Goal: Task Accomplishment & Management: Manage account settings

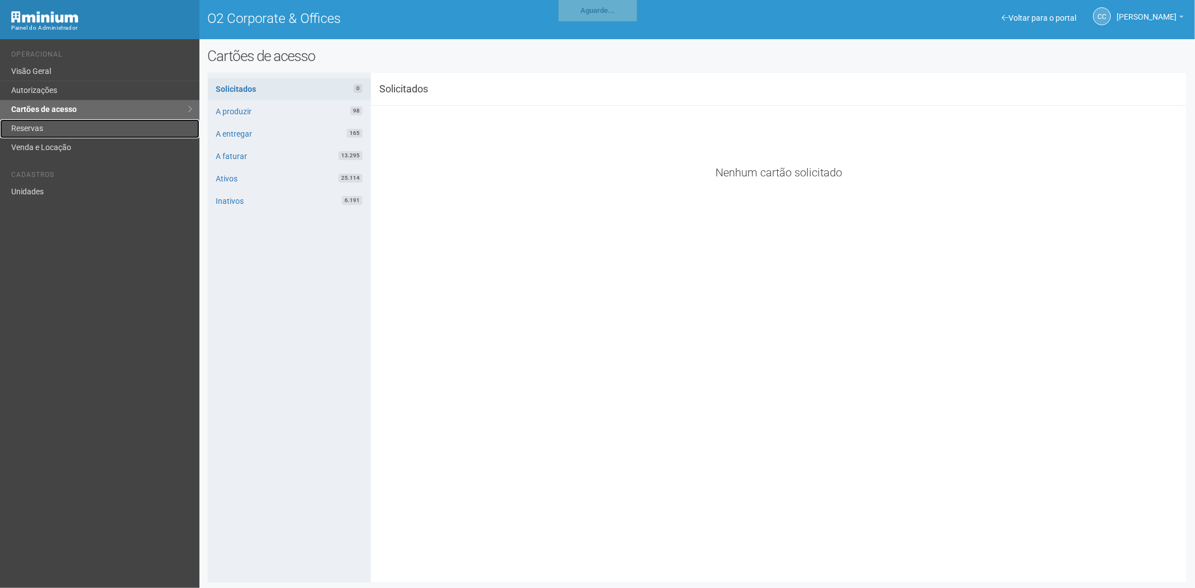
click at [59, 133] on link "Reservas" at bounding box center [100, 128] width 200 height 19
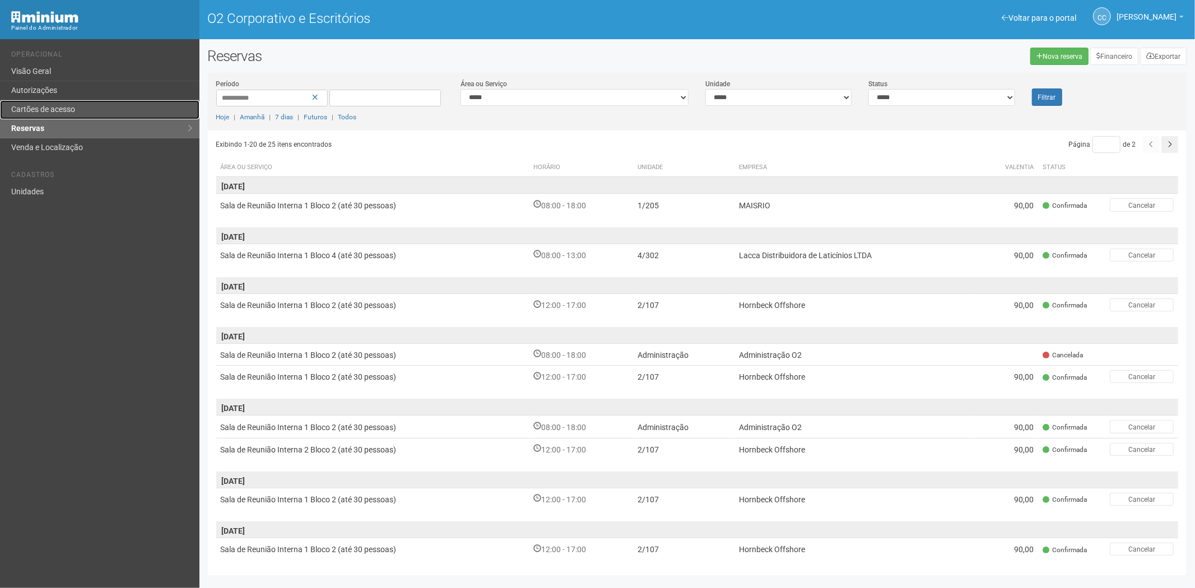
click at [68, 115] on link "Cartões de acesso" at bounding box center [100, 109] width 200 height 19
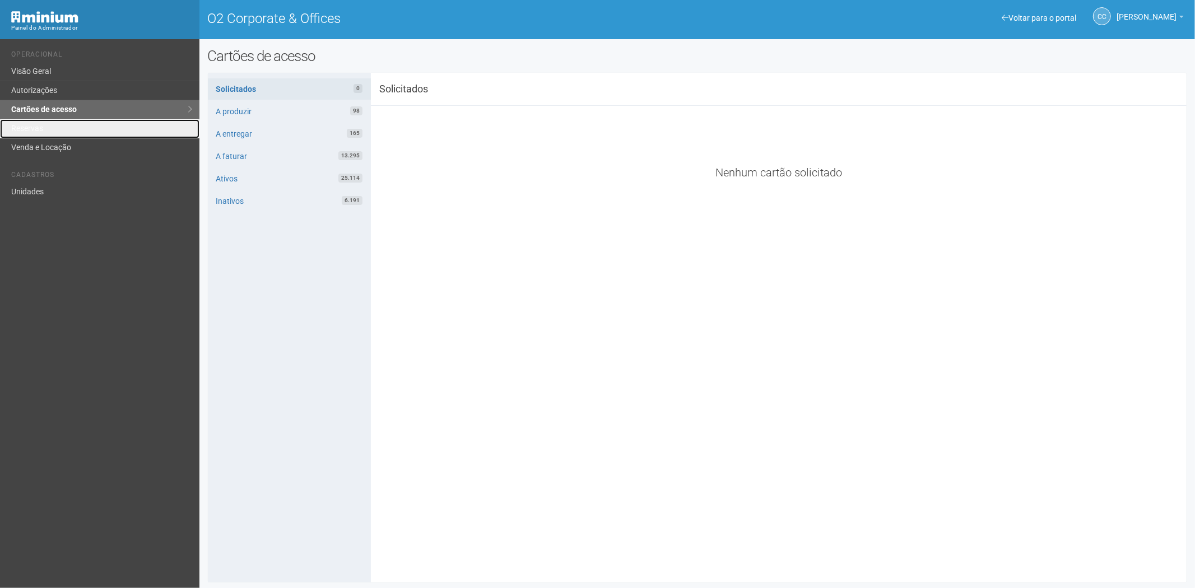
click at [77, 122] on link "Reservas" at bounding box center [100, 128] width 200 height 19
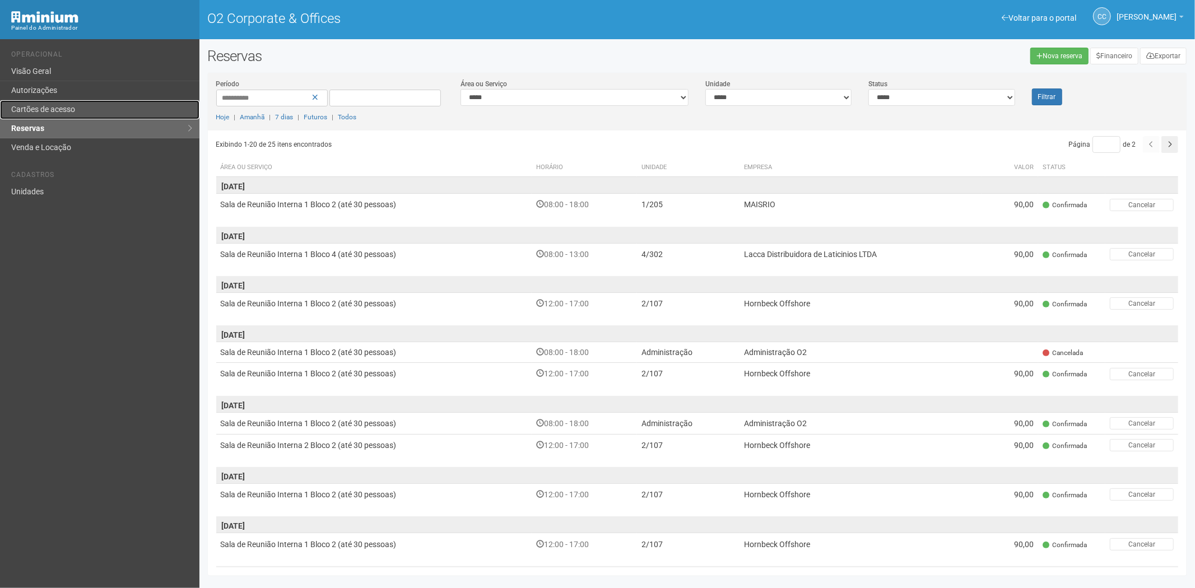
click at [109, 106] on link "Cartões de acesso" at bounding box center [100, 109] width 200 height 19
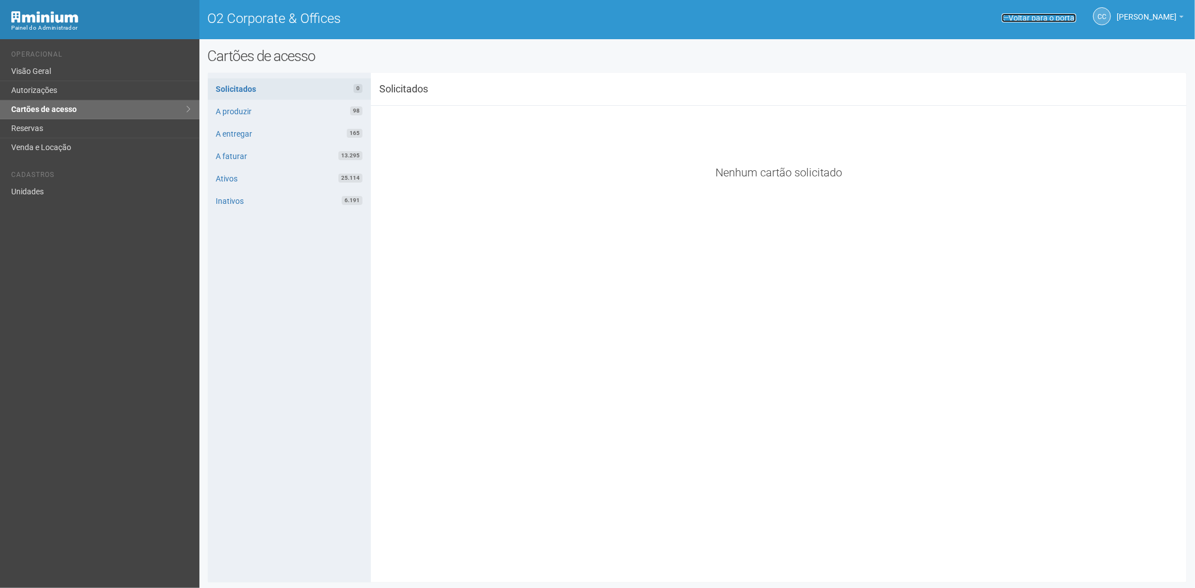
click at [1029, 17] on link "Voltar para o portal" at bounding box center [1039, 17] width 75 height 9
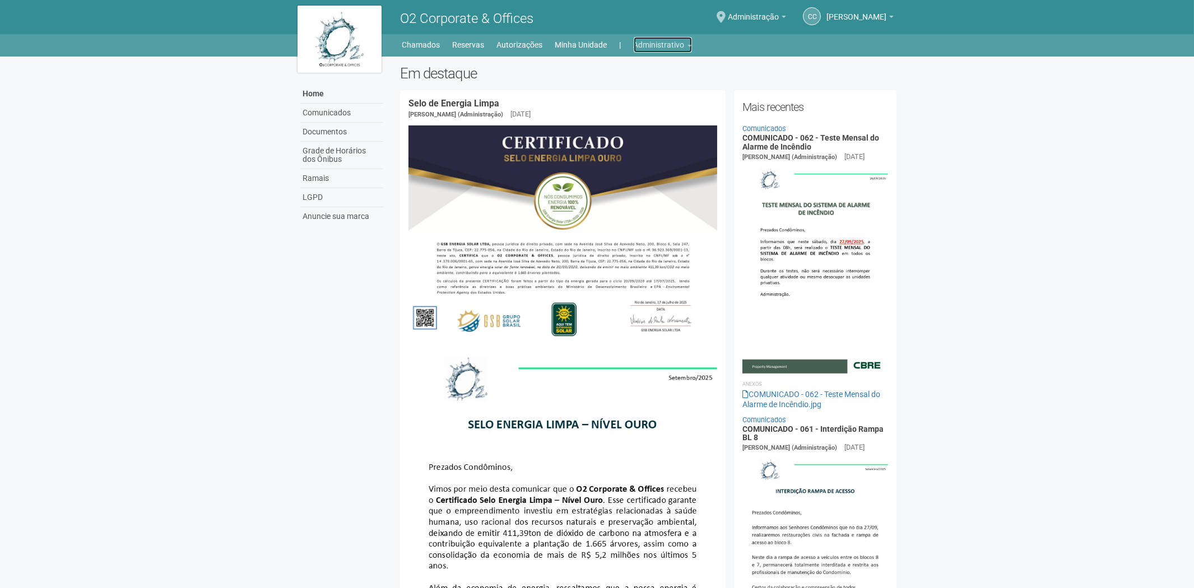
click at [651, 37] on link "Administrativo" at bounding box center [663, 45] width 58 height 16
click at [647, 92] on link "Cartões de acesso" at bounding box center [647, 88] width 95 height 20
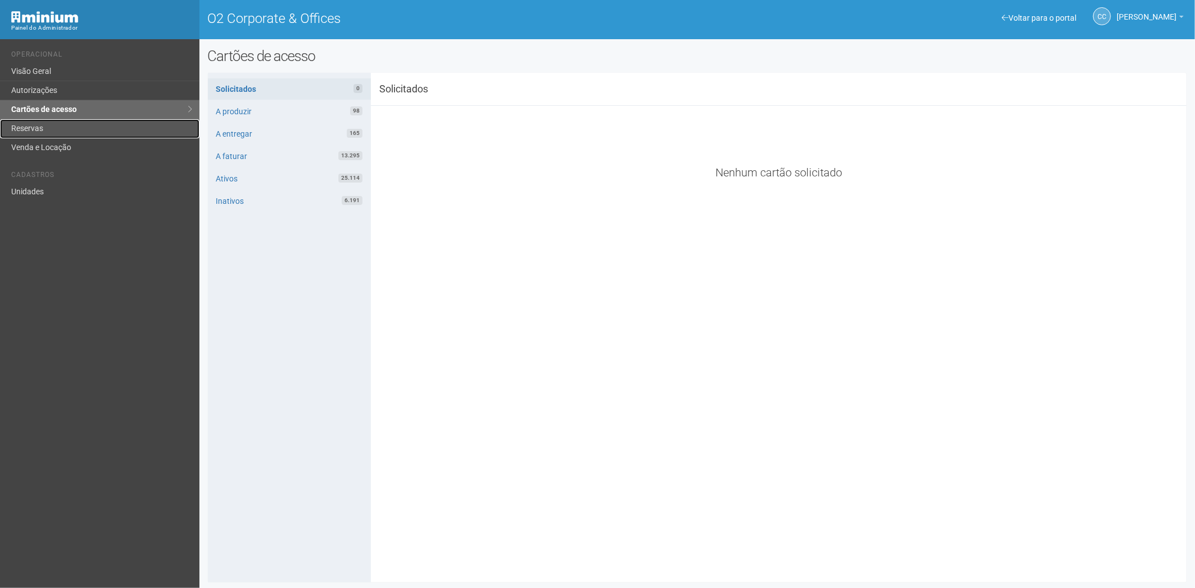
click at [50, 120] on link "Reservas" at bounding box center [100, 128] width 200 height 19
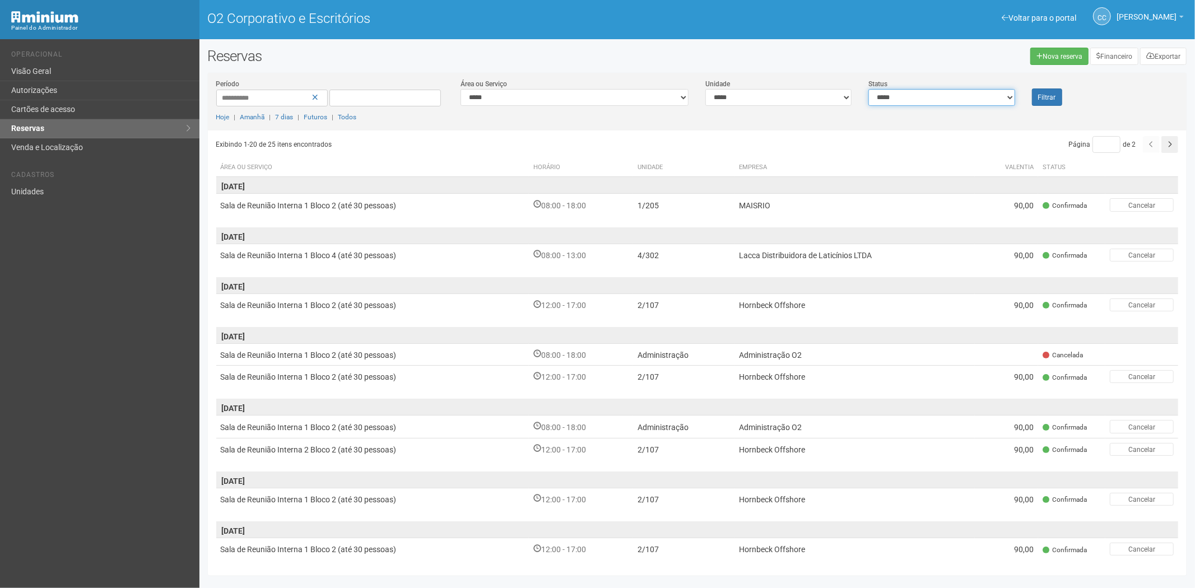
click at [903, 94] on select "**********" at bounding box center [942, 97] width 146 height 17
click at [1065, 55] on font "Nova reserva" at bounding box center [1063, 57] width 40 height 8
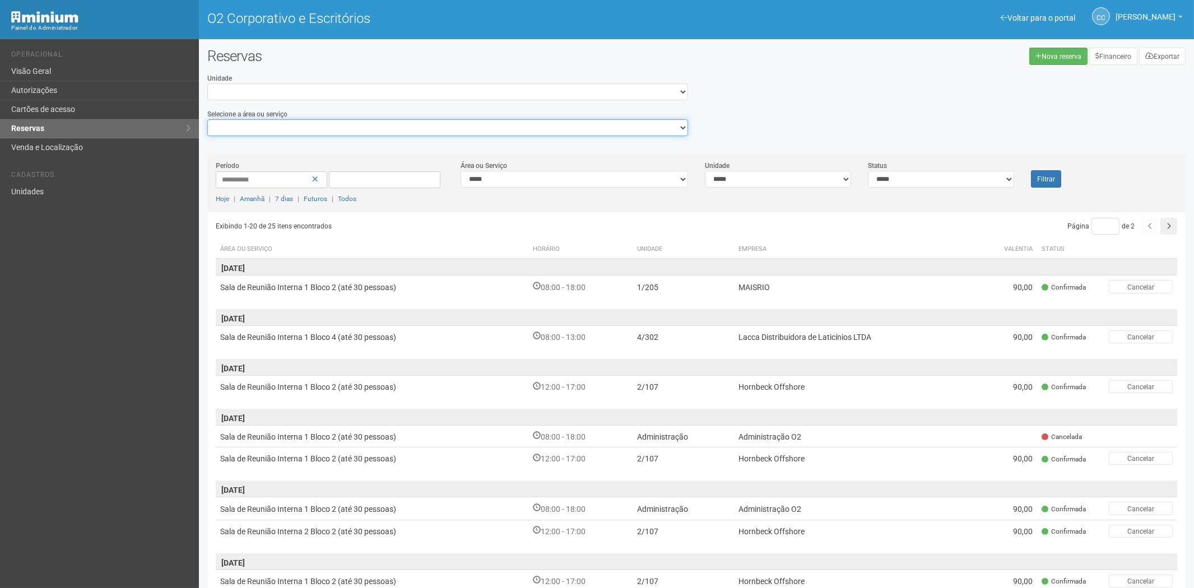
click at [284, 127] on select "**********" at bounding box center [447, 127] width 481 height 17
select select "**********"
click at [207, 119] on select "**********" at bounding box center [447, 127] width 481 height 17
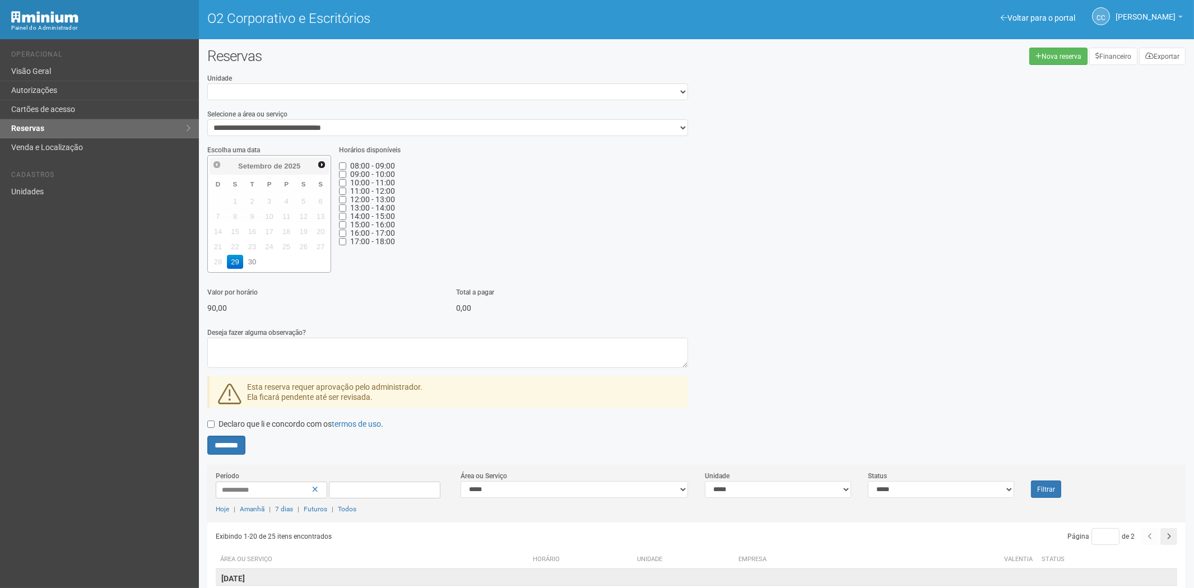
click at [284, 228] on font "18" at bounding box center [286, 232] width 8 height 8
click at [1004, 27] on div "CC Camila Catarina Lima Camila Catarina Lima suporte.adm.o2@araujoabreu.com.br …" at bounding box center [1095, 17] width 188 height 31
click at [1008, 18] on font "Voltar para o portal" at bounding box center [1042, 17] width 68 height 9
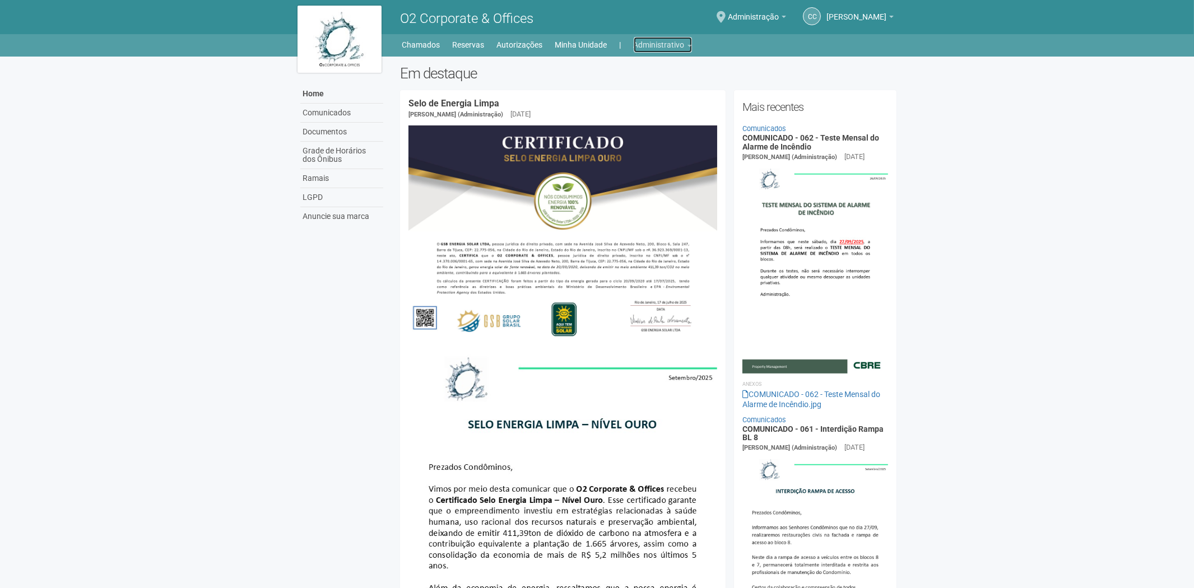
click at [673, 43] on link "Administrativo" at bounding box center [663, 45] width 58 height 16
click at [634, 79] on link "Cartões de acesso" at bounding box center [647, 88] width 95 height 20
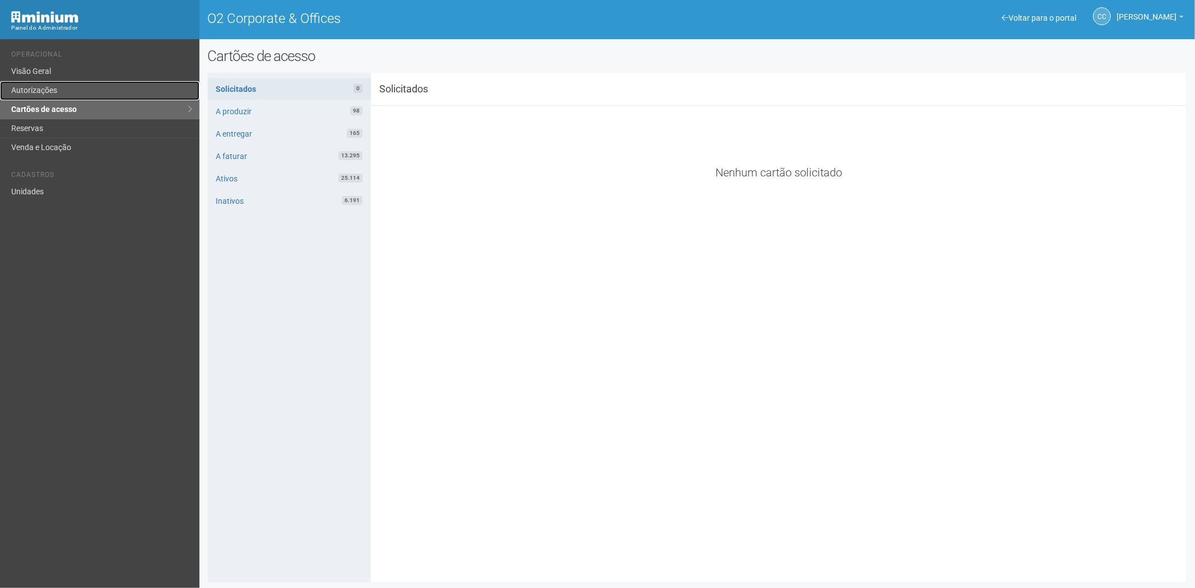
click at [105, 90] on link "Autorizações" at bounding box center [100, 90] width 200 height 19
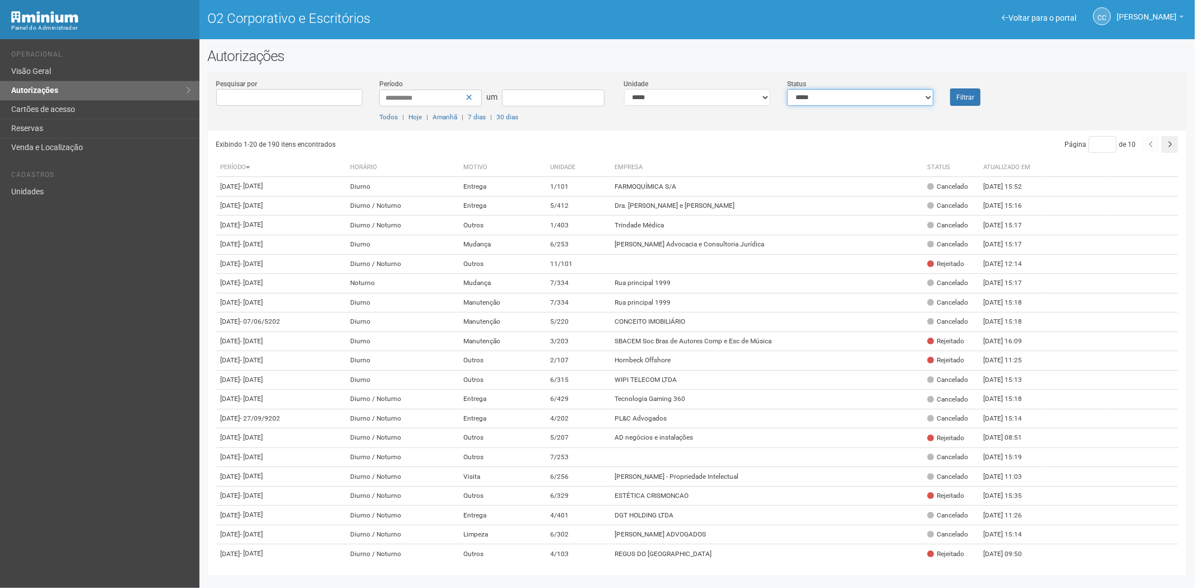
click at [889, 94] on select "**********" at bounding box center [860, 97] width 146 height 17
select select "*"
click at [787, 89] on select "**********" at bounding box center [860, 97] width 146 height 17
click at [973, 90] on button "Filtrar" at bounding box center [965, 97] width 30 height 17
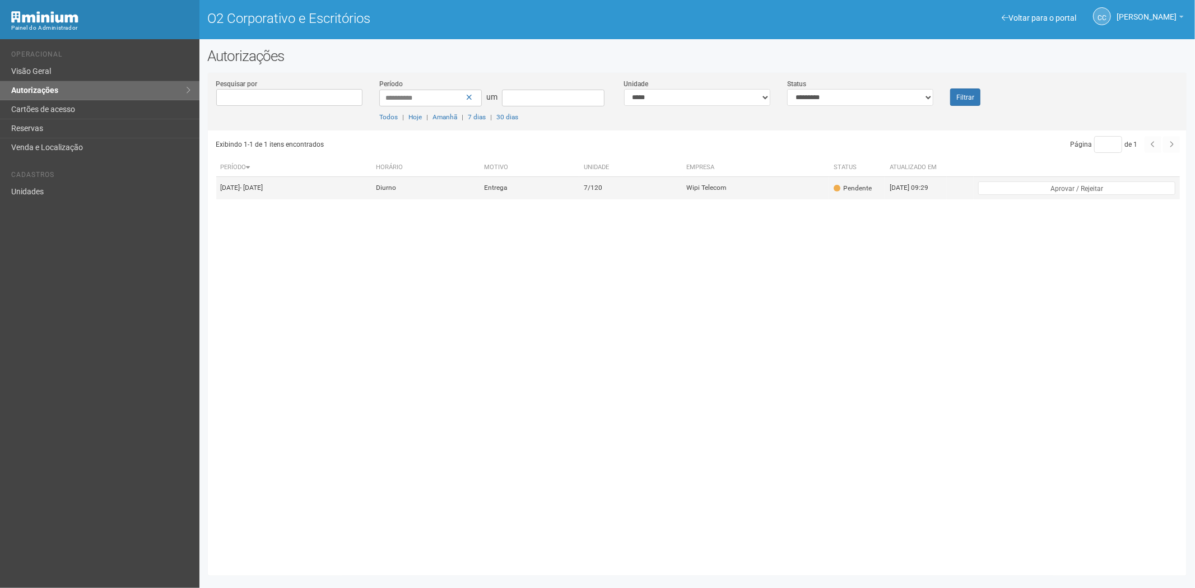
click at [657, 199] on td "7/120" at bounding box center [630, 188] width 103 height 22
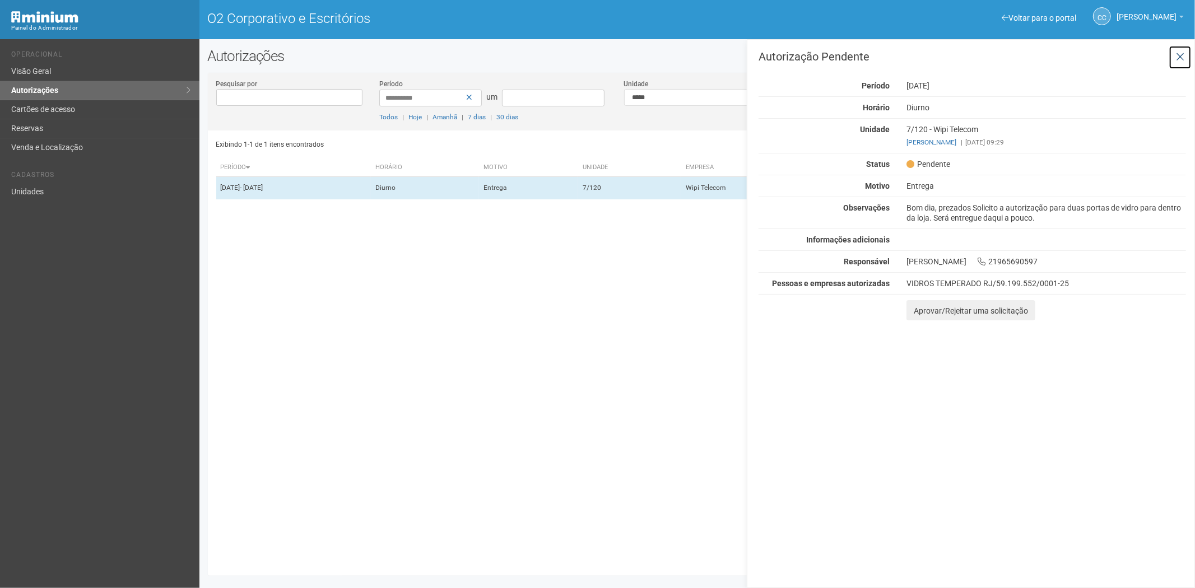
click at [1184, 56] on icon at bounding box center [1180, 57] width 8 height 11
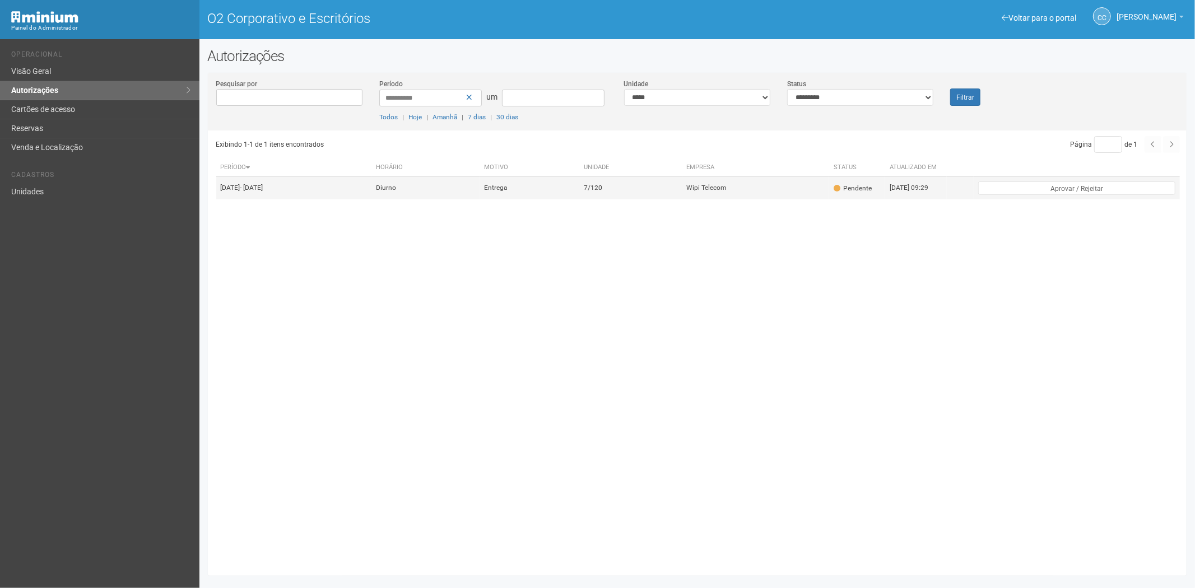
click at [507, 192] on font "Entrega" at bounding box center [495, 188] width 23 height 8
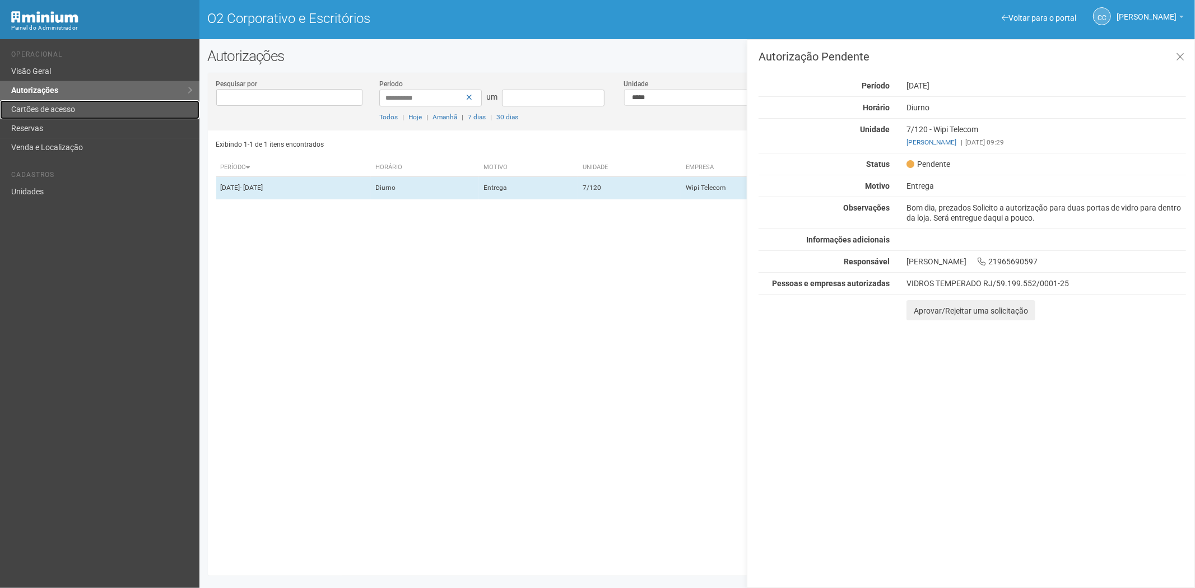
click at [63, 115] on link "Cartões de acesso" at bounding box center [100, 109] width 200 height 19
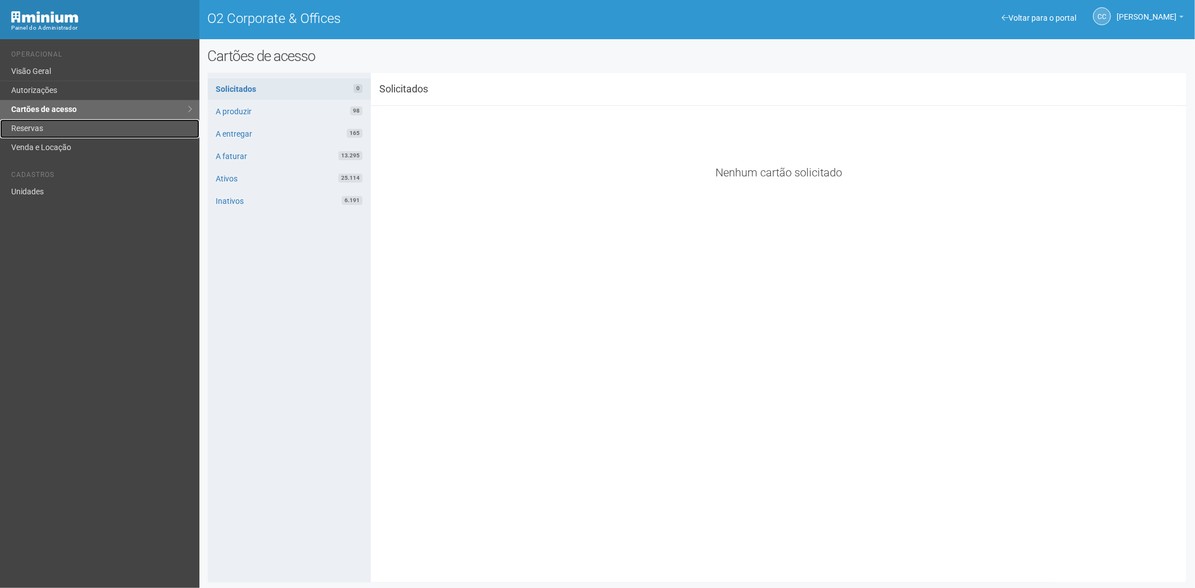
click at [68, 129] on link "Reservas" at bounding box center [100, 128] width 200 height 19
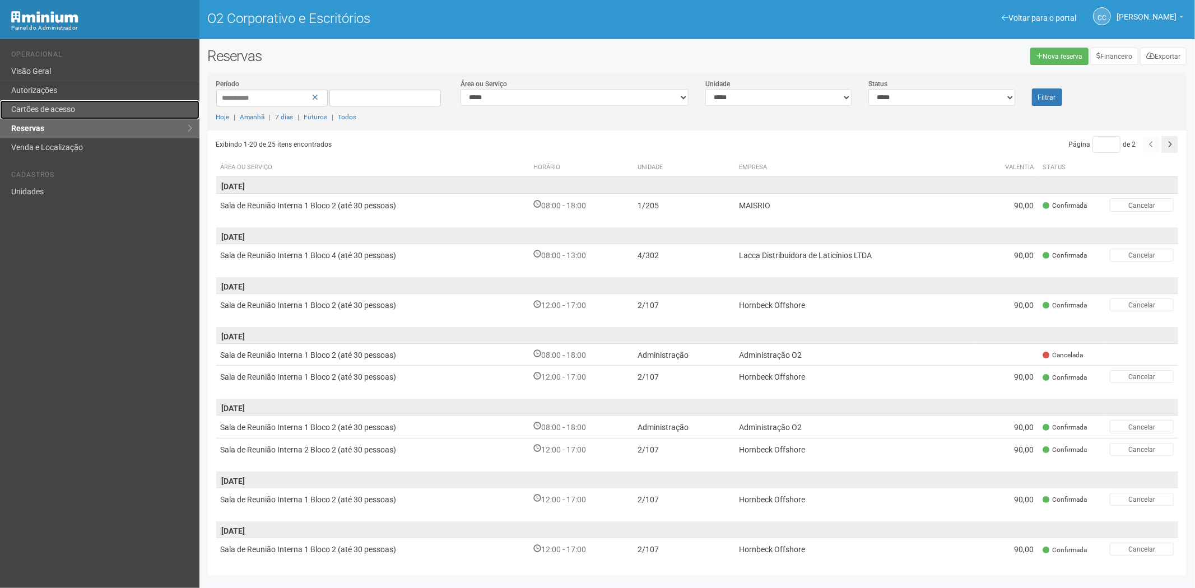
click at [66, 119] on link "Cartões de acesso" at bounding box center [100, 109] width 200 height 19
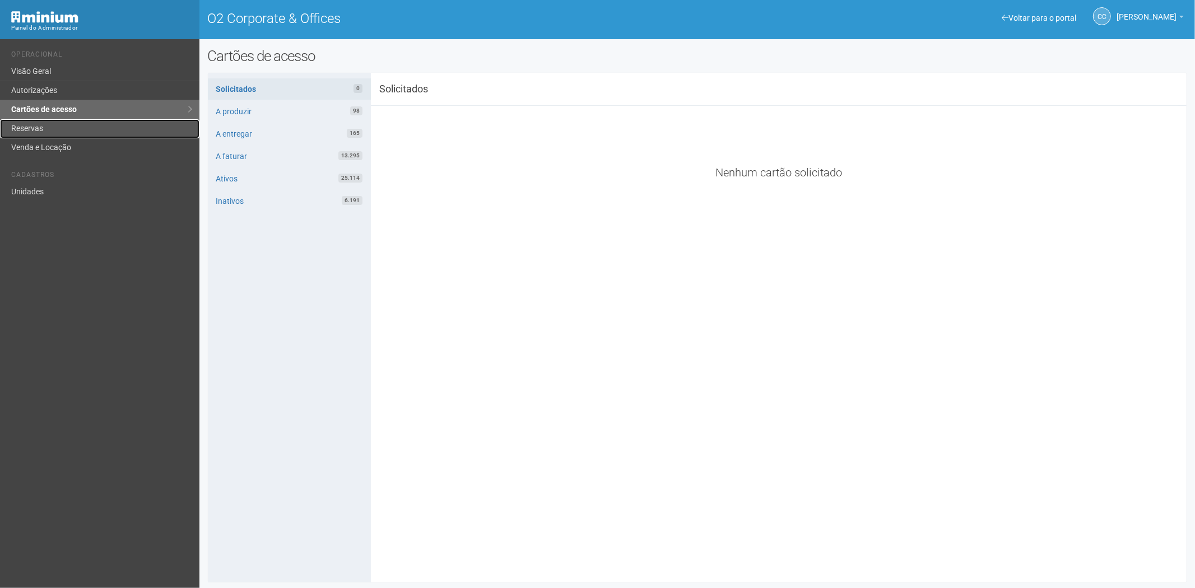
click at [32, 131] on link "Reservas" at bounding box center [100, 128] width 200 height 19
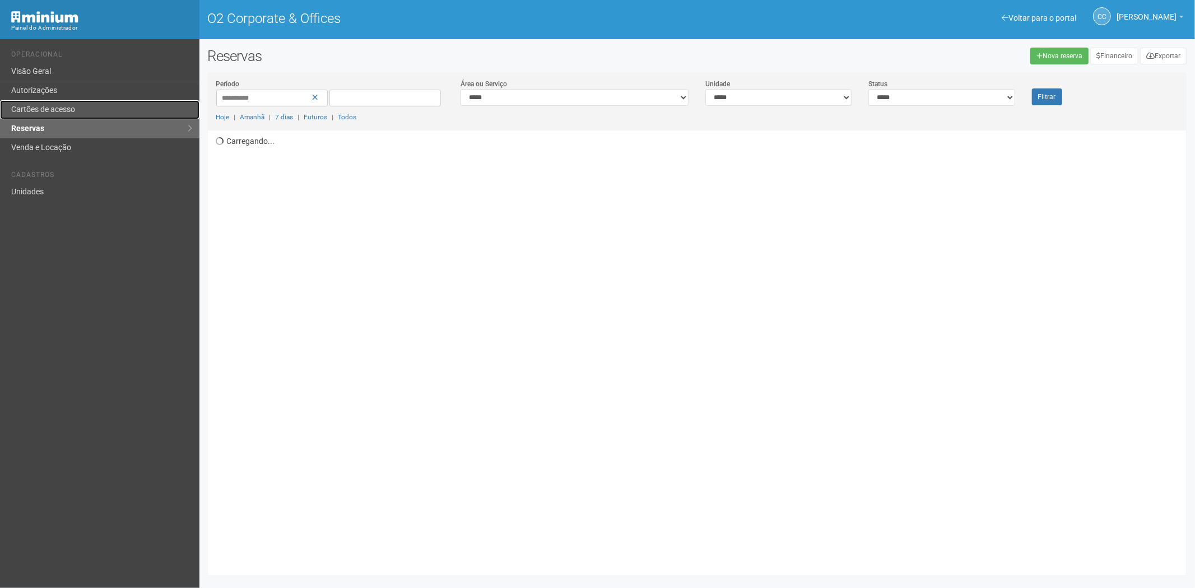
click at [92, 111] on link "Cartões de acesso" at bounding box center [100, 109] width 200 height 19
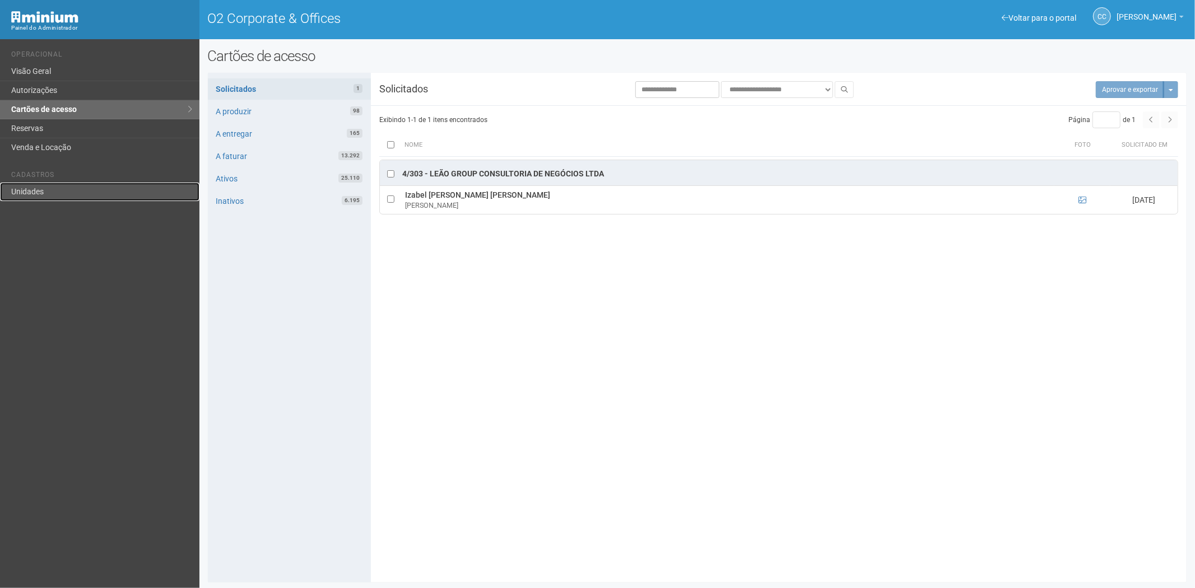
click at [47, 194] on link "Unidades" at bounding box center [100, 192] width 200 height 18
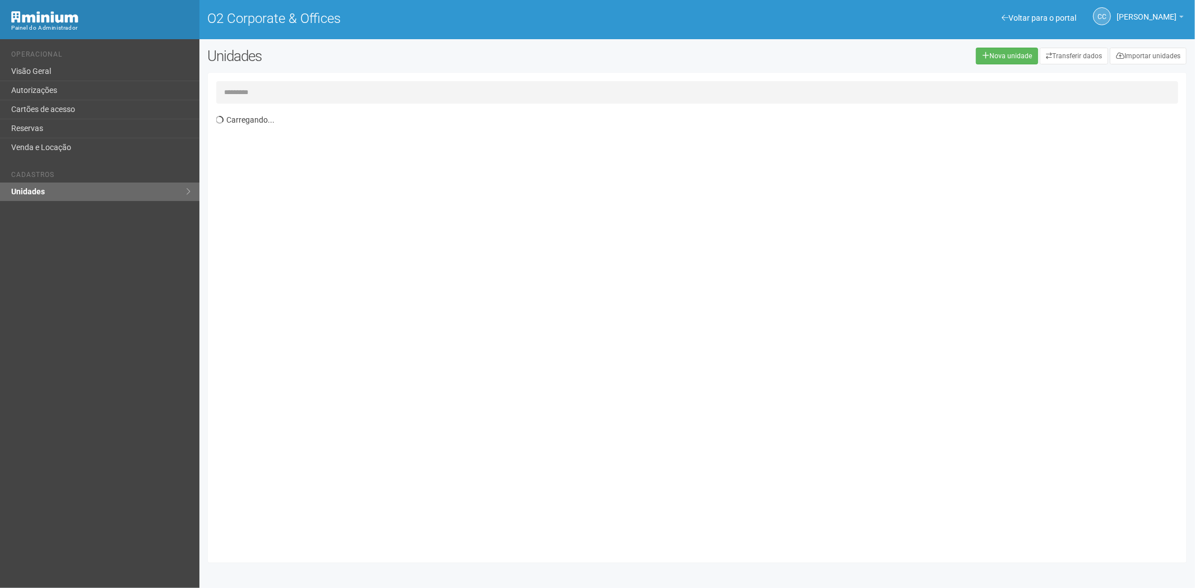
click at [297, 91] on input "text" at bounding box center [697, 92] width 963 height 22
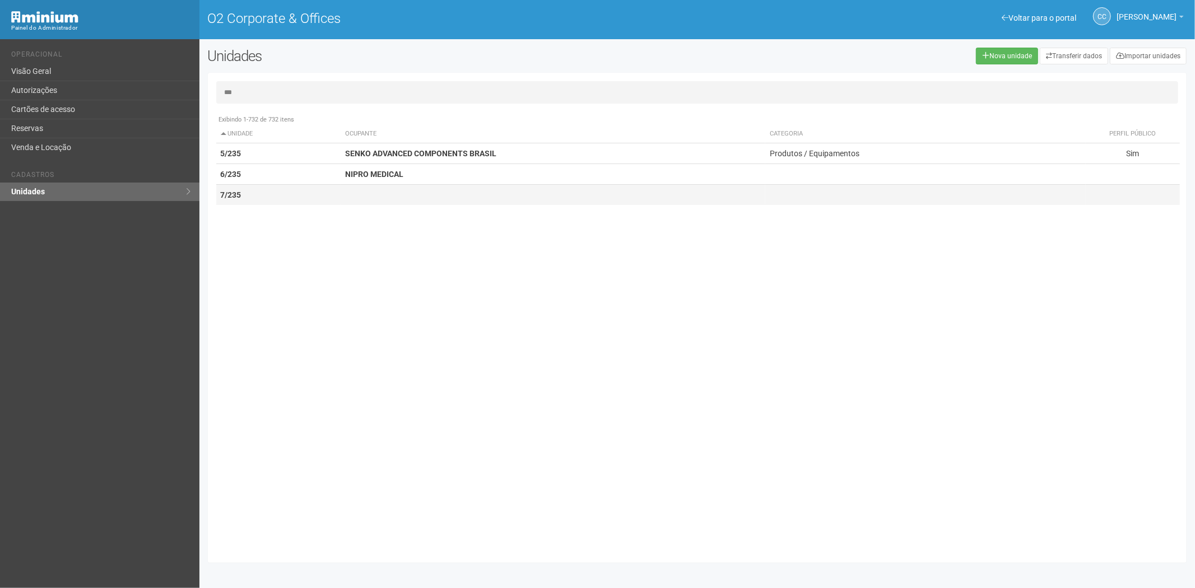
type input "***"
click at [349, 192] on td at bounding box center [553, 195] width 425 height 21
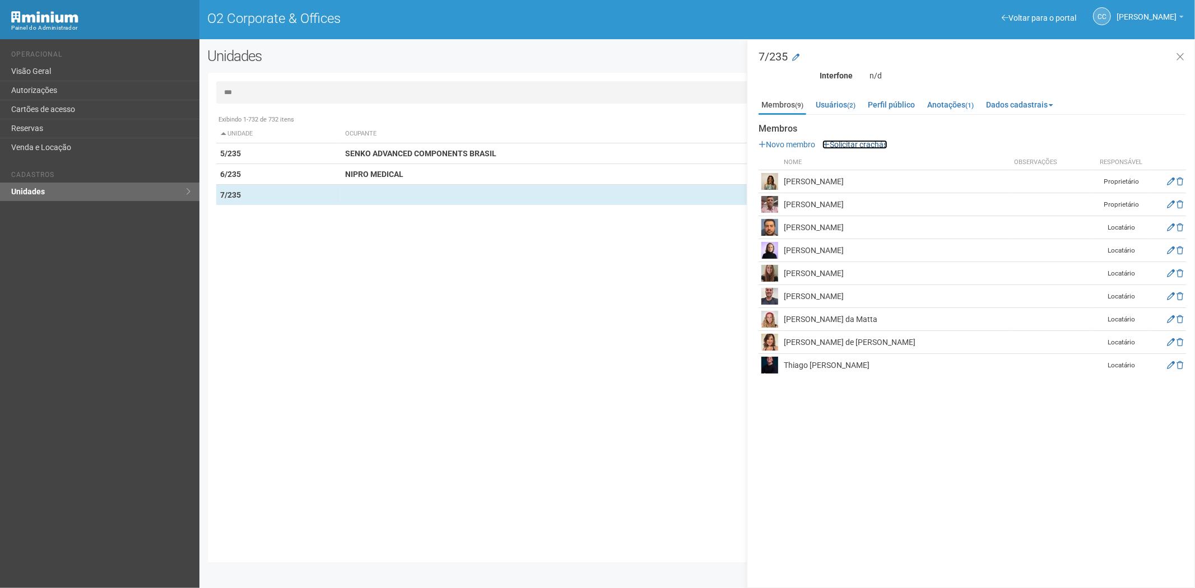
click at [858, 142] on link "Solicitar crachás" at bounding box center [855, 144] width 65 height 9
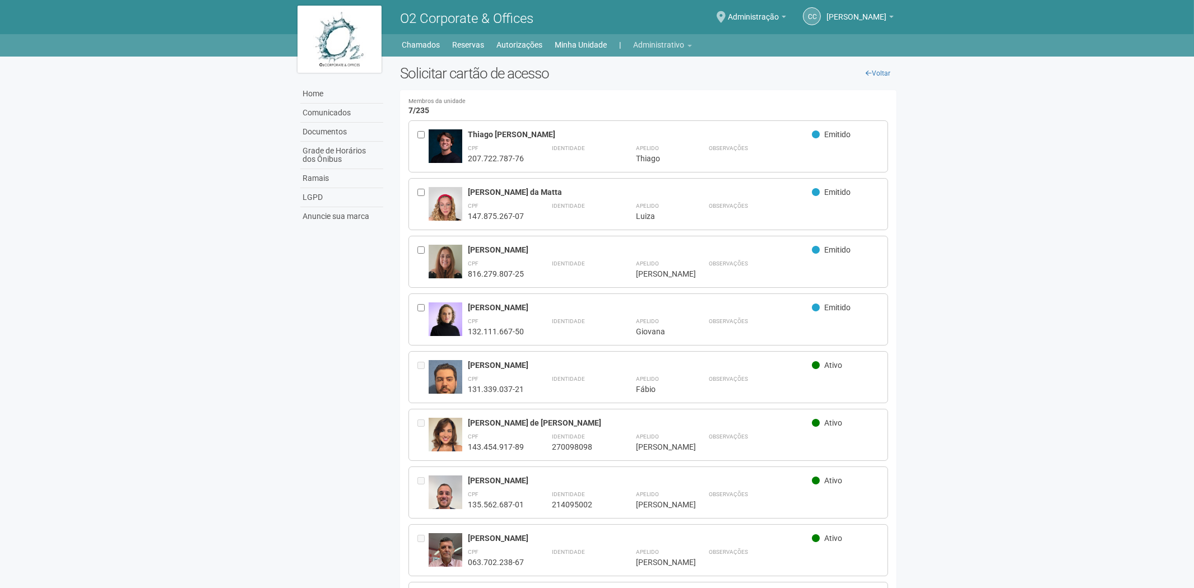
click at [651, 49] on div "Home Home Comunicados Documentos Grade de Horários dos Ônibus Ramais LGPD Anunc…" at bounding box center [597, 45] width 1194 height 22
click at [651, 48] on link "Administrativo" at bounding box center [663, 45] width 58 height 16
click at [627, 92] on link "Cartões de acesso" at bounding box center [647, 88] width 95 height 20
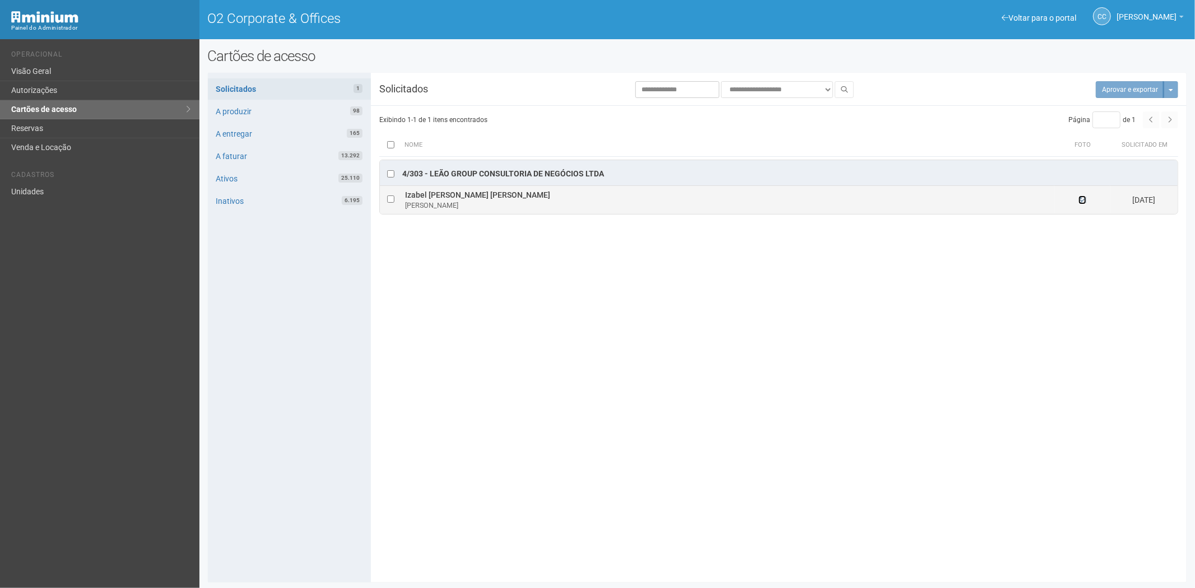
click at [1082, 200] on icon at bounding box center [1083, 200] width 8 height 8
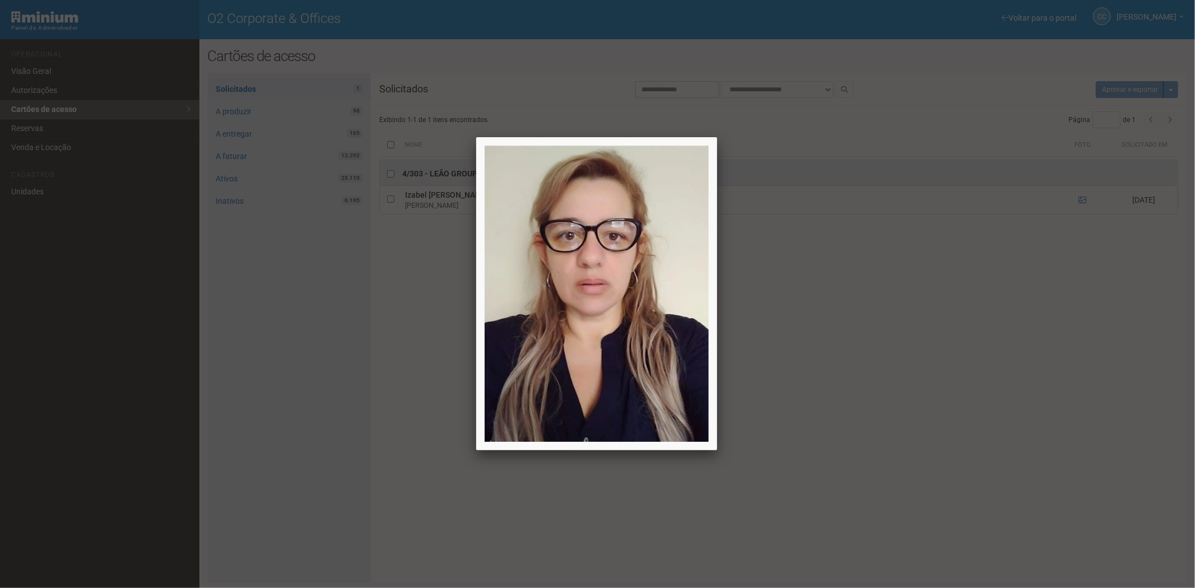
click at [1001, 409] on div at bounding box center [597, 294] width 1195 height 588
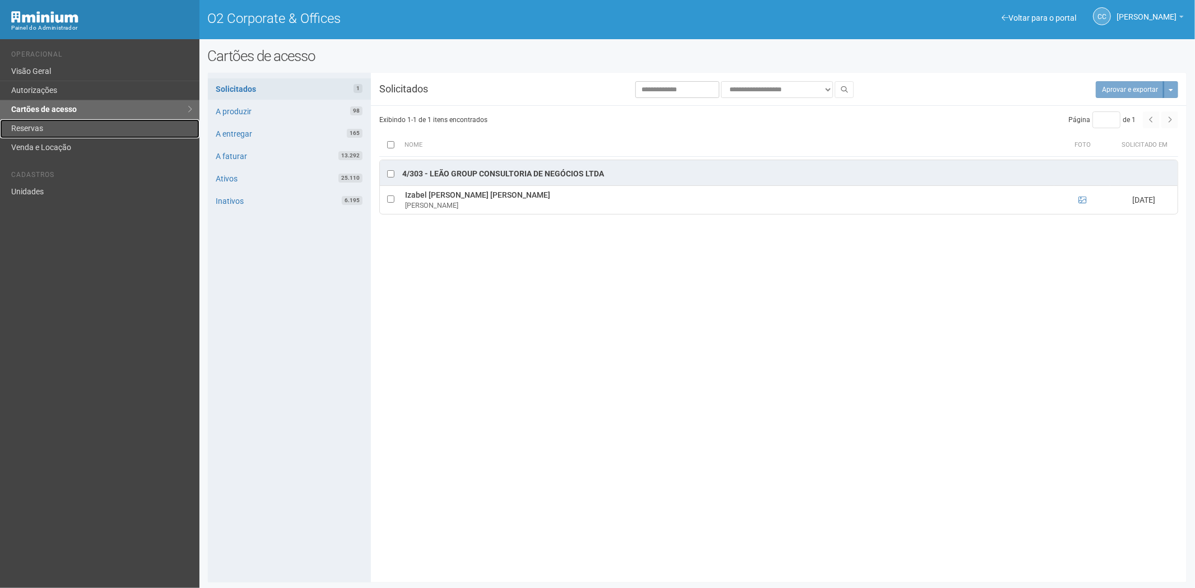
drag, startPoint x: 66, startPoint y: 127, endPoint x: 138, endPoint y: 155, distance: 77.3
click at [66, 127] on link "Reservas" at bounding box center [100, 128] width 200 height 19
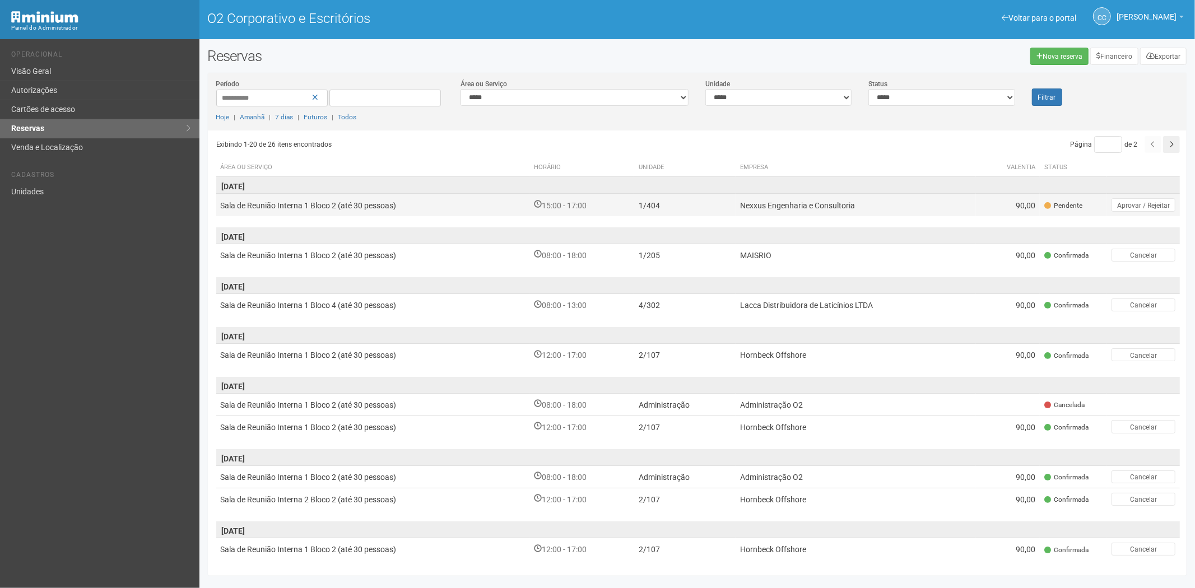
click at [805, 199] on td "Nexxus Engenharia e Consultoria" at bounding box center [856, 205] width 240 height 22
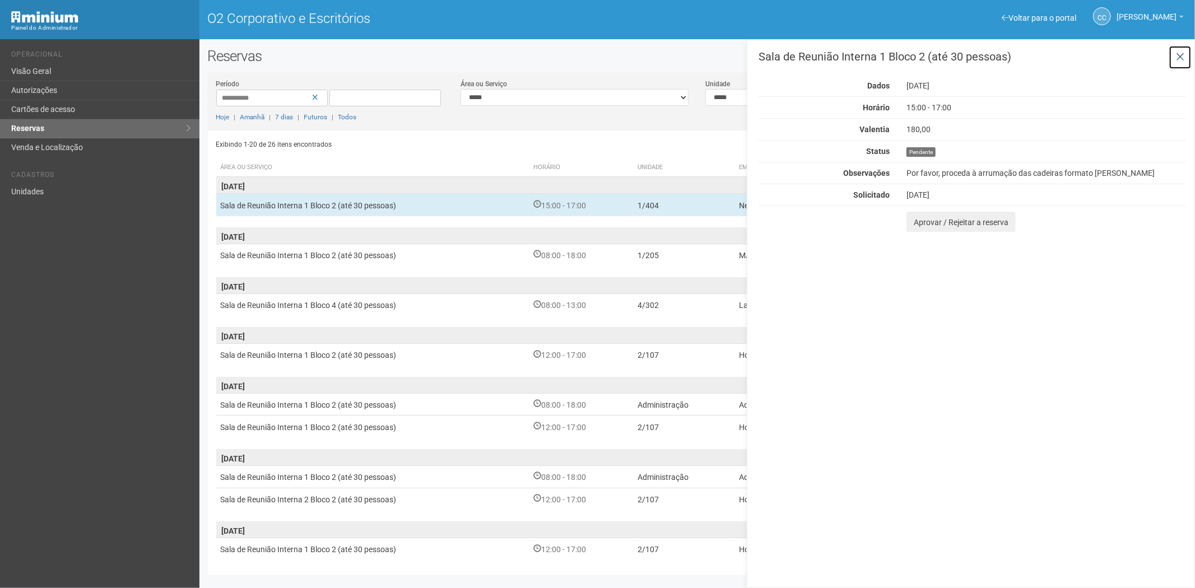
drag, startPoint x: 1180, startPoint y: 54, endPoint x: 1089, endPoint y: 59, distance: 91.0
click at [1180, 54] on icon at bounding box center [1180, 57] width 8 height 11
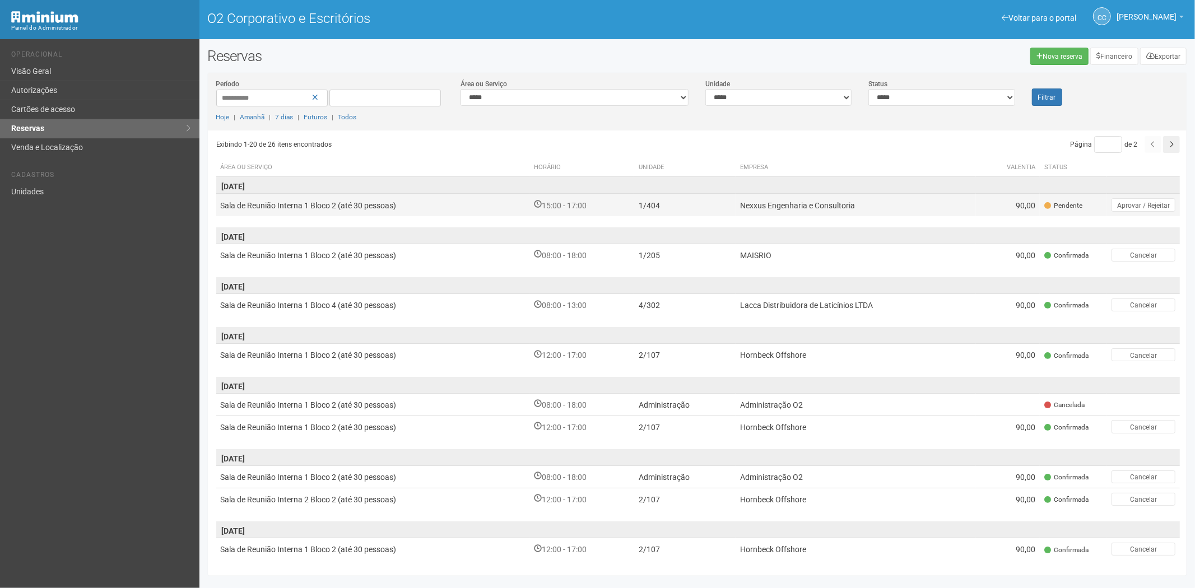
click at [646, 211] on td "1/404" at bounding box center [684, 205] width 101 height 22
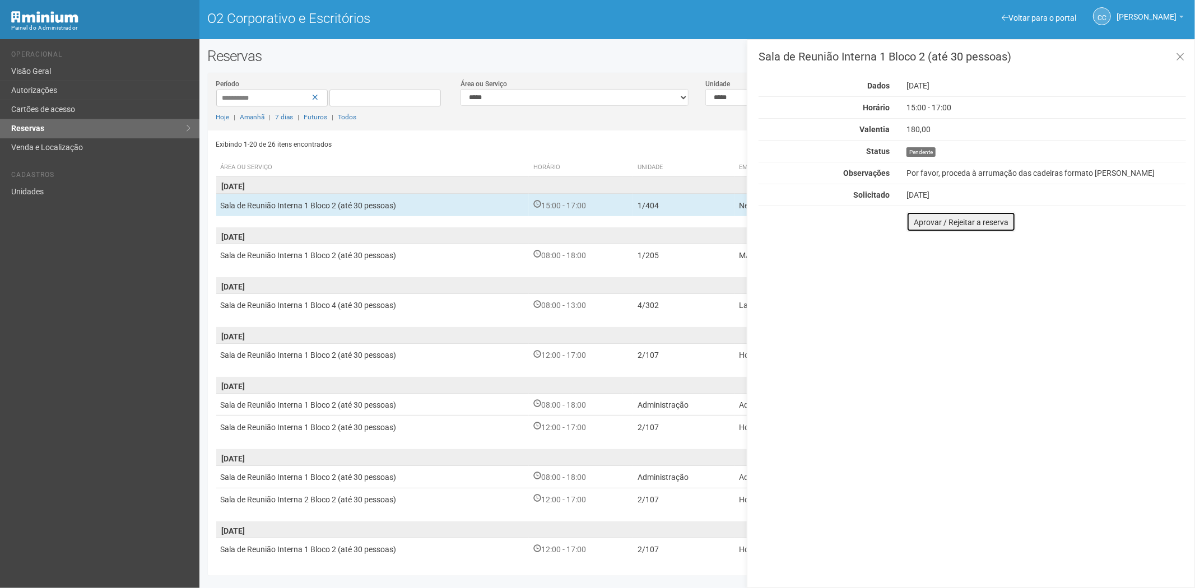
click at [921, 222] on font "Aprovar / Rejeitar a reserva" at bounding box center [961, 222] width 95 height 9
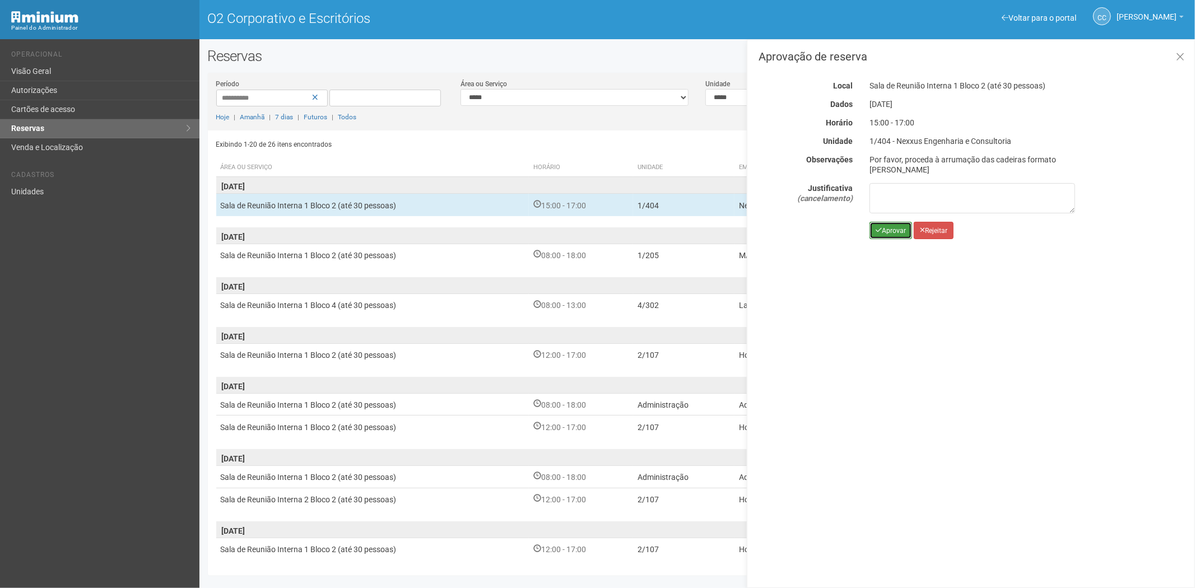
click at [883, 233] on font "Aprovar" at bounding box center [894, 231] width 24 height 8
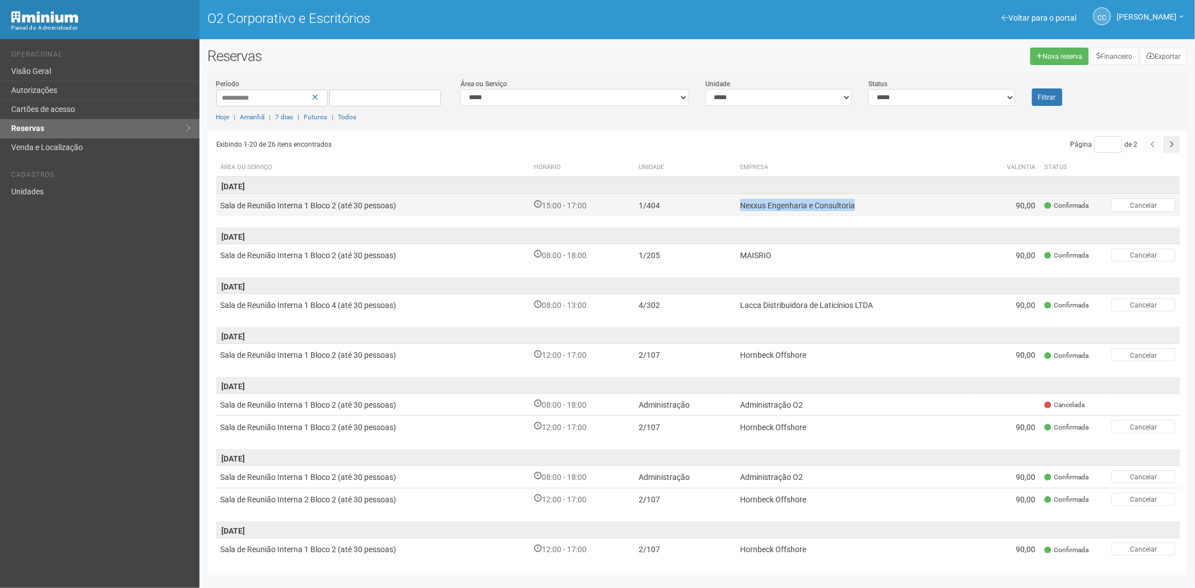
drag, startPoint x: 859, startPoint y: 207, endPoint x: 744, endPoint y: 211, distance: 115.0
click at [743, 211] on td "Nexxus Engenharia e Consultoria" at bounding box center [856, 205] width 240 height 22
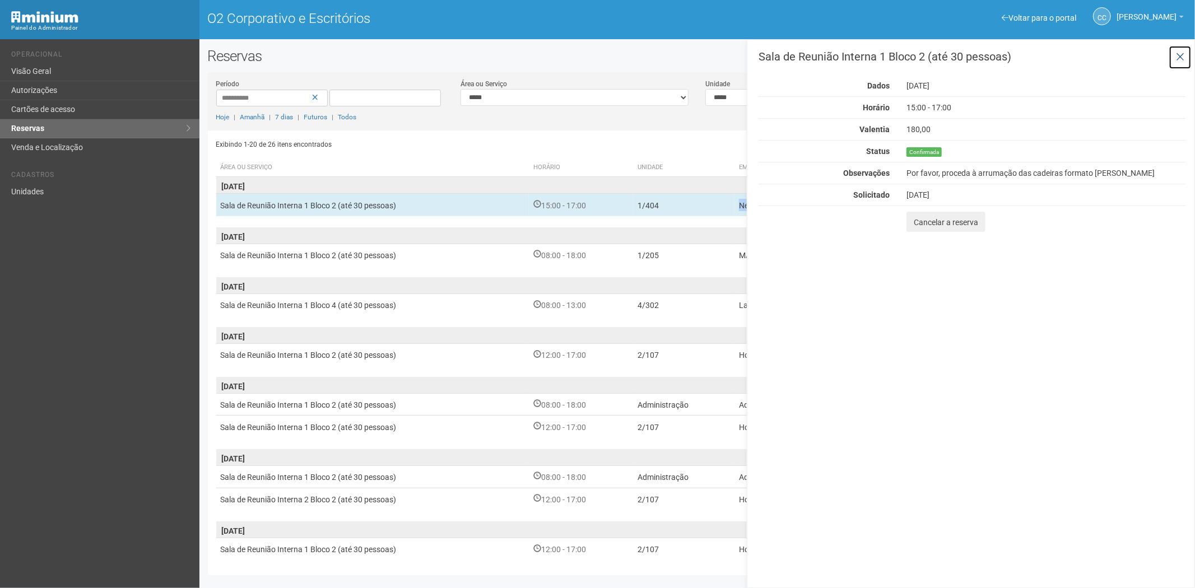
drag, startPoint x: 1179, startPoint y: 57, endPoint x: 978, endPoint y: 112, distance: 207.6
click at [1179, 57] on icon at bounding box center [1180, 57] width 8 height 11
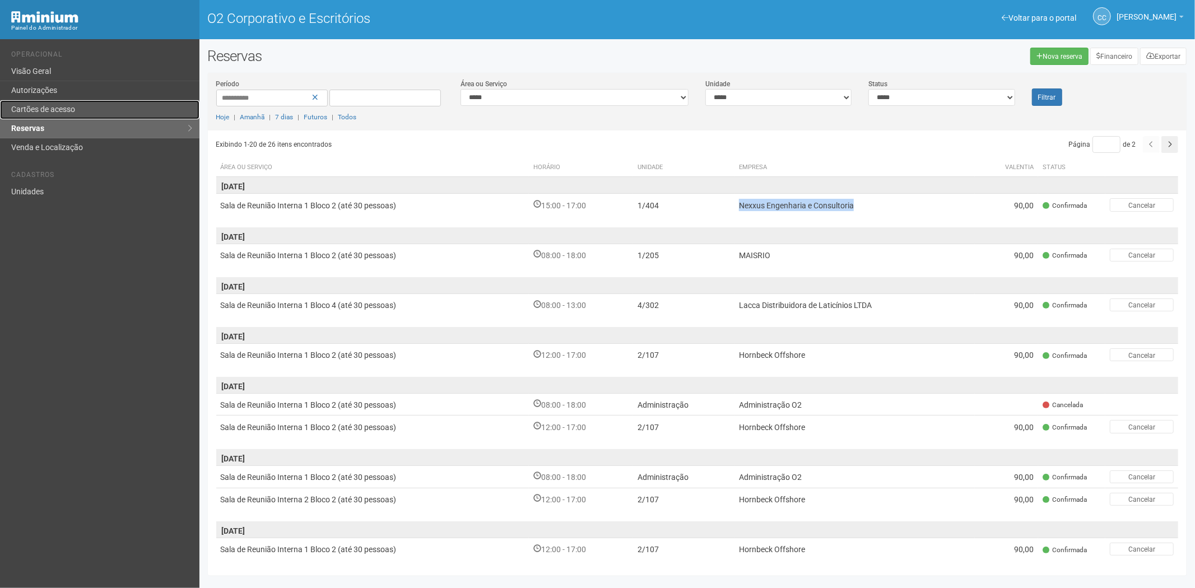
click at [40, 115] on link "Cartões de acesso" at bounding box center [100, 109] width 200 height 19
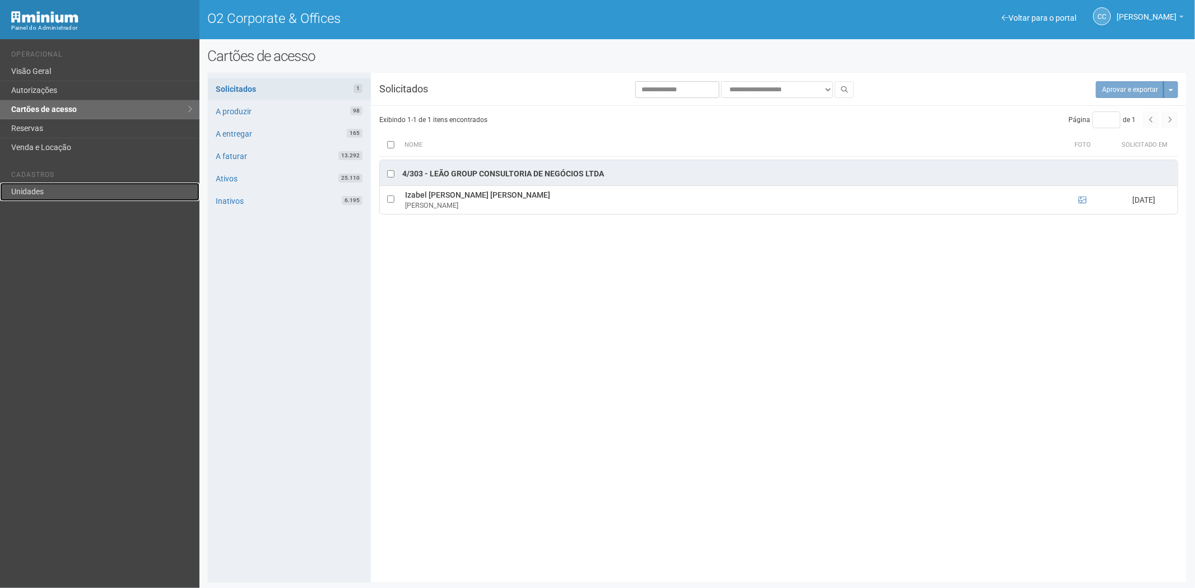
click at [72, 191] on link "Unidades" at bounding box center [100, 192] width 200 height 18
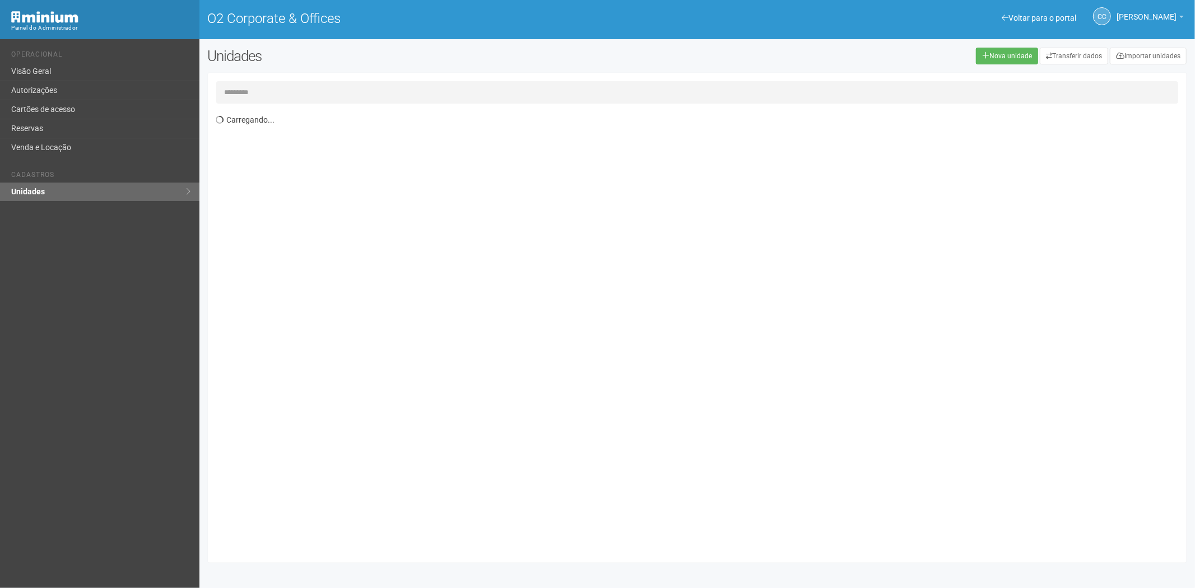
click at [273, 92] on input "text" at bounding box center [697, 92] width 963 height 22
type input "*****"
click at [96, 108] on link "Cartões de acesso" at bounding box center [100, 109] width 200 height 19
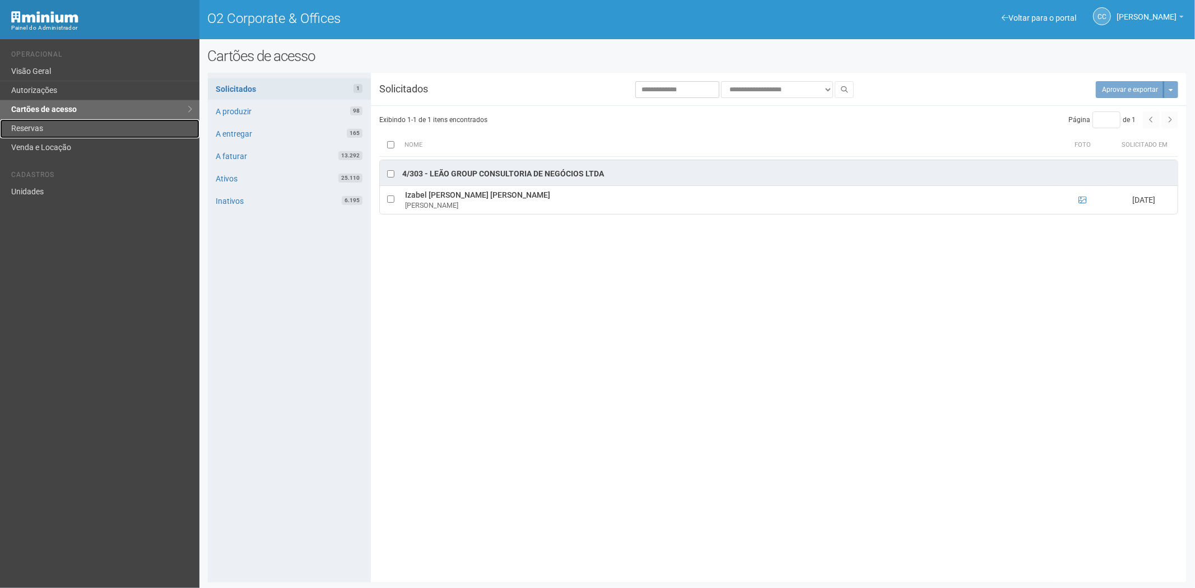
click at [18, 124] on link "Reservas" at bounding box center [100, 128] width 200 height 19
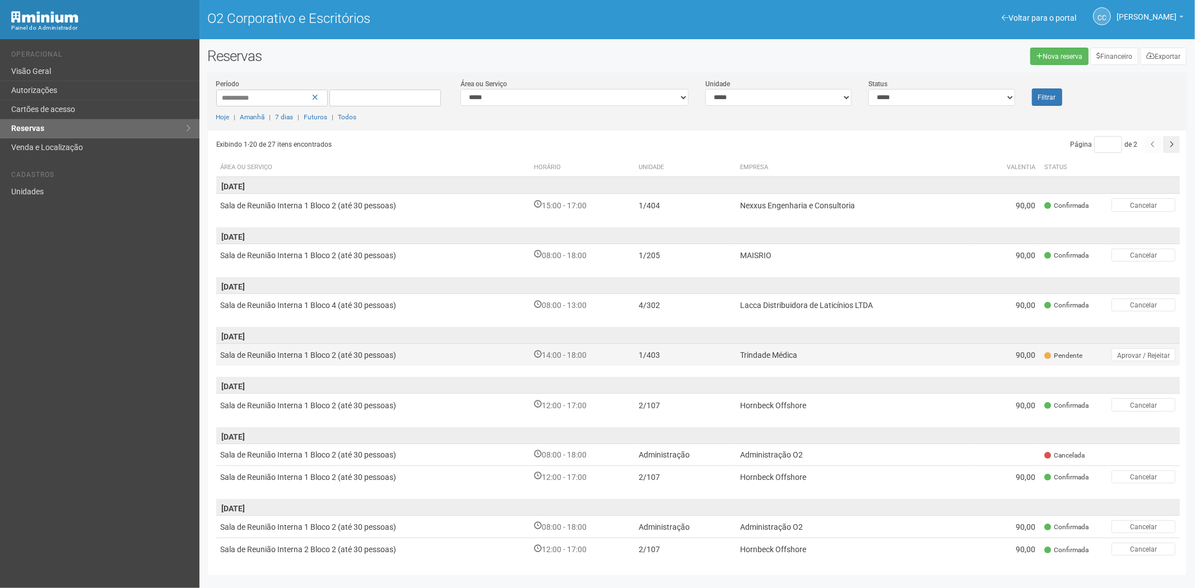
click at [713, 354] on td "1/403" at bounding box center [684, 355] width 101 height 22
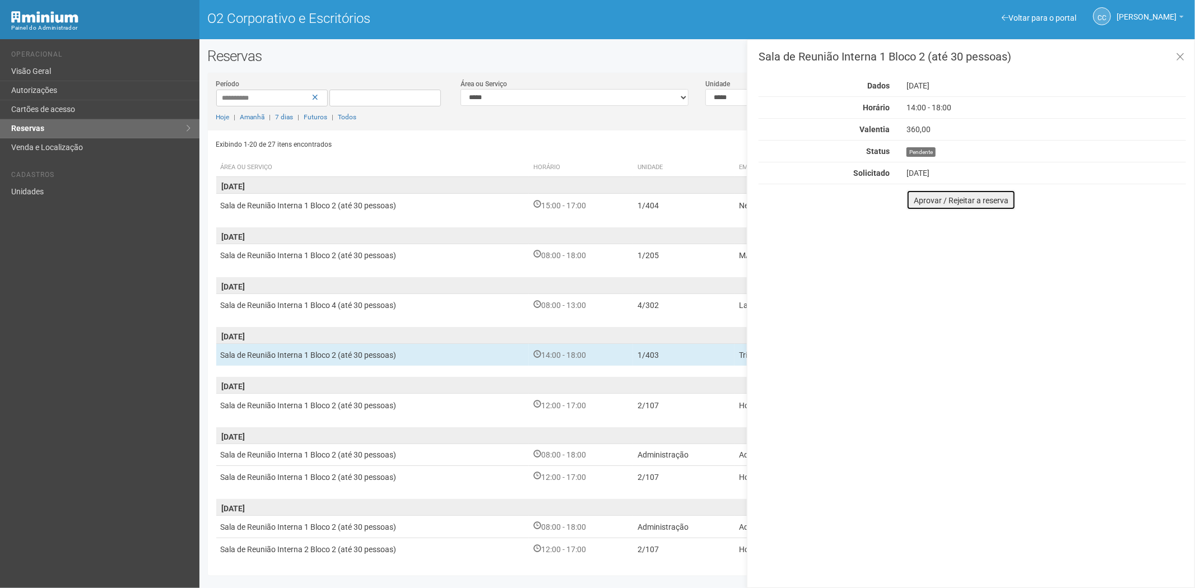
click at [967, 206] on button "Aprovar / Rejeitar a reserva" at bounding box center [961, 200] width 109 height 20
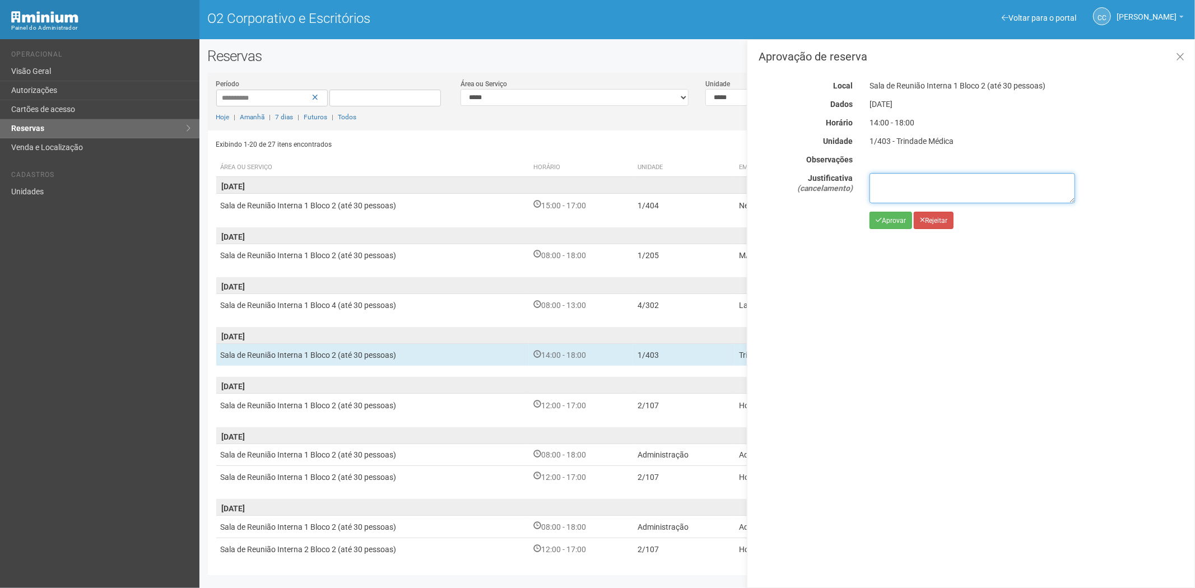
click at [948, 200] on textarea at bounding box center [973, 188] width 206 height 30
paste textarea "**********"
type textarea "**********"
click at [936, 222] on font "Rejeitar" at bounding box center [936, 221] width 22 height 8
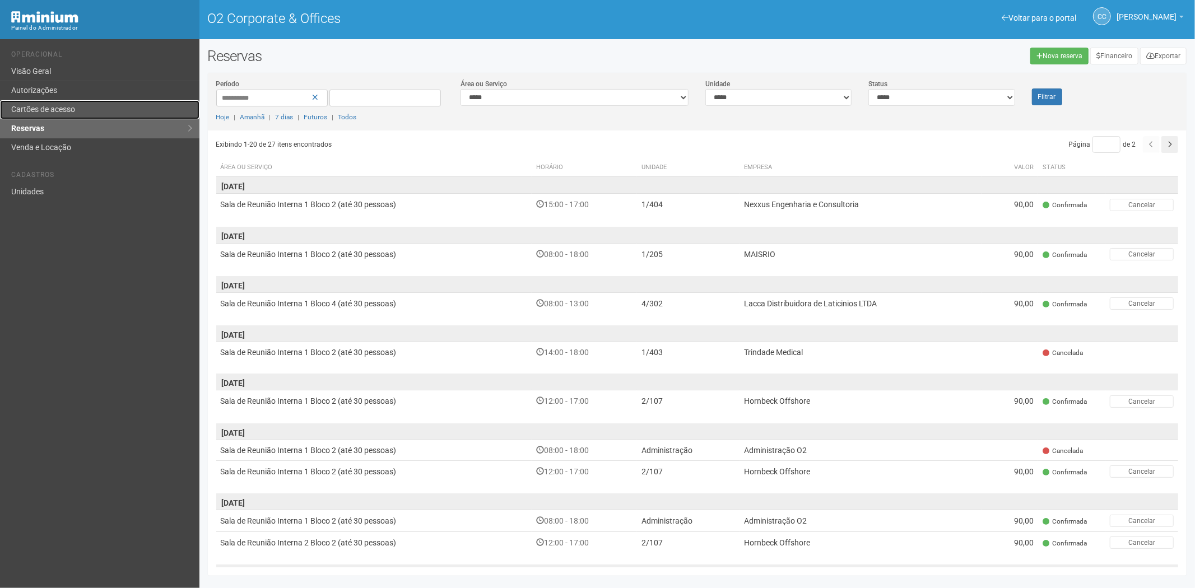
click at [64, 102] on link "Cartões de acesso" at bounding box center [100, 109] width 200 height 19
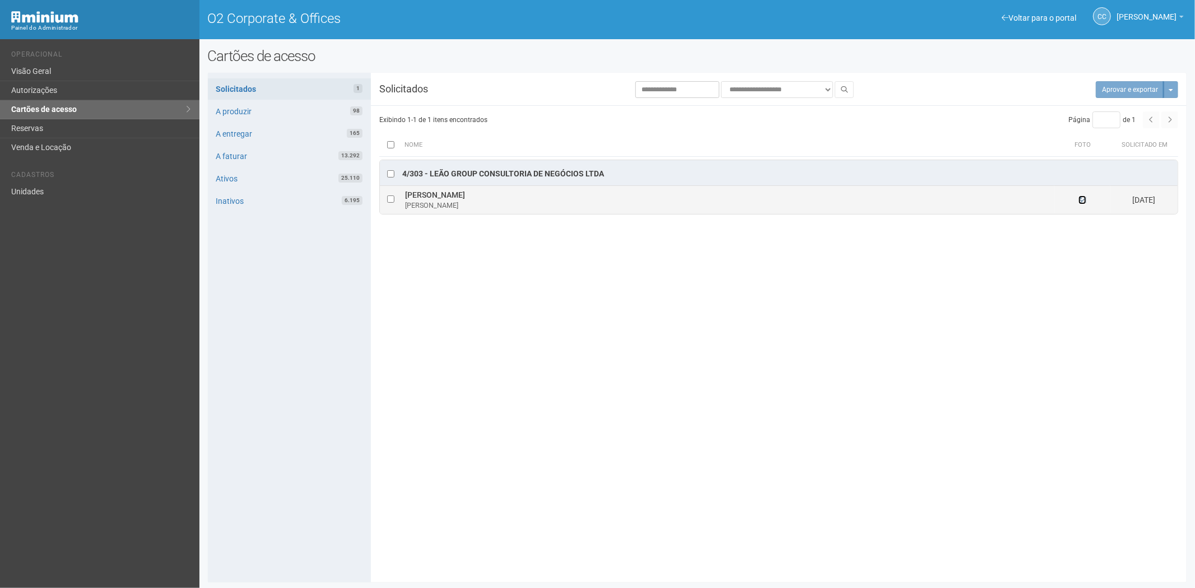
click at [1082, 202] on icon at bounding box center [1083, 200] width 8 height 8
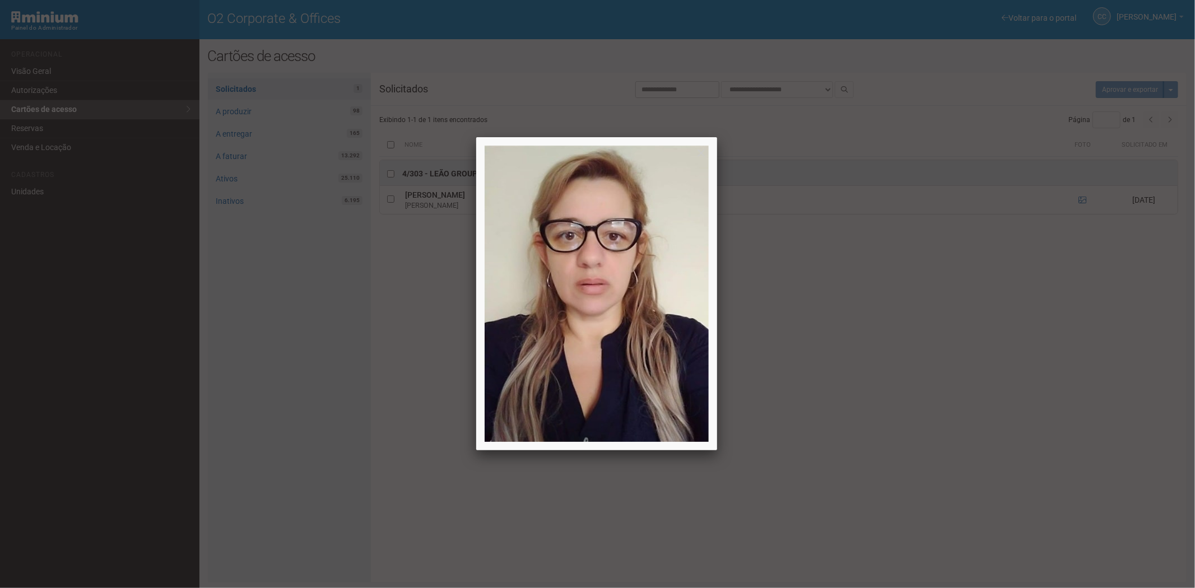
click at [1082, 202] on div at bounding box center [597, 294] width 1195 height 588
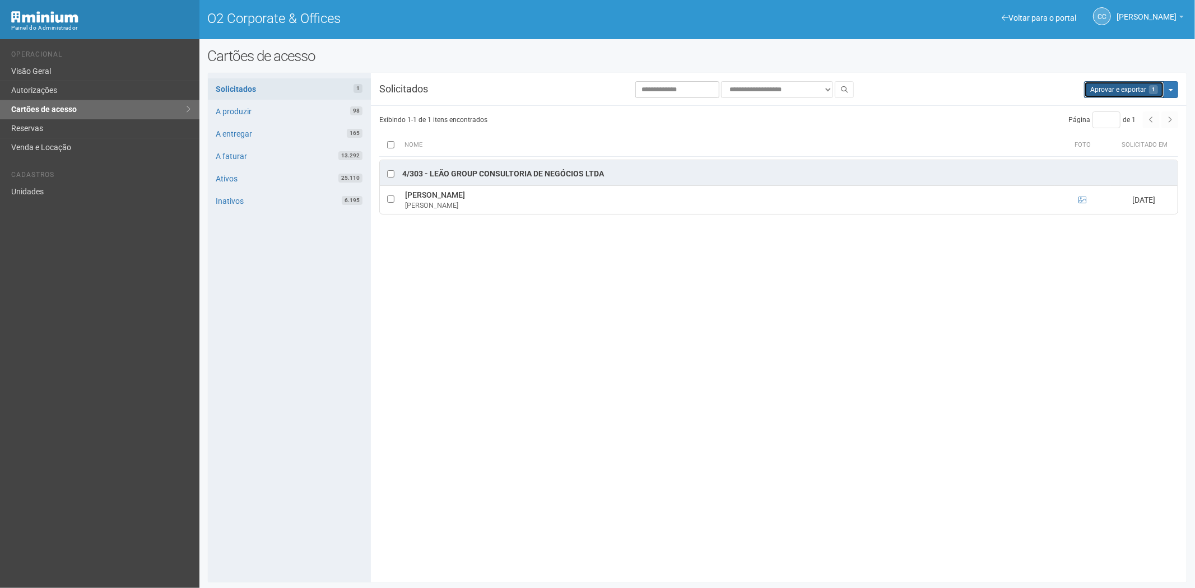
click at [1134, 89] on button "Aprovar e exportar 1" at bounding box center [1124, 89] width 80 height 17
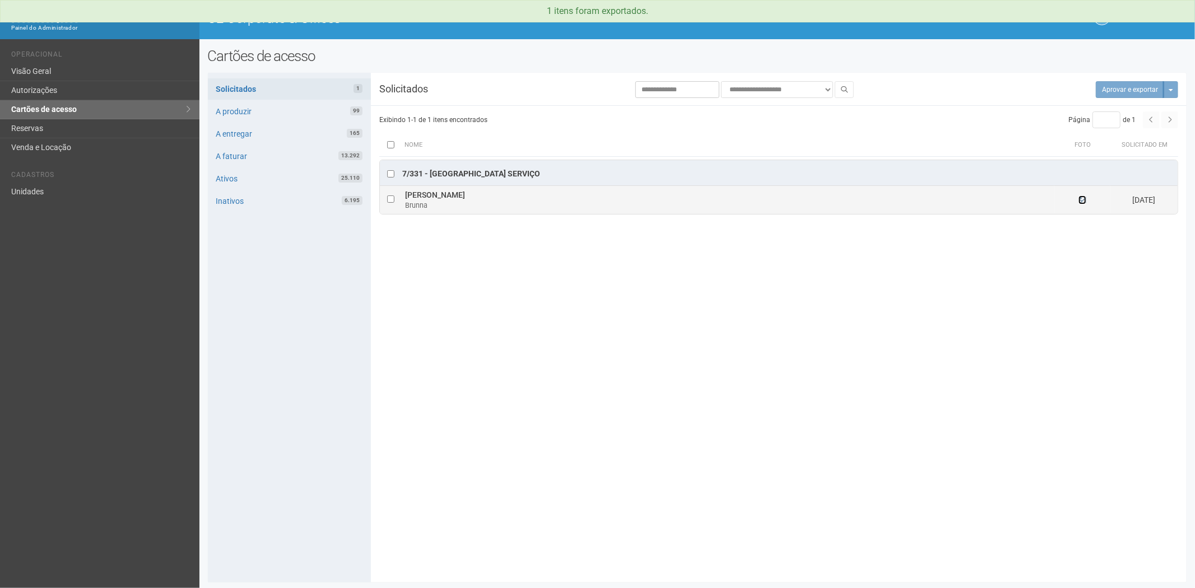
click at [1080, 203] on icon at bounding box center [1083, 200] width 8 height 8
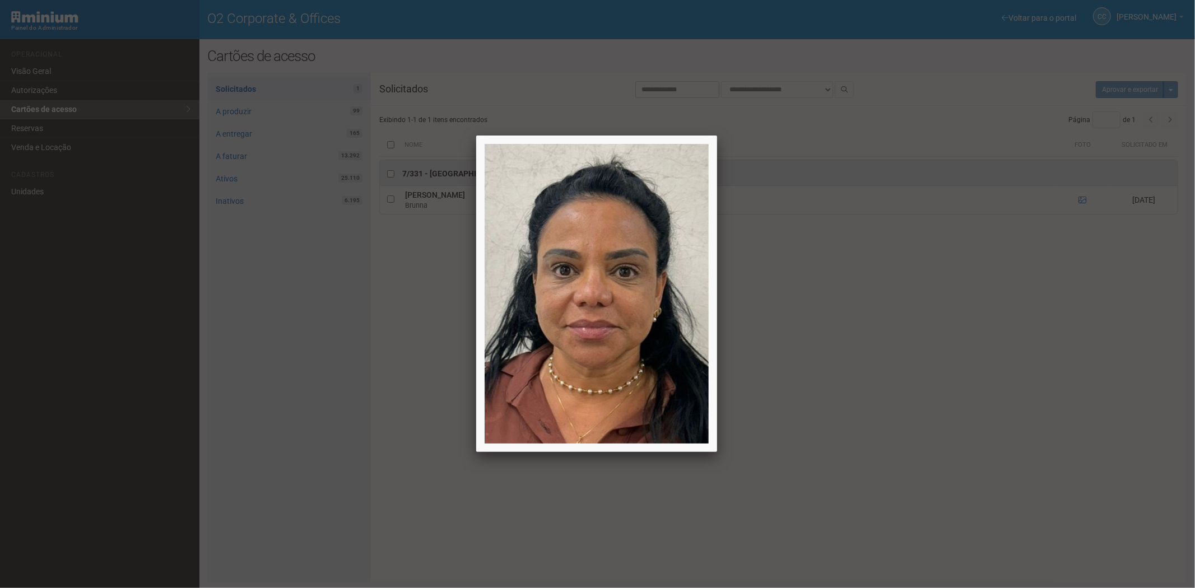
click at [986, 346] on div at bounding box center [597, 294] width 1195 height 588
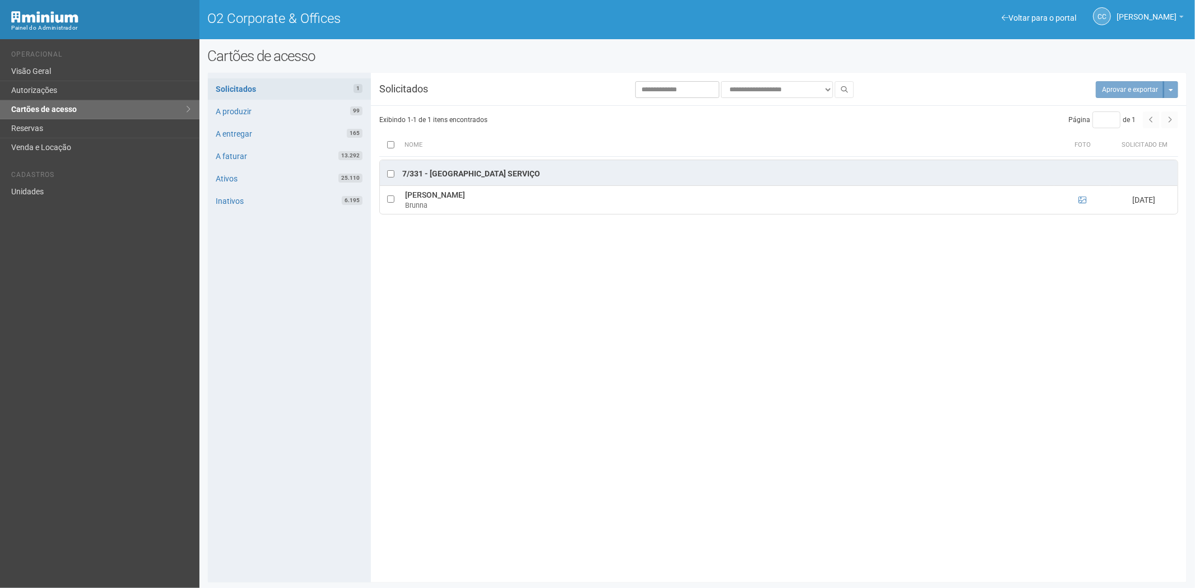
click at [313, 364] on div "Solicitados 1 A produzir 99 A entregar 165 A faturar 13.292 Ativos 25.110 Inati…" at bounding box center [289, 328] width 163 height 510
click at [50, 187] on link "Unidades" at bounding box center [100, 192] width 200 height 18
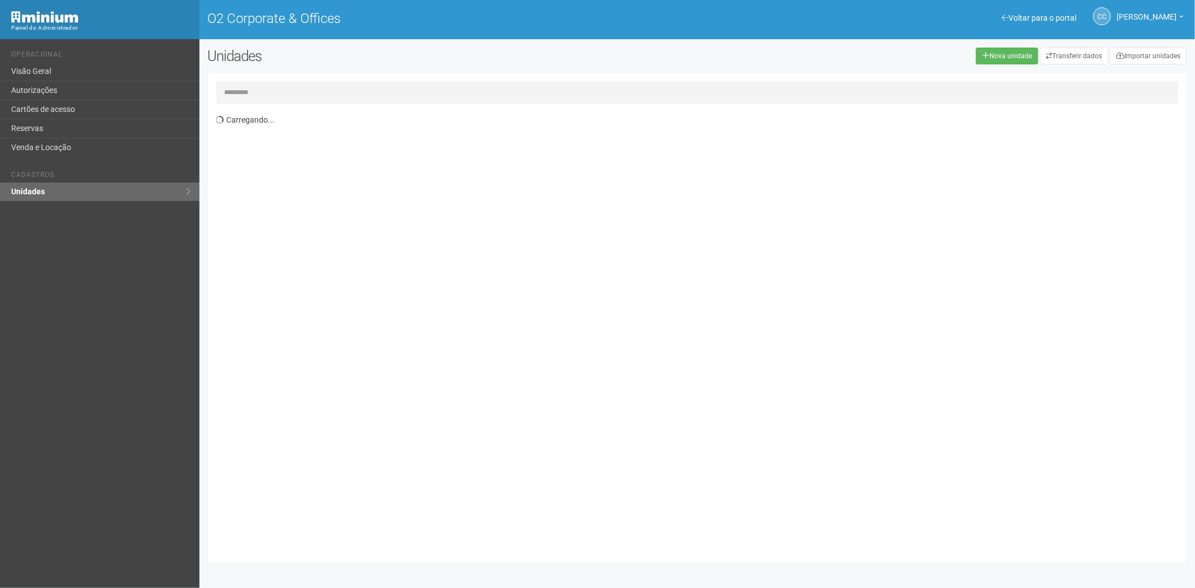
click at [280, 97] on input "text" at bounding box center [697, 92] width 963 height 22
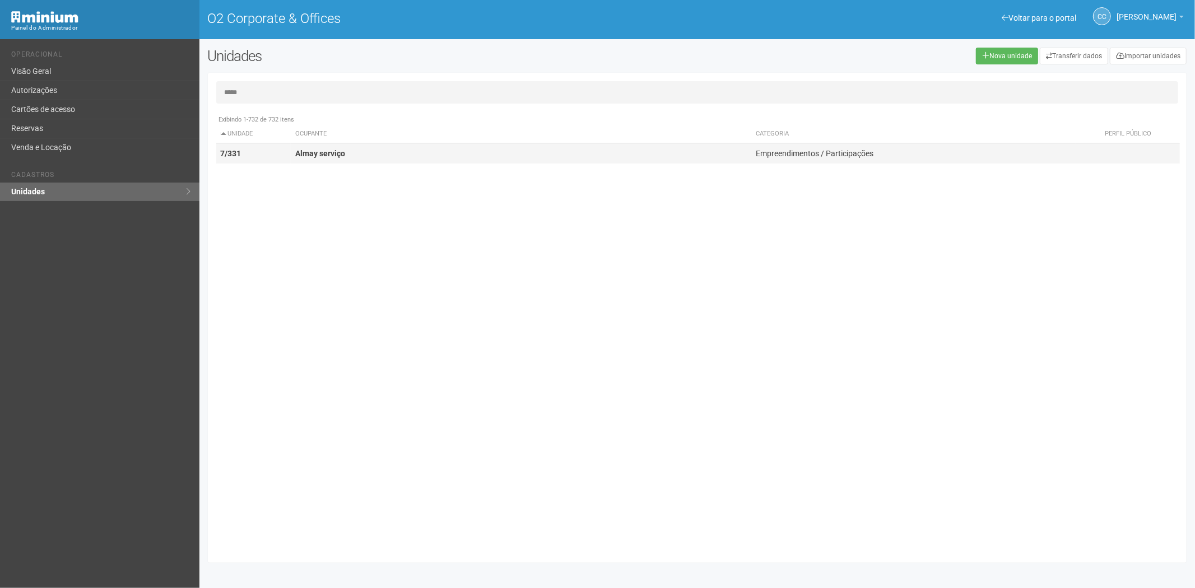
type input "*****"
click at [295, 149] on strong "Almay serviço" at bounding box center [320, 153] width 50 height 9
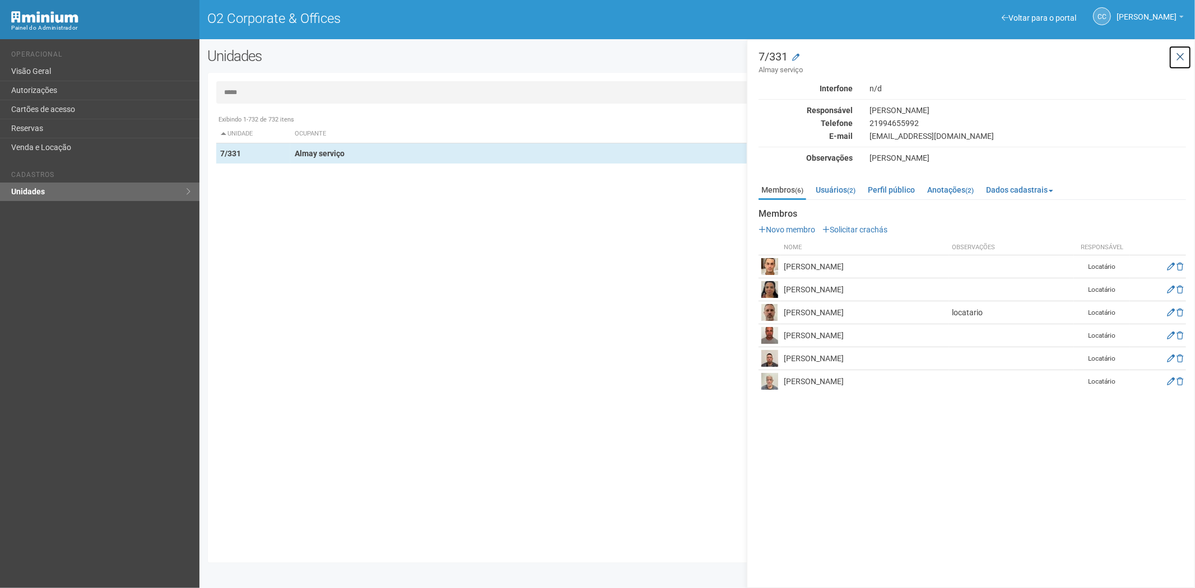
click at [1178, 53] on icon at bounding box center [1180, 57] width 8 height 11
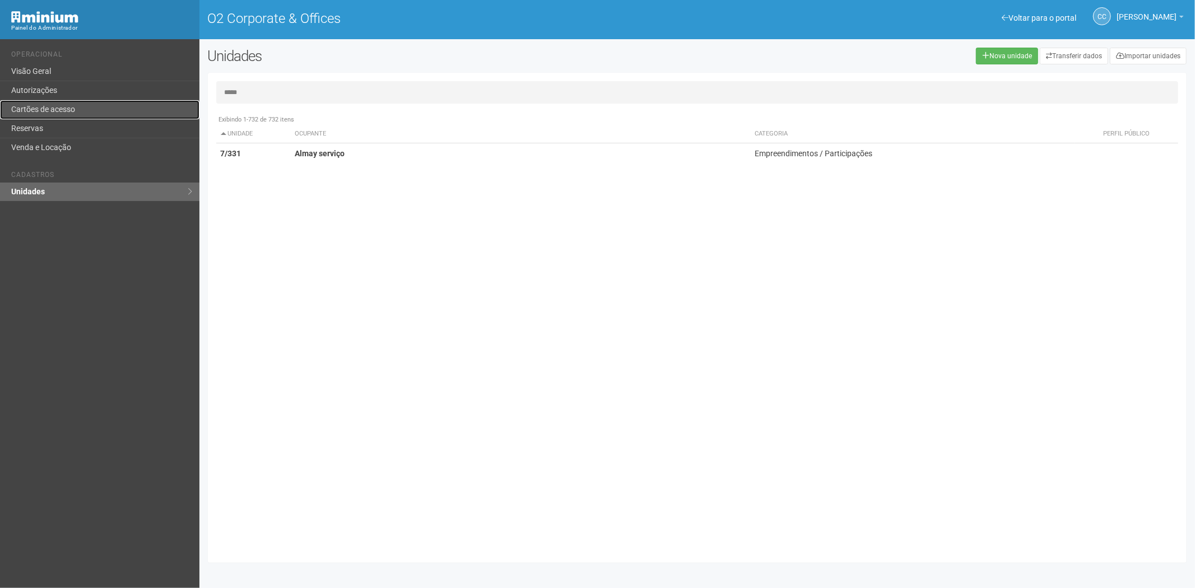
click at [94, 105] on link "Cartões de acesso" at bounding box center [100, 109] width 200 height 19
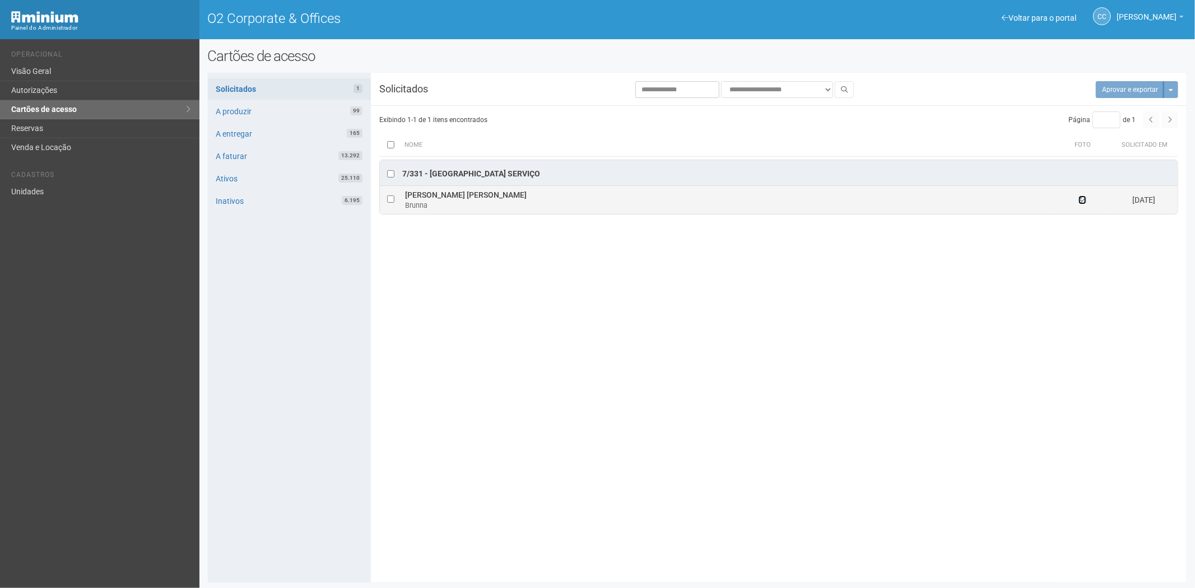
click at [1084, 201] on icon at bounding box center [1083, 200] width 8 height 8
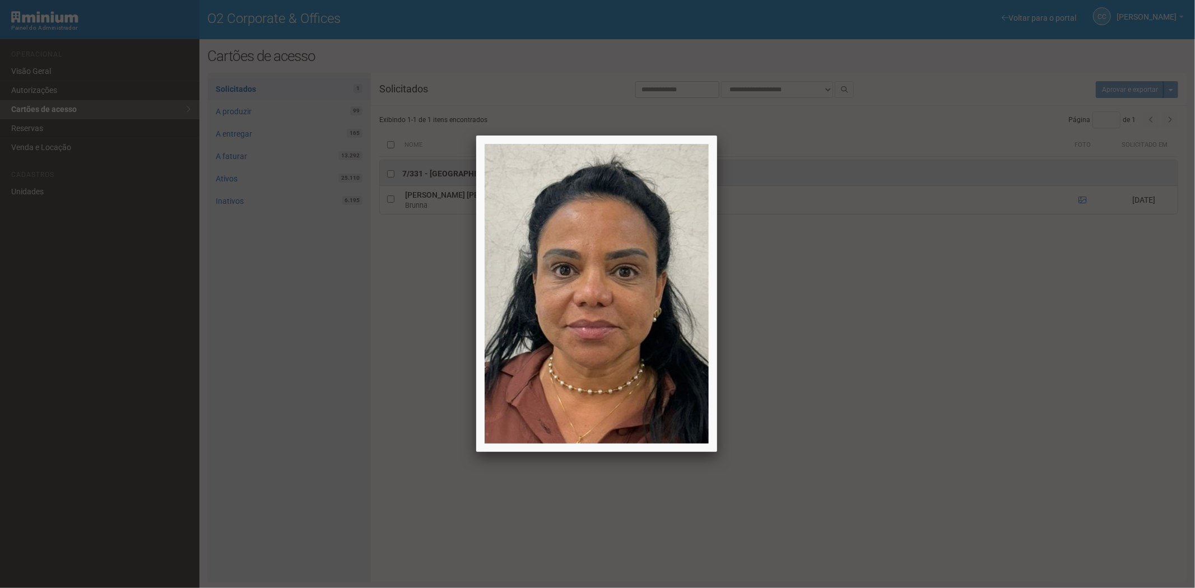
click at [1017, 391] on div at bounding box center [597, 294] width 1195 height 588
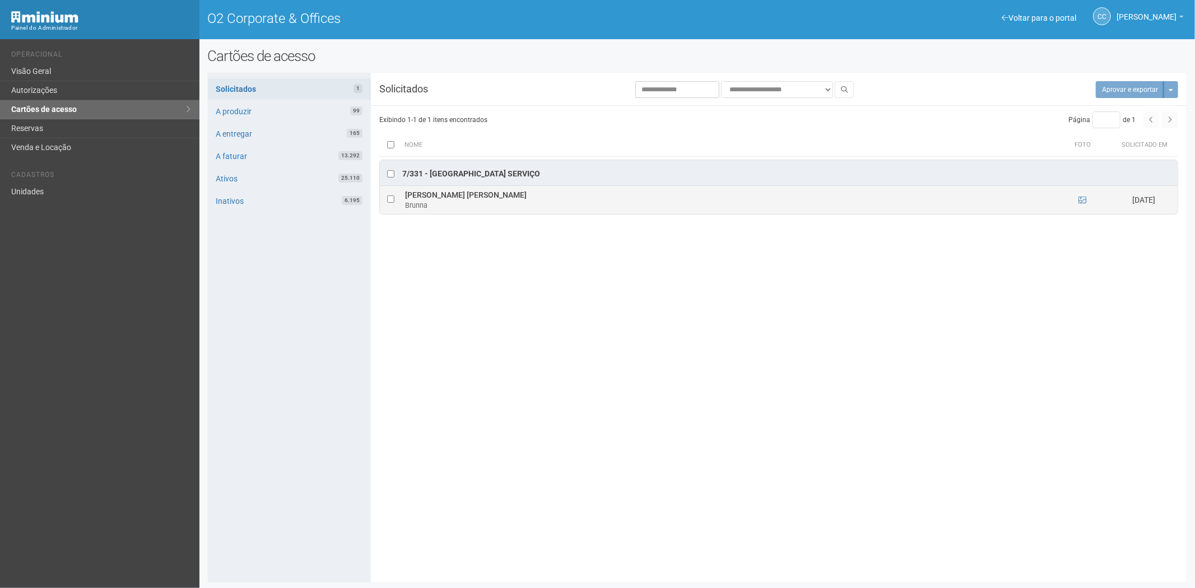
click at [387, 200] on td at bounding box center [391, 200] width 22 height 28
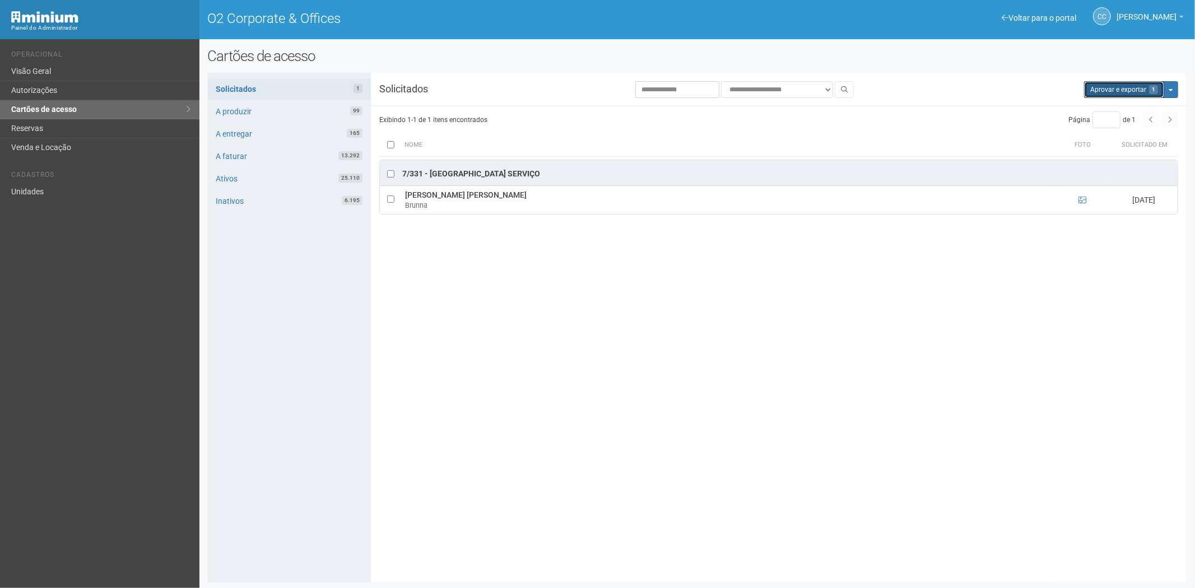
drag, startPoint x: 1117, startPoint y: 86, endPoint x: 626, endPoint y: 69, distance: 491.8
click at [1116, 87] on button "Aprovar e exportar 1" at bounding box center [1124, 89] width 80 height 17
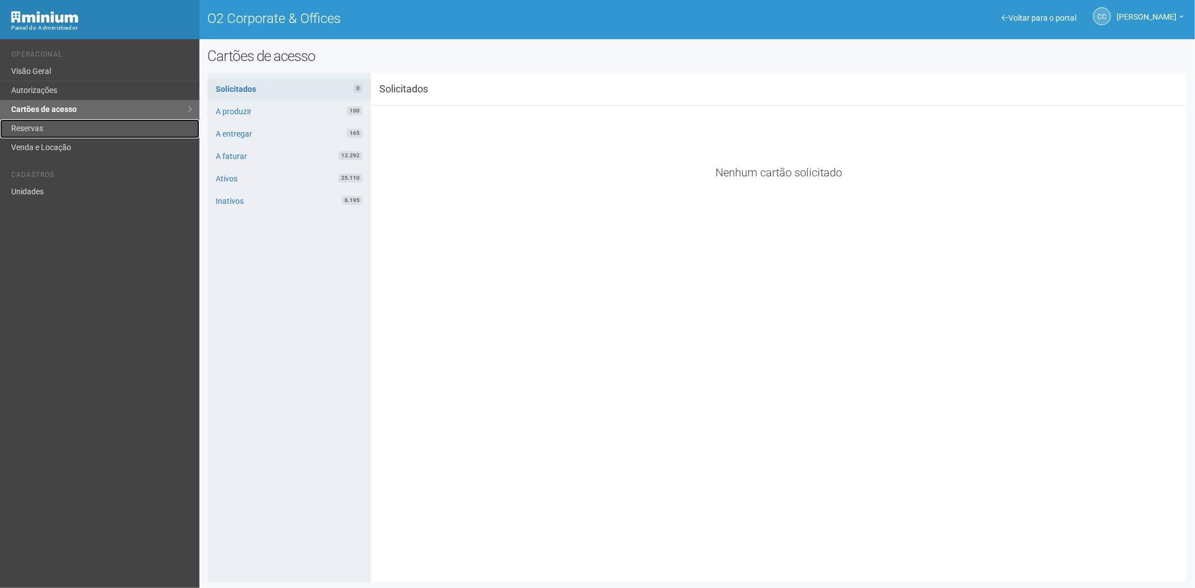
click at [36, 129] on link "Reservas" at bounding box center [100, 128] width 200 height 19
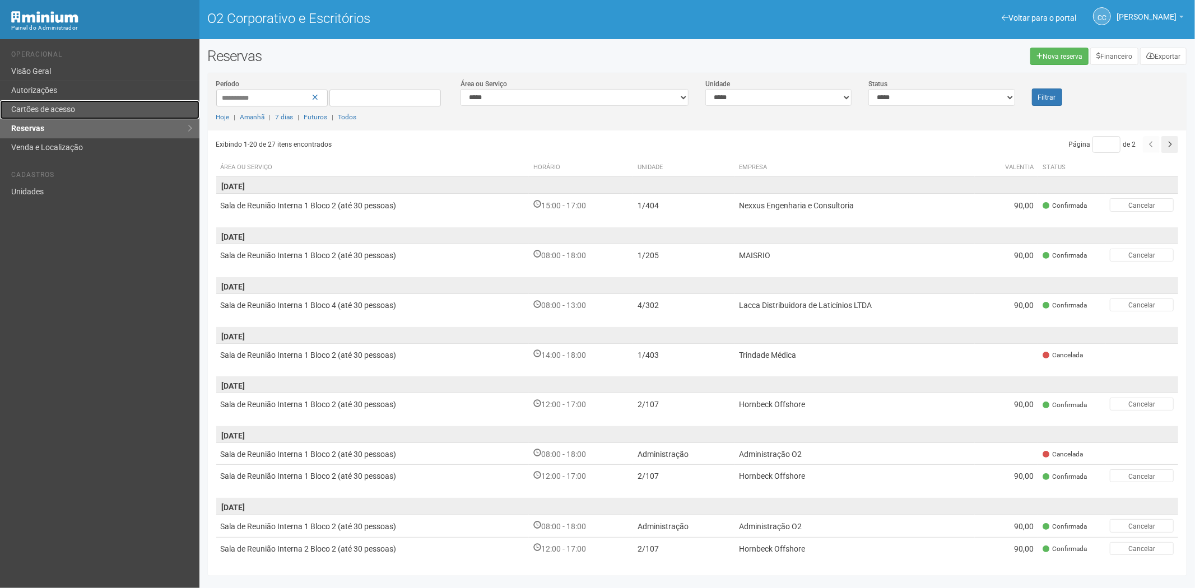
click at [54, 100] on link "Cartões de acesso" at bounding box center [100, 109] width 200 height 19
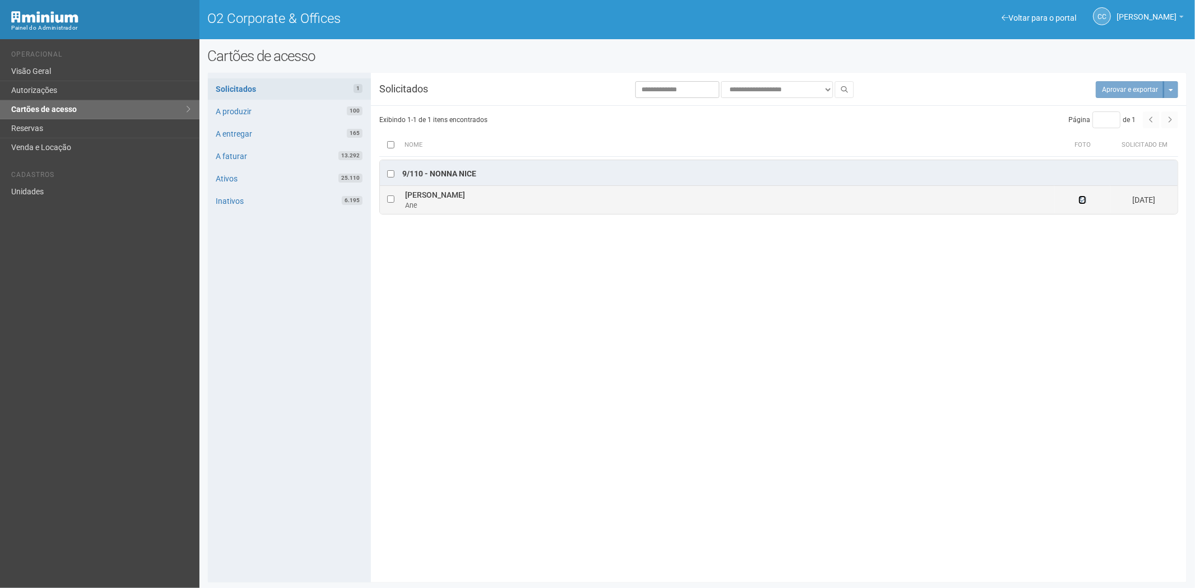
click at [1084, 200] on icon at bounding box center [1083, 200] width 8 height 8
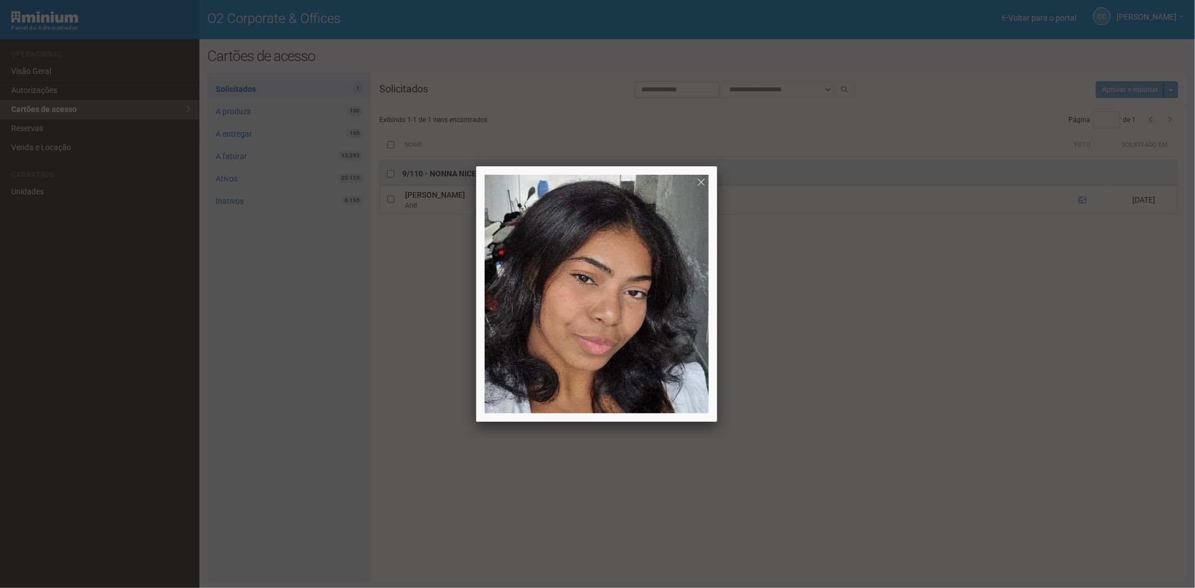
click at [1032, 412] on div at bounding box center [597, 294] width 1195 height 588
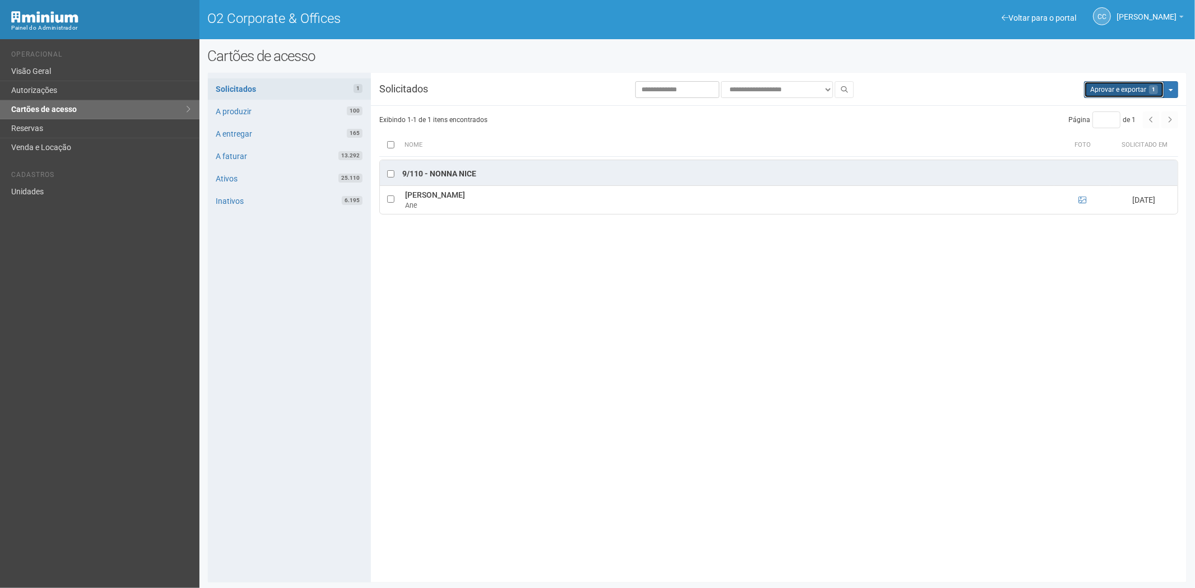
click at [1110, 92] on button "Aprovar e exportar 1" at bounding box center [1124, 89] width 80 height 17
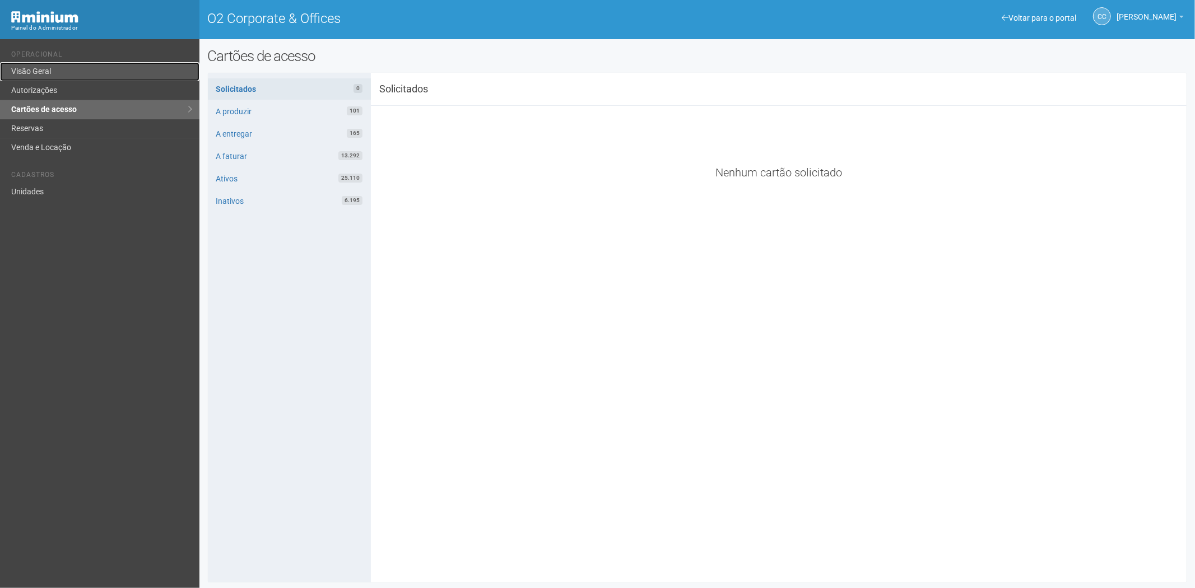
click at [57, 72] on link "Visão Geral" at bounding box center [100, 71] width 200 height 19
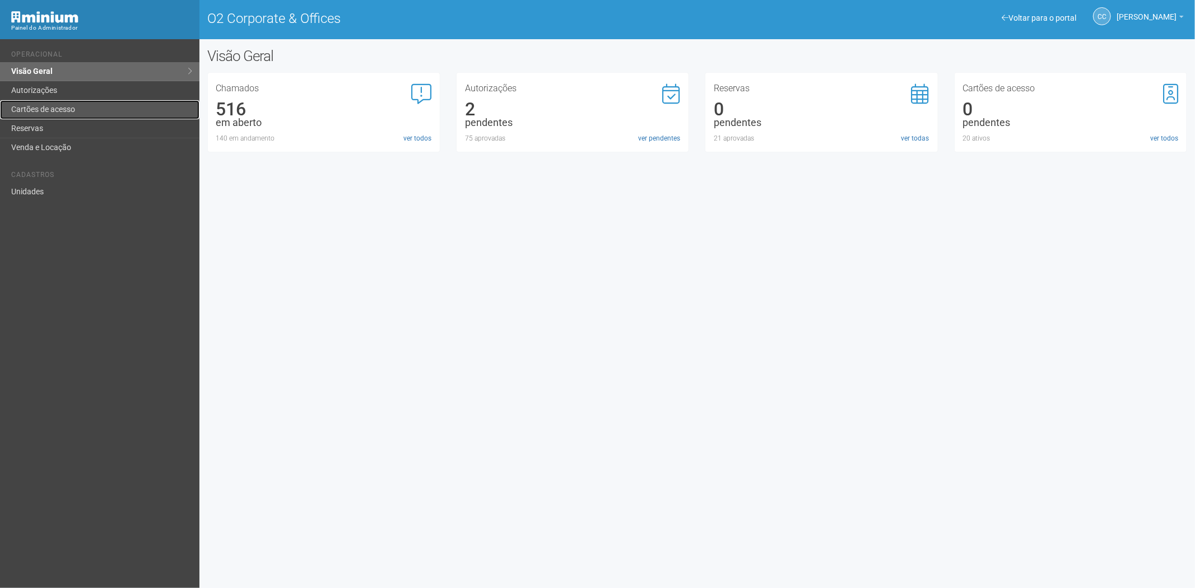
click at [131, 108] on link "Cartões de acesso" at bounding box center [100, 109] width 200 height 19
click at [113, 84] on link "Autorizações" at bounding box center [100, 90] width 200 height 19
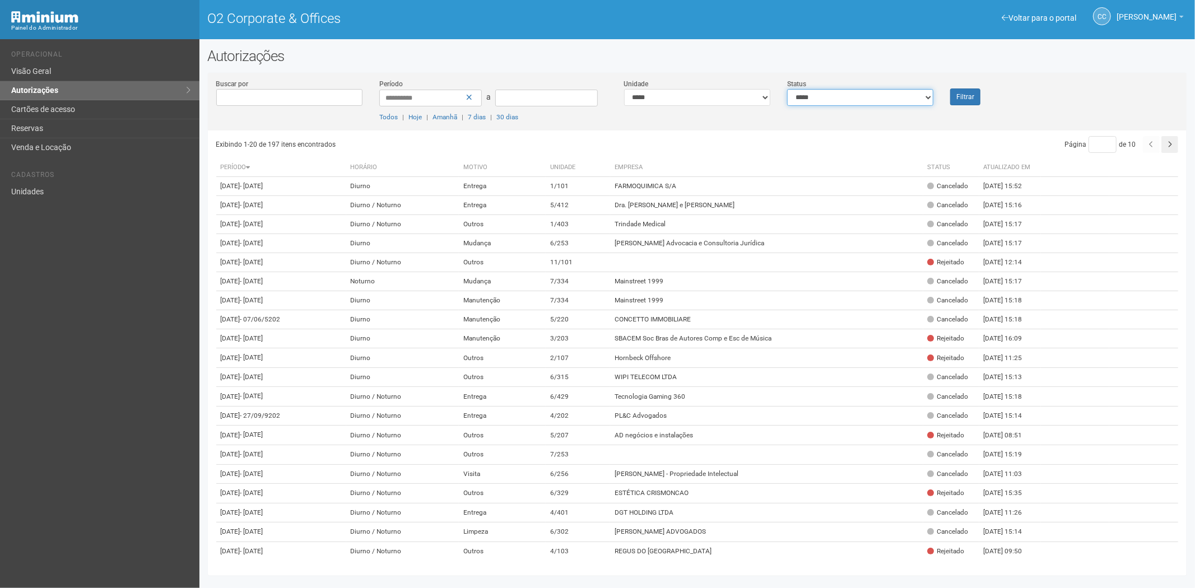
click at [873, 98] on select "**********" at bounding box center [860, 97] width 146 height 17
select select "*"
click at [787, 89] on select "**********" at bounding box center [860, 97] width 146 height 17
click at [955, 99] on button "Filtrar" at bounding box center [965, 97] width 30 height 17
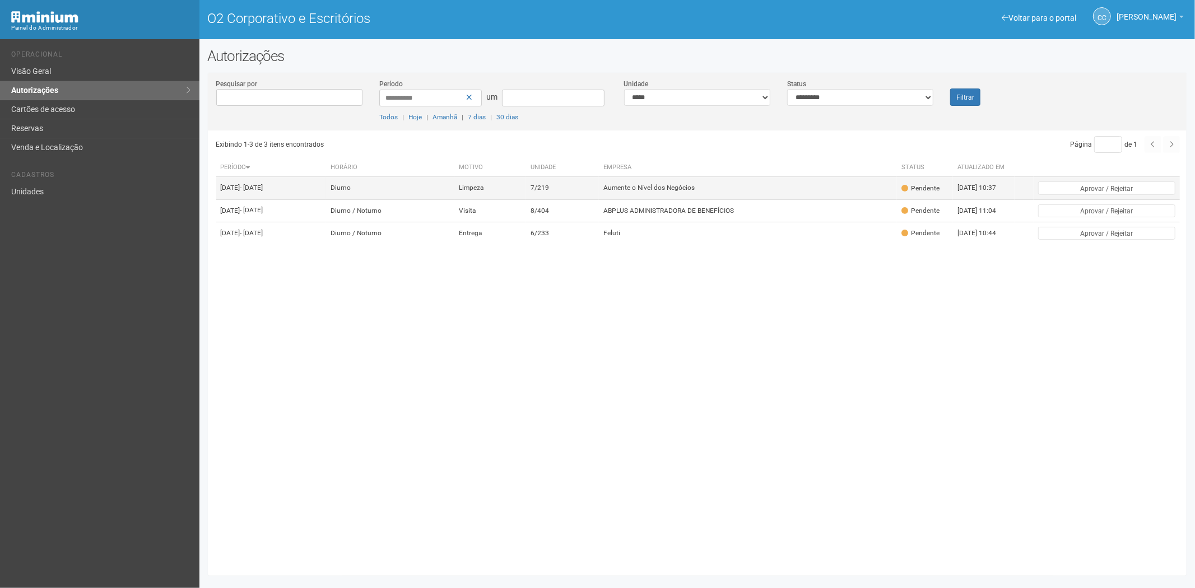
click at [800, 193] on td "Aumente o Nível dos Negócios" at bounding box center [748, 188] width 298 height 22
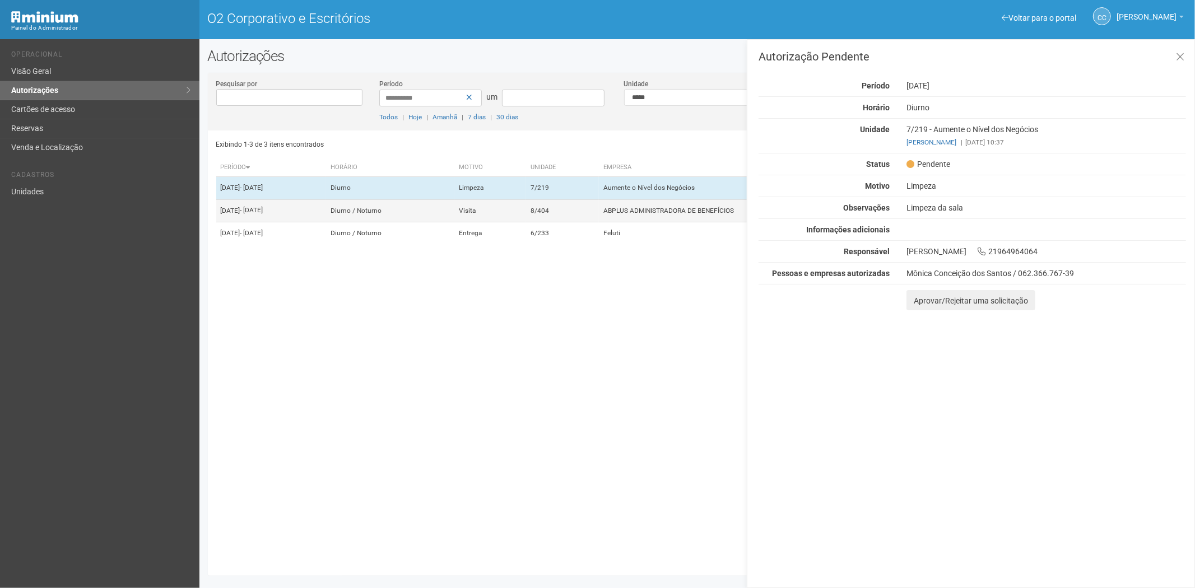
click at [684, 216] on td "ABPLUS ADMINISTRADORA DE BENEFÍCIOS" at bounding box center [748, 211] width 298 height 22
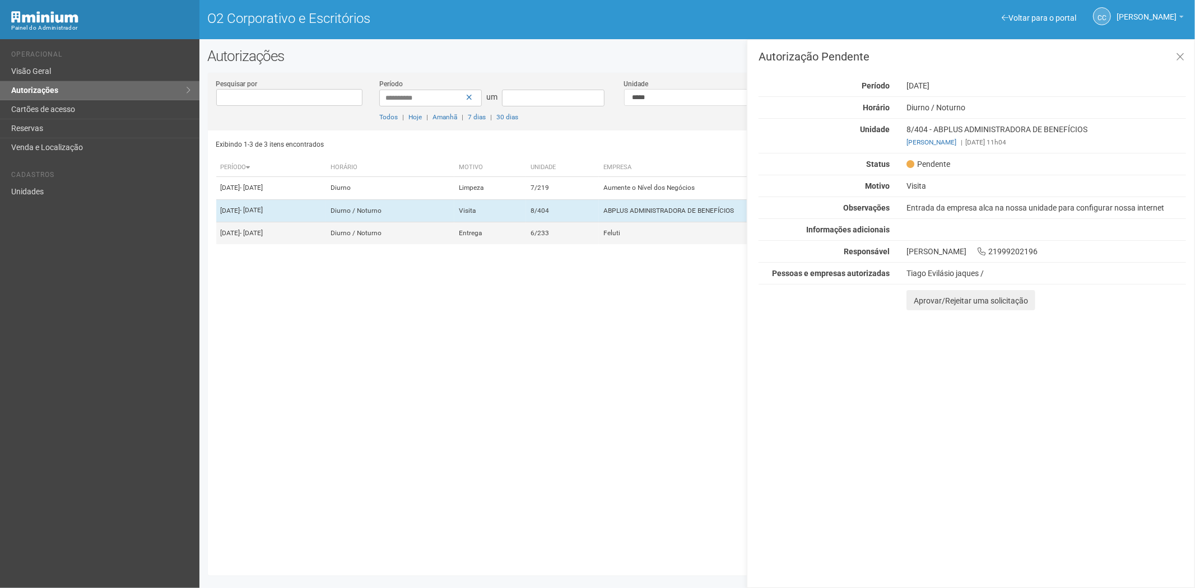
click at [569, 244] on td "6/233" at bounding box center [562, 233] width 73 height 22
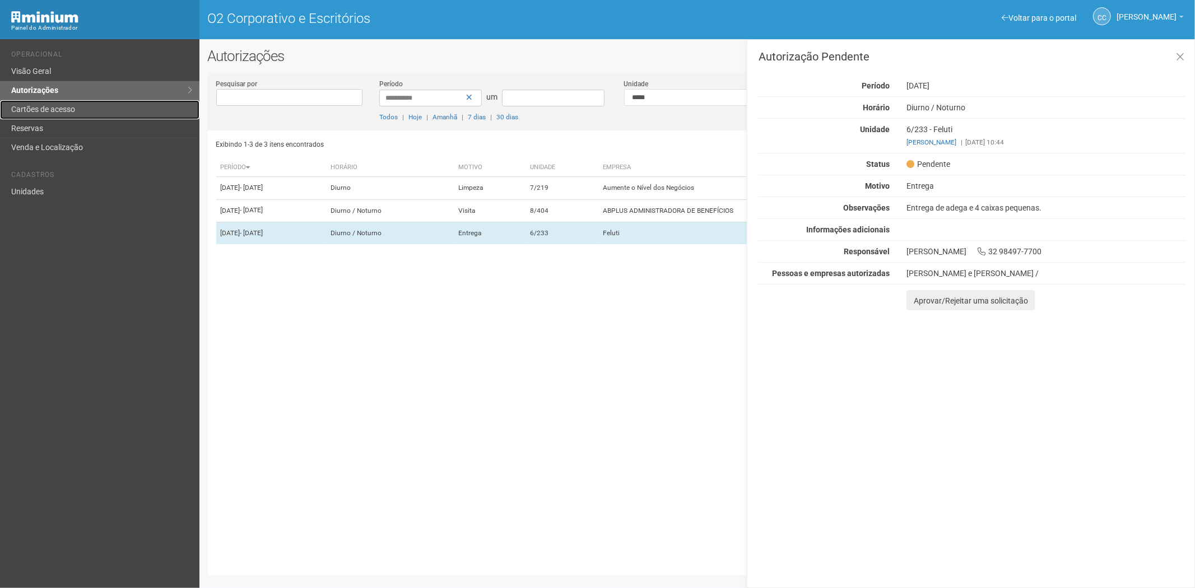
click at [77, 106] on link "Cartões de acesso" at bounding box center [100, 109] width 200 height 19
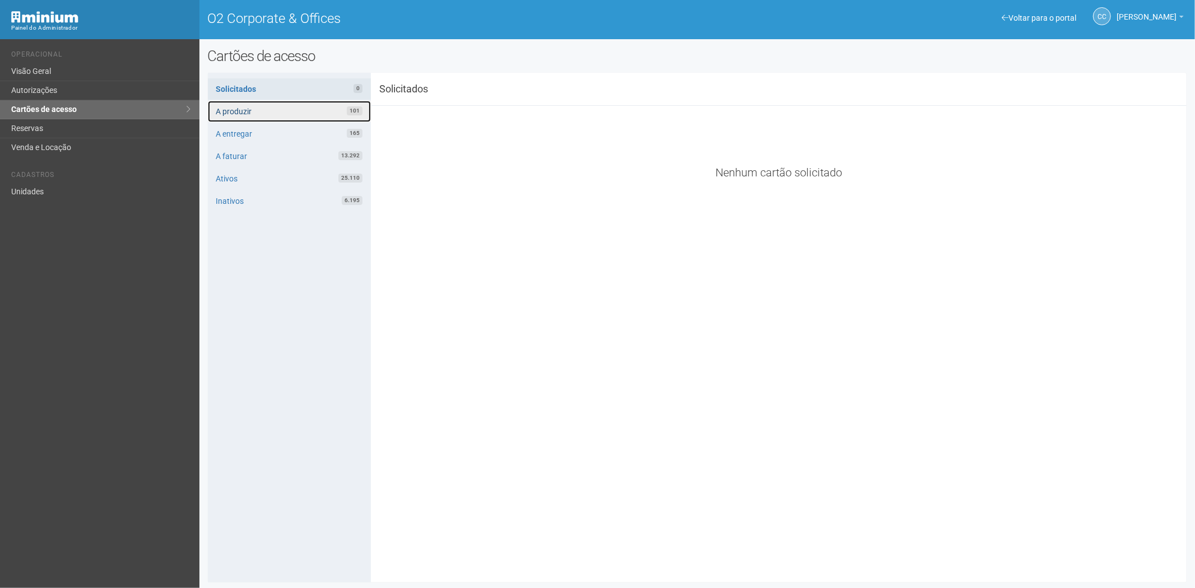
click at [333, 113] on link "A produzir 101" at bounding box center [289, 111] width 163 height 21
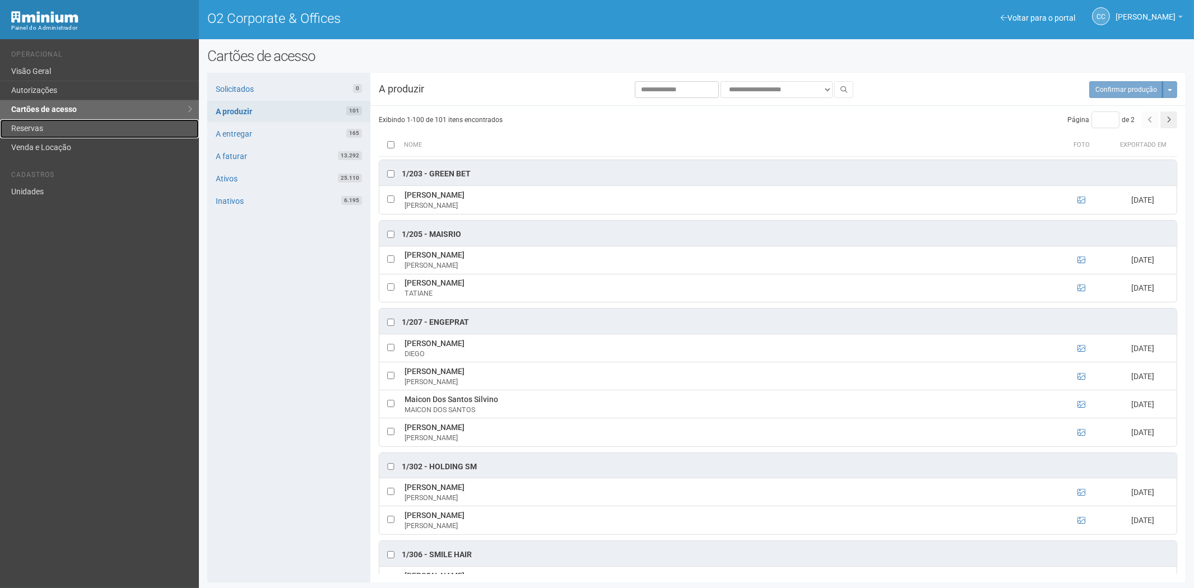
click at [55, 131] on link "Reservas" at bounding box center [99, 128] width 199 height 19
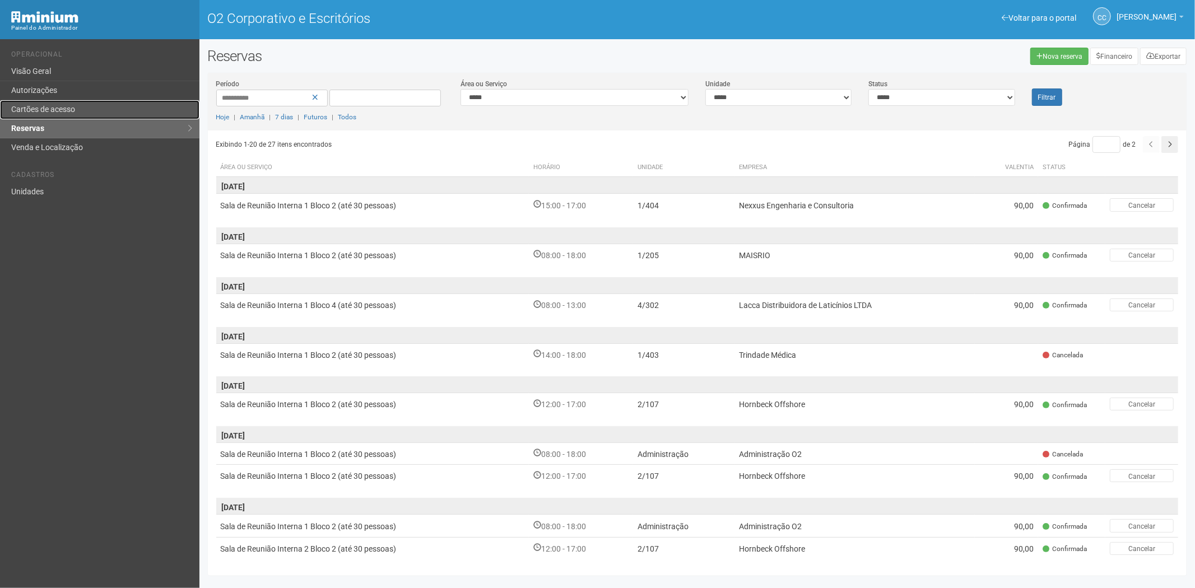
click at [52, 104] on link "Cartões de acesso" at bounding box center [100, 109] width 200 height 19
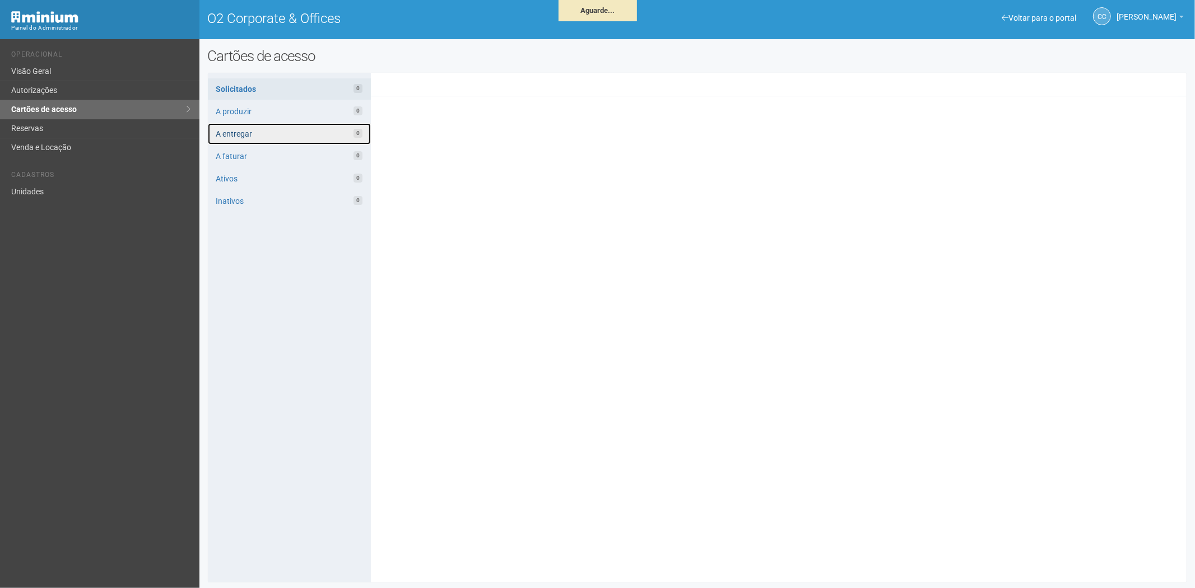
click at [296, 130] on link "A entregar 0" at bounding box center [289, 133] width 163 height 21
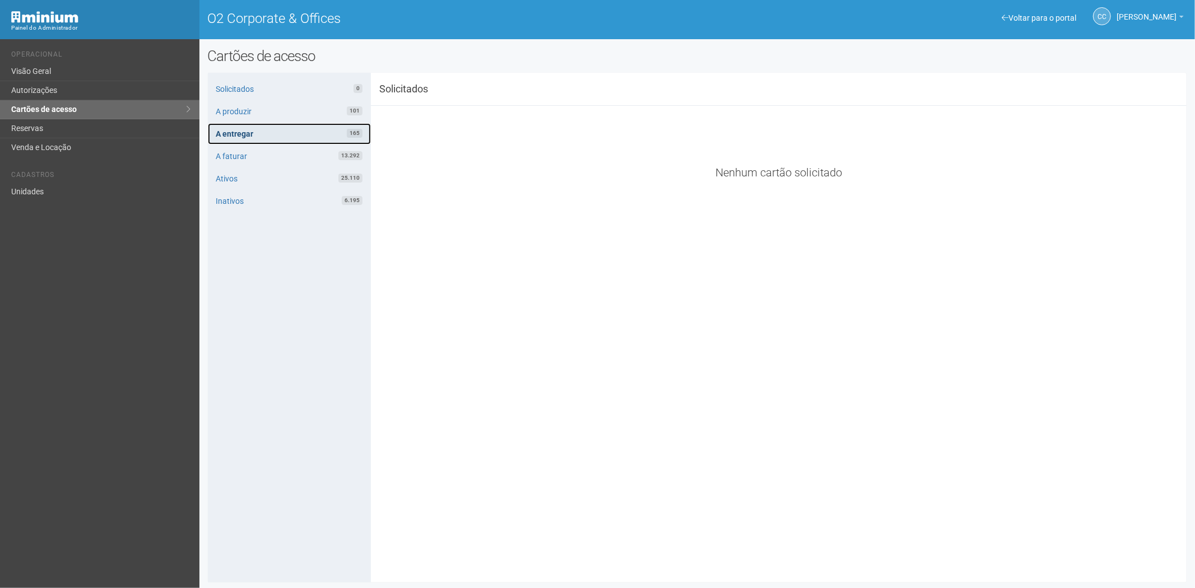
click at [257, 130] on link "A entregar 165" at bounding box center [289, 133] width 163 height 21
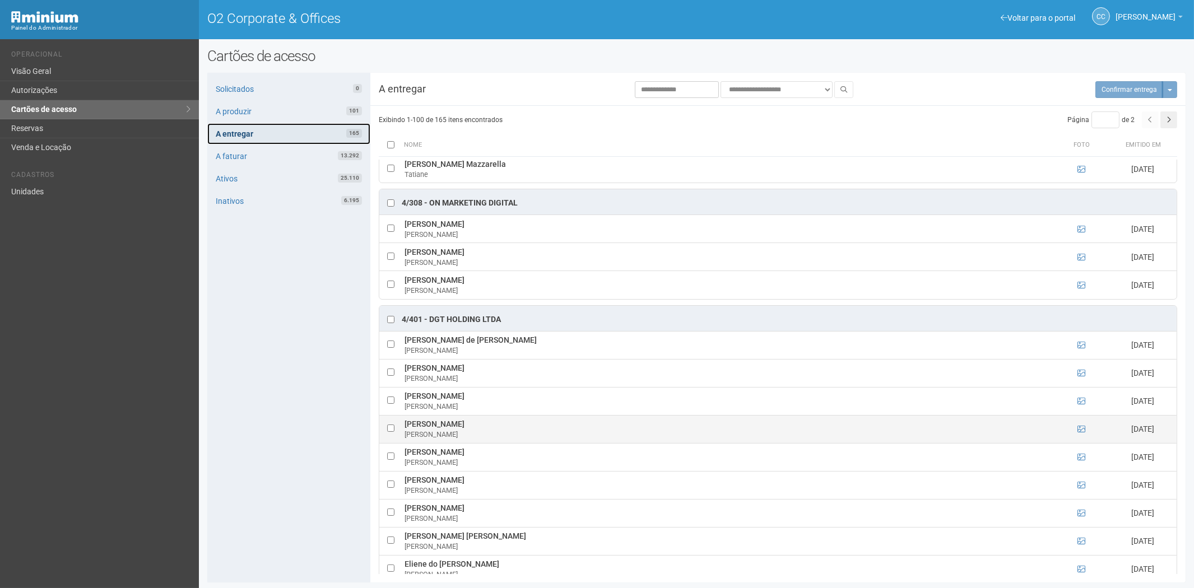
scroll to position [1370, 0]
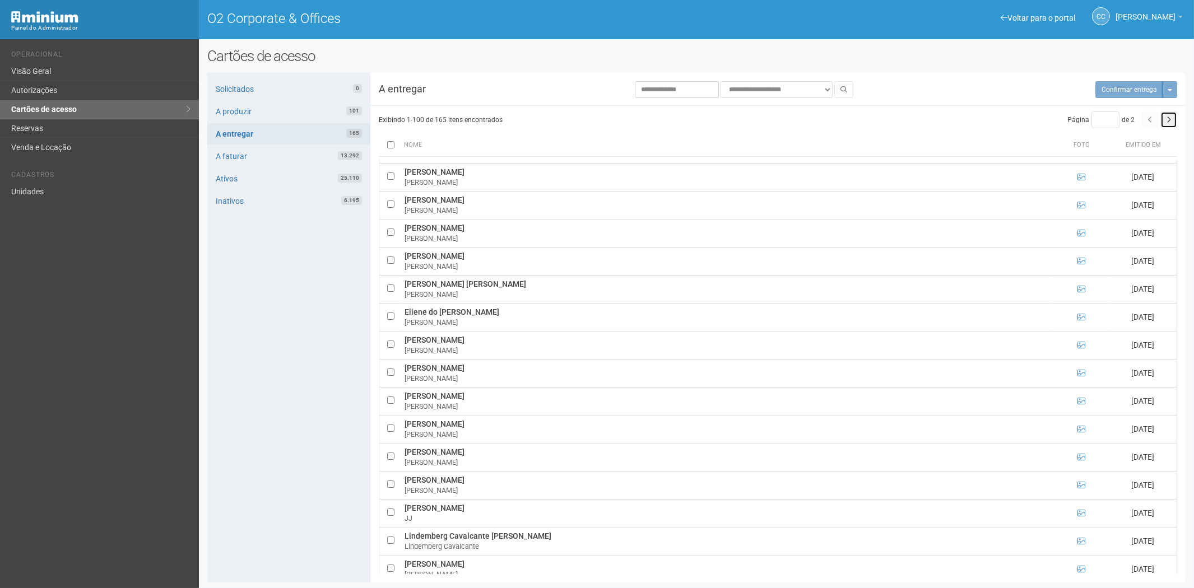
click at [1171, 122] on button "button" at bounding box center [1169, 120] width 17 height 17
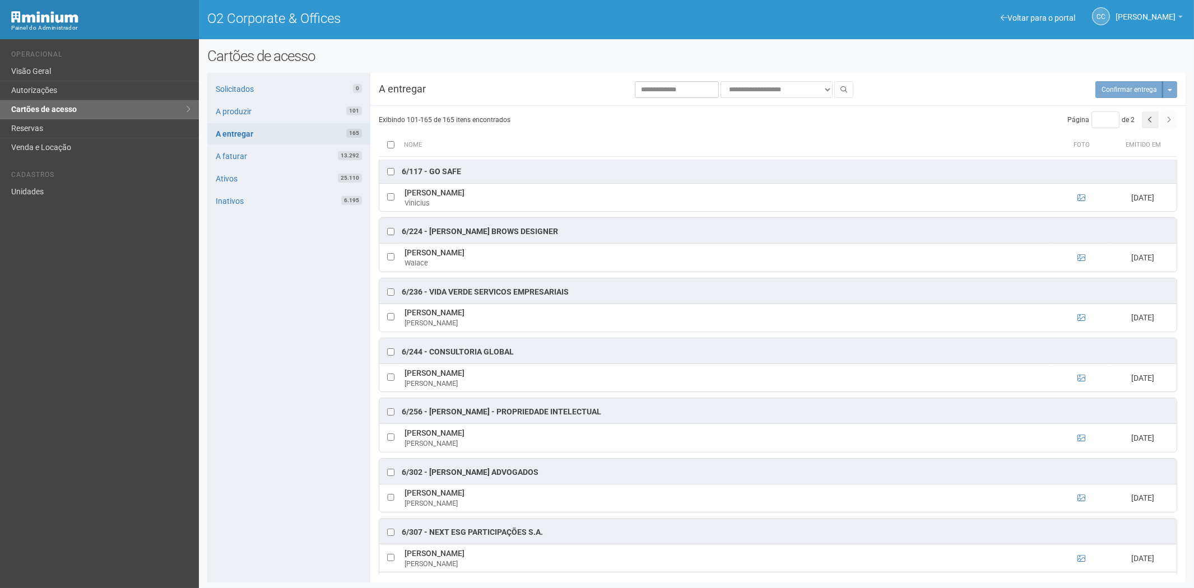
scroll to position [249, 0]
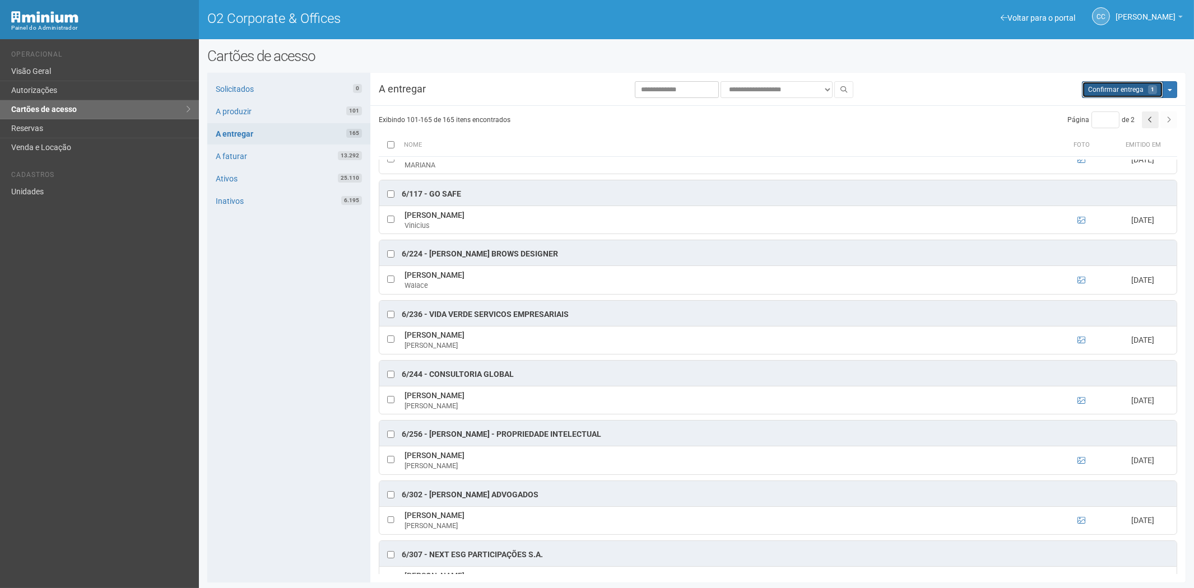
click at [1135, 87] on span "Confirmar entrega" at bounding box center [1115, 90] width 55 height 8
type input "*"
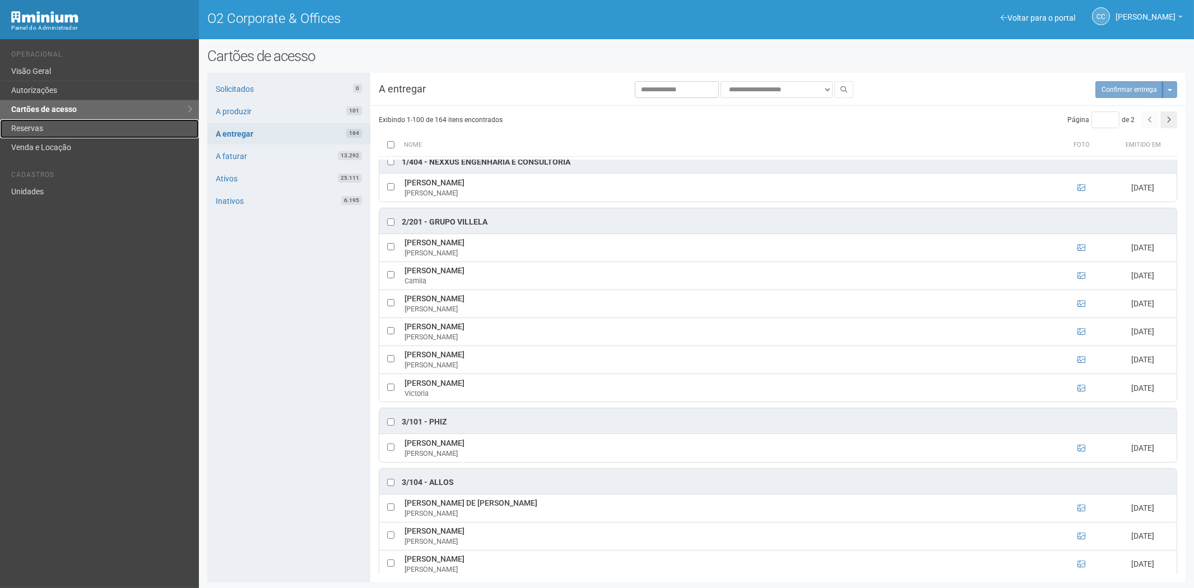
drag, startPoint x: 52, startPoint y: 131, endPoint x: 101, endPoint y: 128, distance: 50.0
click at [52, 131] on link "Reservas" at bounding box center [99, 128] width 199 height 19
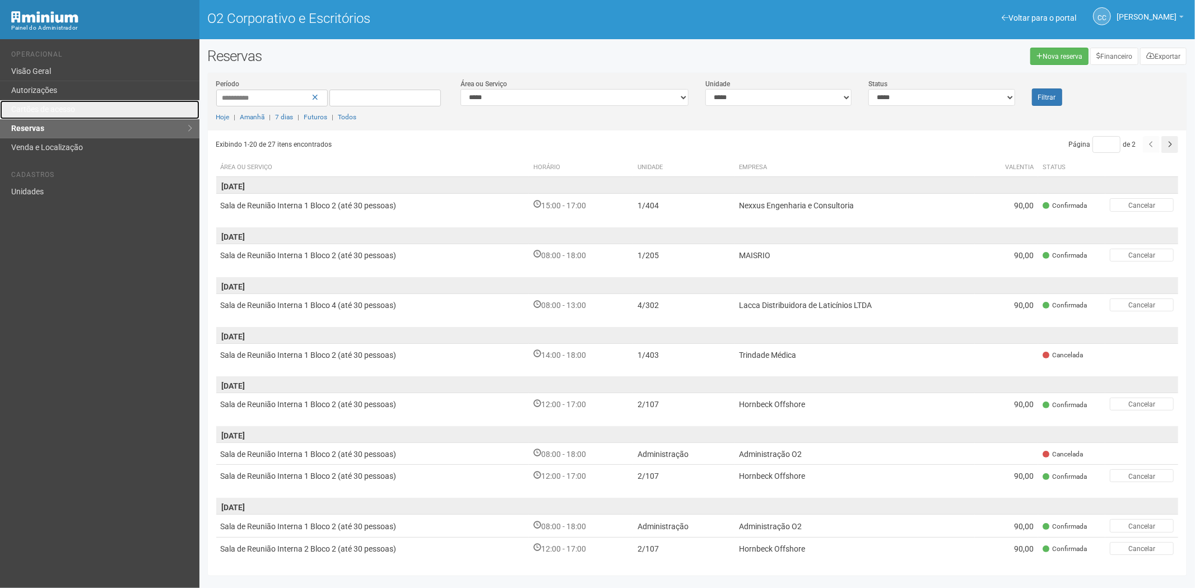
drag, startPoint x: 73, startPoint y: 104, endPoint x: 144, endPoint y: 49, distance: 89.6
click at [73, 103] on link "Cartões de acesso" at bounding box center [100, 109] width 200 height 19
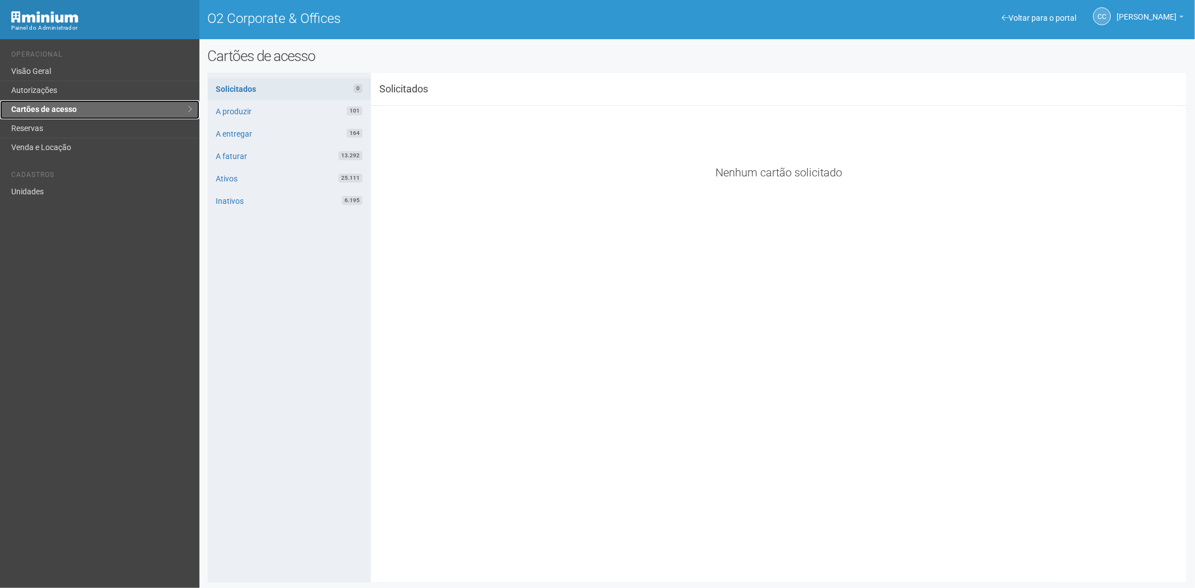
click at [83, 101] on link "Cartões de acesso" at bounding box center [100, 109] width 200 height 19
click at [88, 91] on link "Autorizações" at bounding box center [100, 90] width 200 height 19
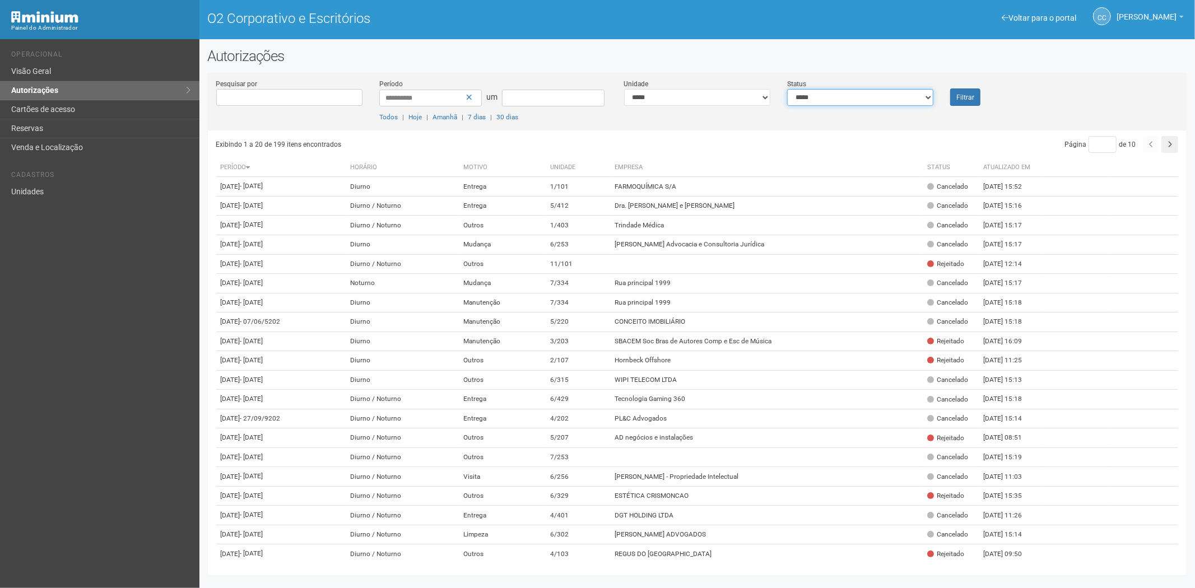
click at [864, 101] on select "**********" at bounding box center [860, 97] width 146 height 17
select select "*"
click at [787, 89] on select "**********" at bounding box center [860, 97] width 146 height 17
click at [967, 91] on button "Filtrar" at bounding box center [965, 97] width 30 height 17
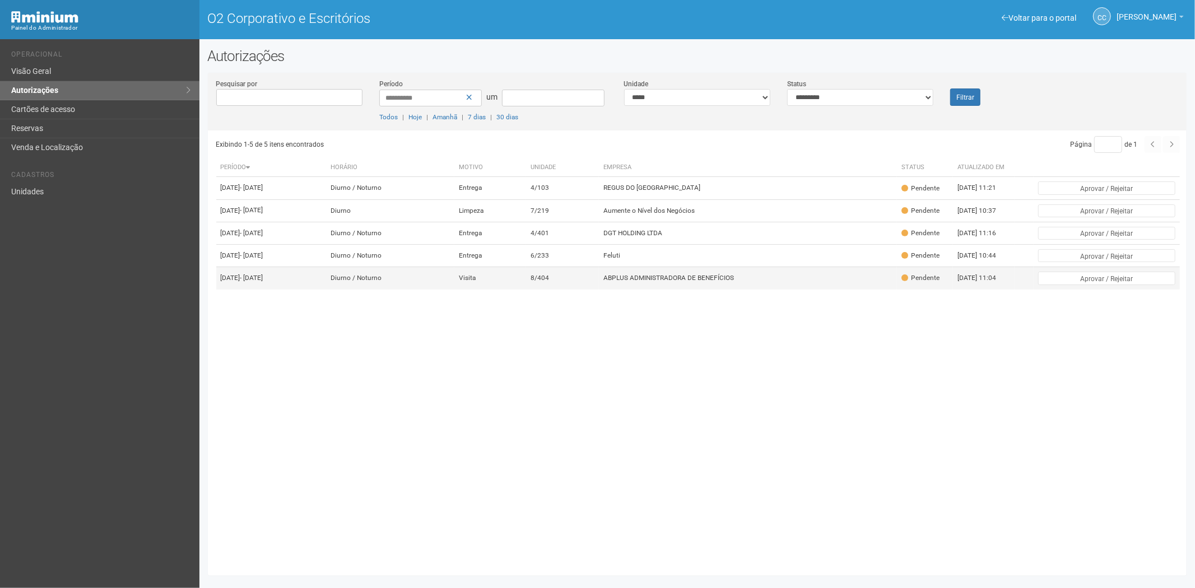
click at [734, 282] on font "ABPLUS ADMINISTRADORA DE BENEFÍCIOS" at bounding box center [669, 279] width 131 height 8
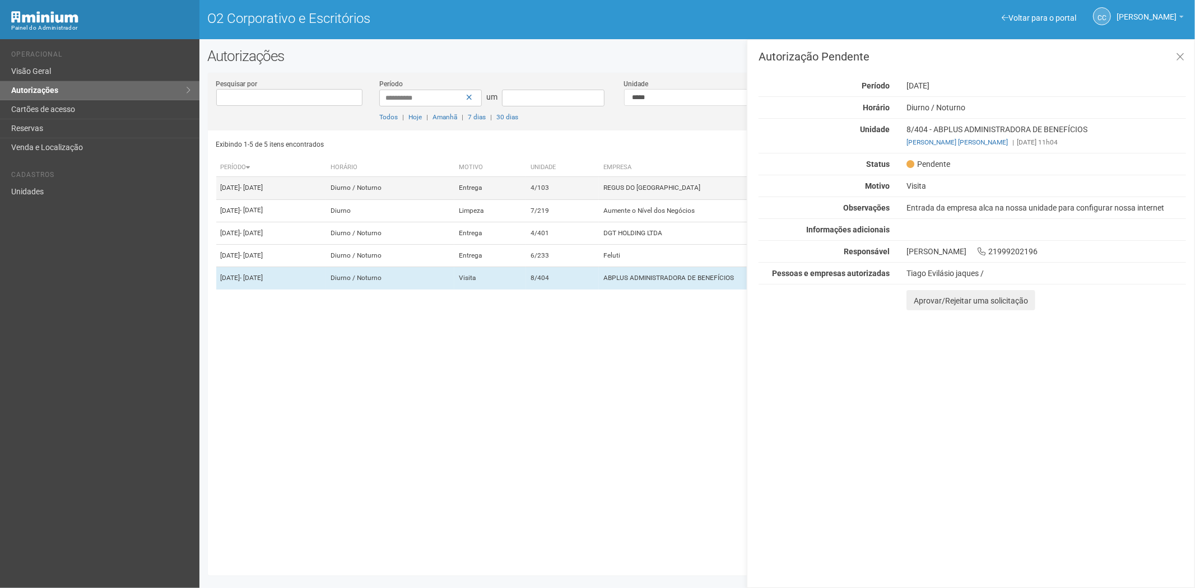
click at [669, 192] on font "REGUS DO BRASIL" at bounding box center [652, 188] width 97 height 8
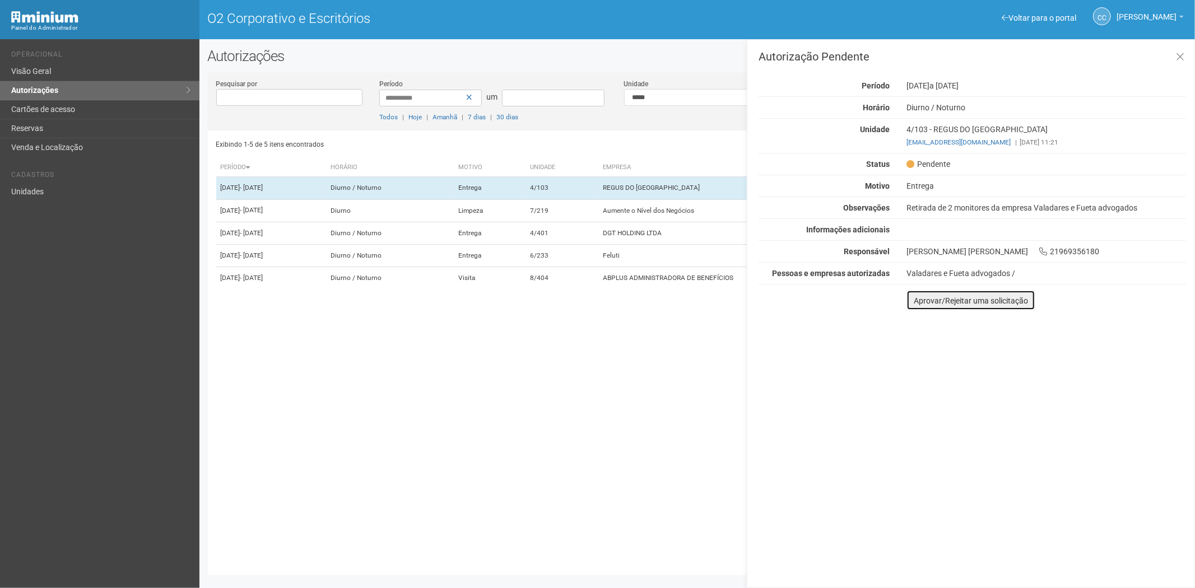
click at [921, 309] on button "Aprovar/Rejeitar uma solicitação" at bounding box center [971, 300] width 129 height 20
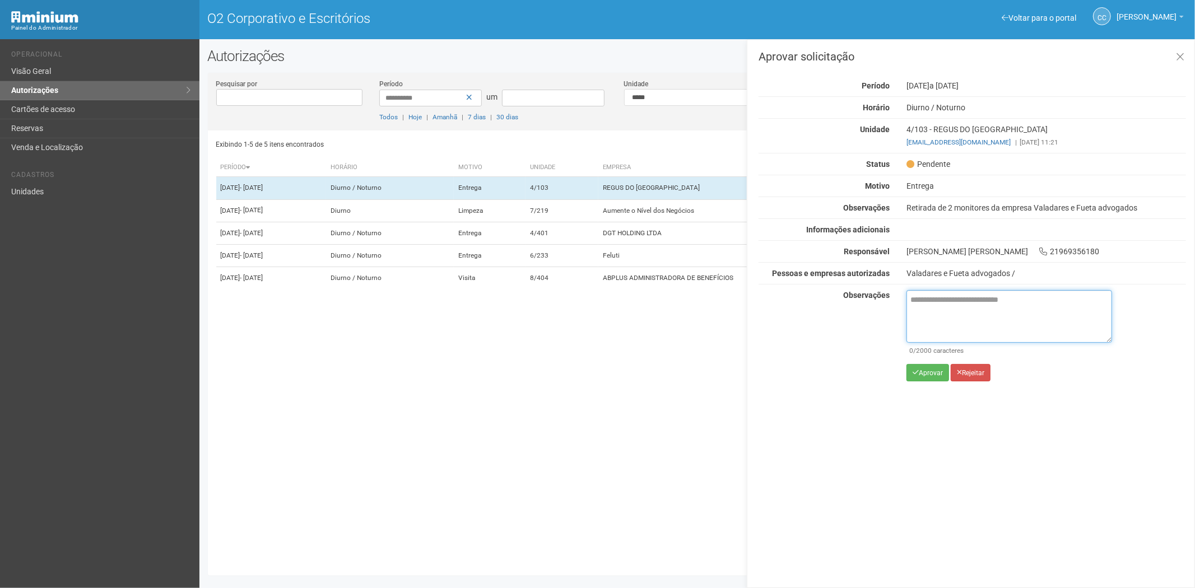
click at [971, 321] on textarea at bounding box center [1010, 316] width 206 height 53
click at [960, 307] on textarea at bounding box center [1010, 316] width 206 height 53
paste textarea "**********"
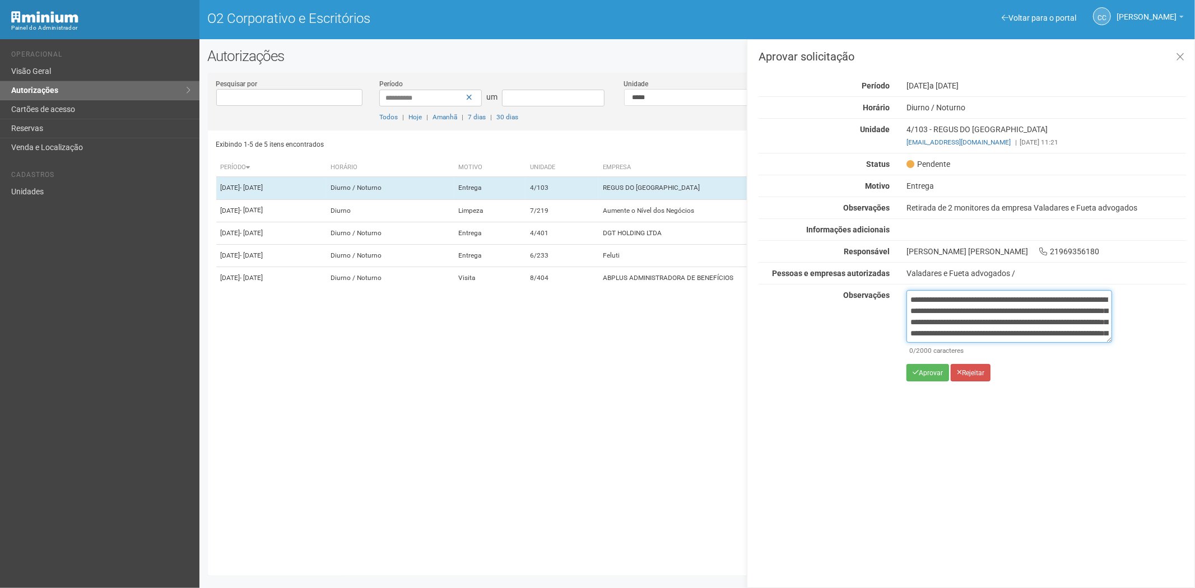
scroll to position [63, 0]
type textarea "**********"
click at [921, 372] on font "Aprovar" at bounding box center [931, 373] width 24 height 8
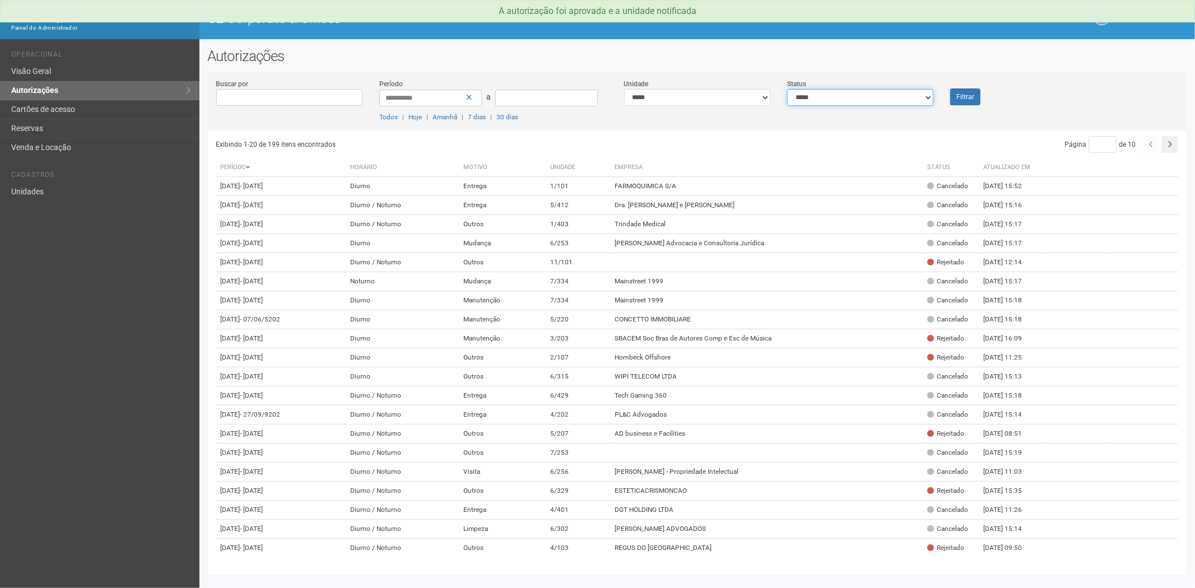
drag, startPoint x: 854, startPoint y: 91, endPoint x: 851, endPoint y: 99, distance: 8.0
click at [854, 91] on select "**********" at bounding box center [860, 97] width 146 height 17
select select "*"
click at [787, 89] on select "**********" at bounding box center [860, 97] width 146 height 17
click at [973, 93] on button "Filtrar" at bounding box center [965, 97] width 30 height 17
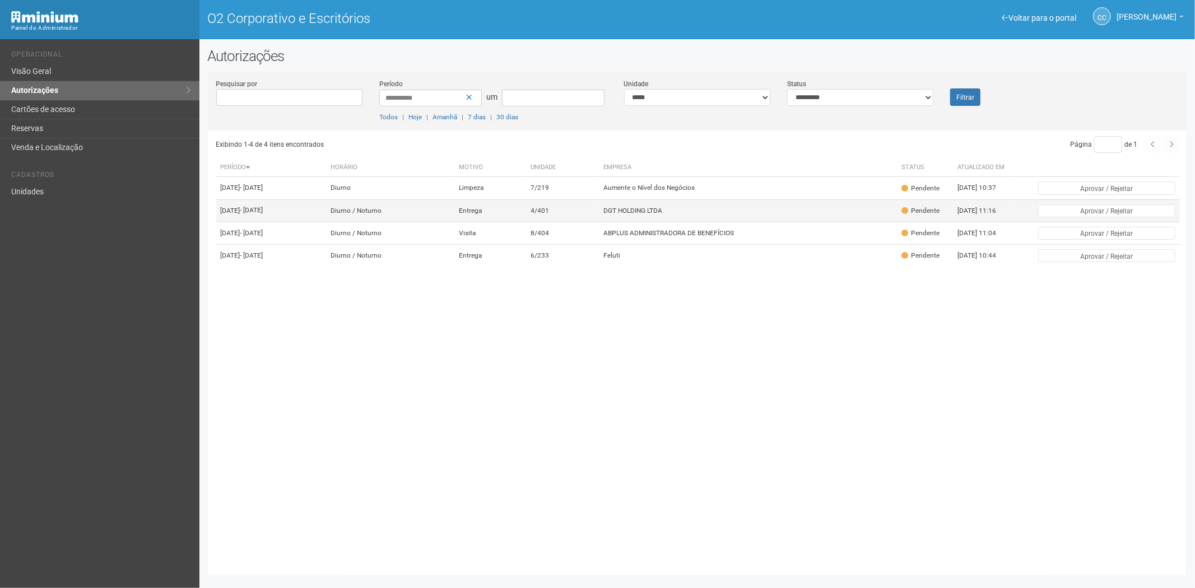
click at [809, 222] on td "DGT HOLDING LTDA" at bounding box center [748, 211] width 298 height 22
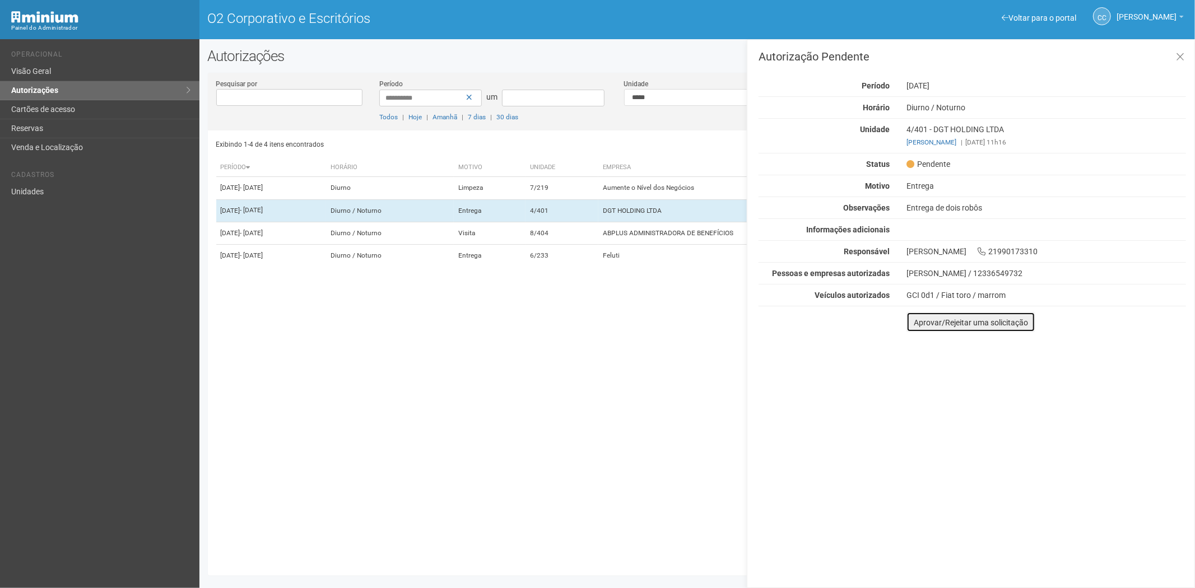
click at [918, 323] on font "Aprovar/Rejeitar uma solicitação" at bounding box center [971, 322] width 114 height 9
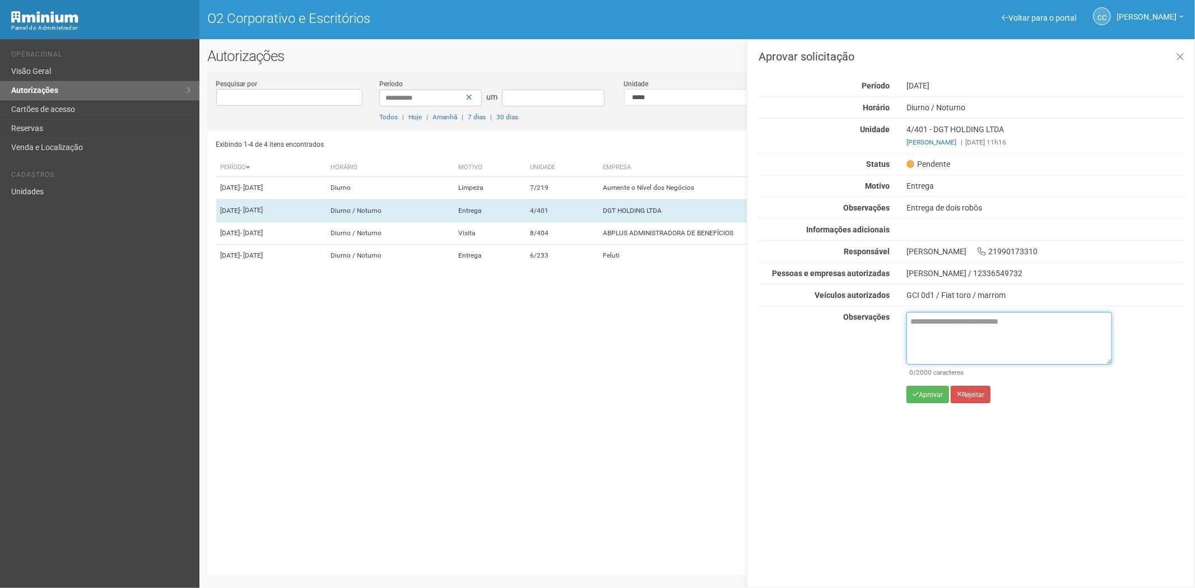
click at [931, 337] on textarea at bounding box center [1010, 338] width 206 height 53
paste textarea "**********"
type textarea "**********"
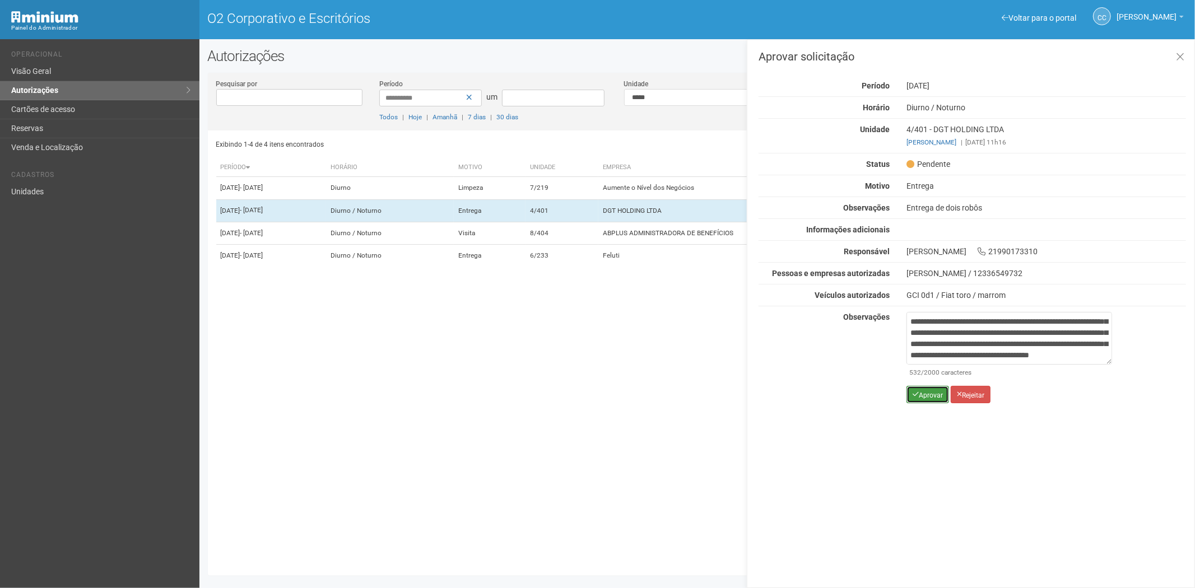
click at [926, 394] on font "Aprovar" at bounding box center [931, 395] width 24 height 8
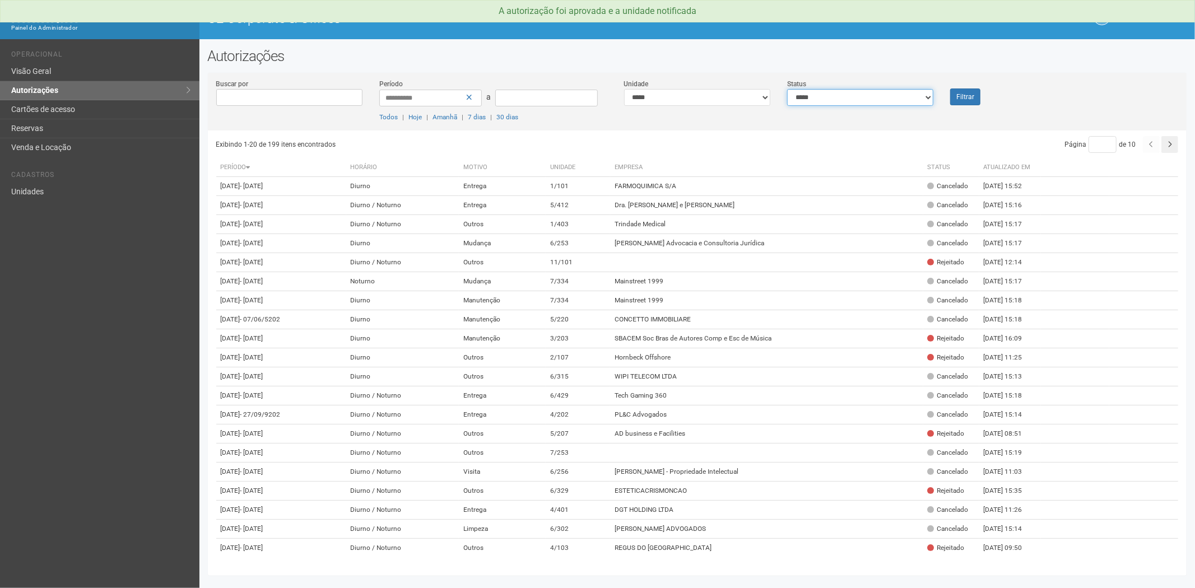
click at [845, 96] on select "**********" at bounding box center [860, 97] width 146 height 17
select select "*"
click at [787, 89] on select "**********" at bounding box center [860, 97] width 146 height 17
click at [973, 99] on button "Filtrar" at bounding box center [965, 97] width 30 height 17
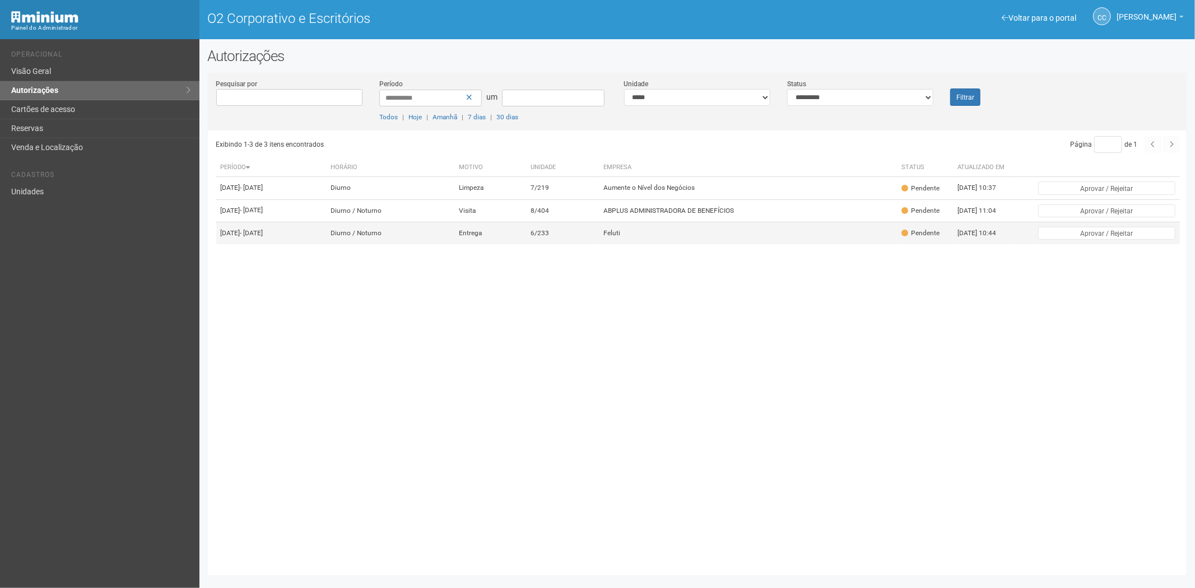
click at [599, 244] on td "6/233" at bounding box center [562, 233] width 73 height 22
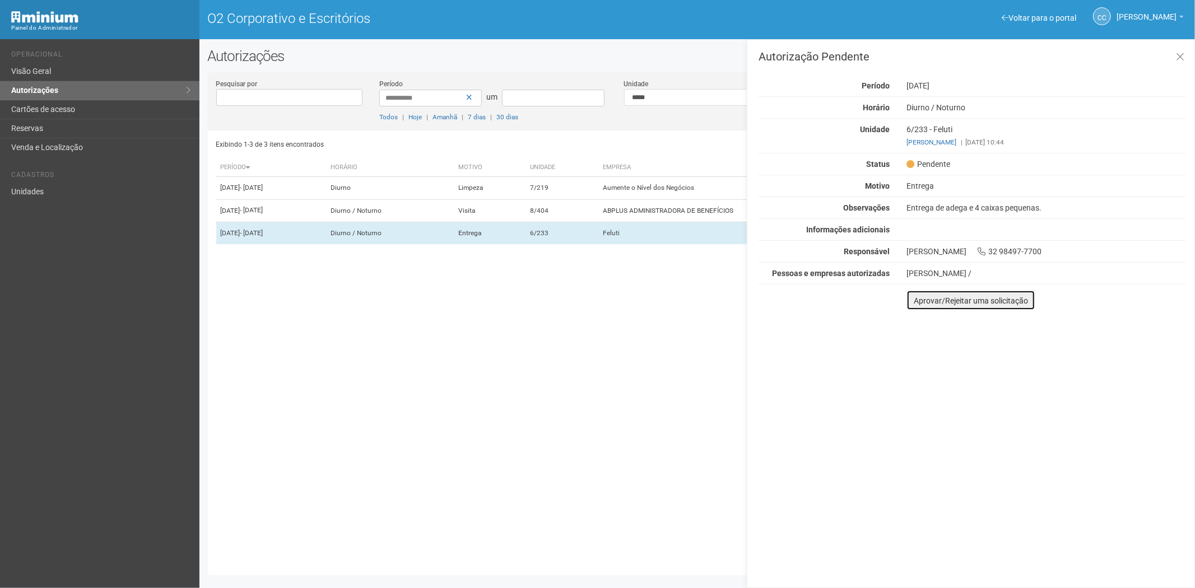
click at [921, 299] on font "Aprovar/Rejeitar uma solicitação" at bounding box center [971, 300] width 114 height 9
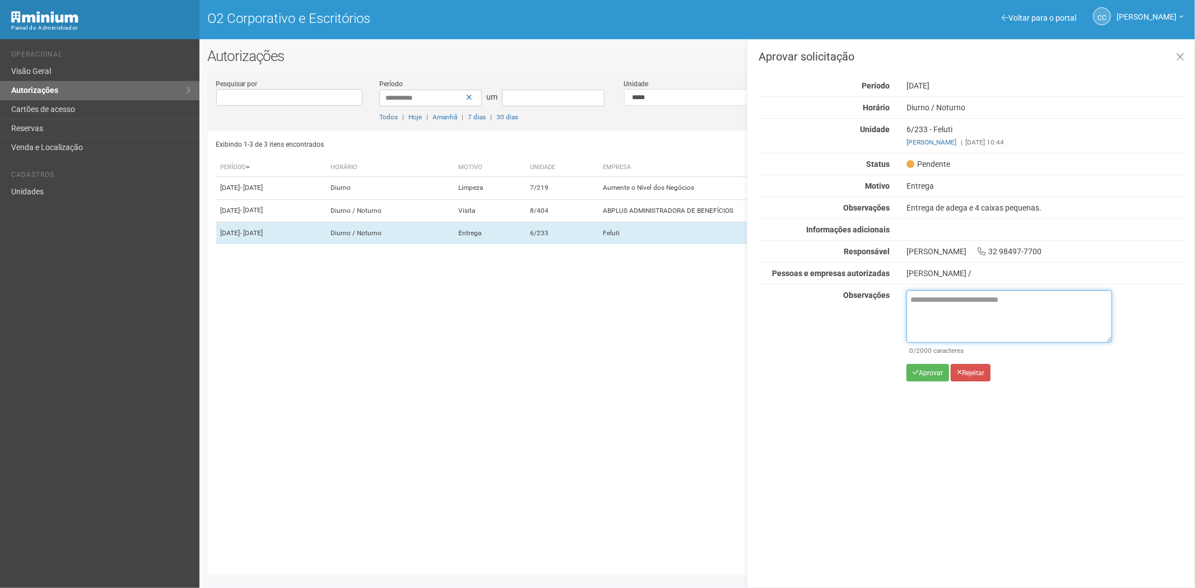
click at [928, 306] on textarea at bounding box center [1010, 316] width 206 height 53
paste textarea "**********"
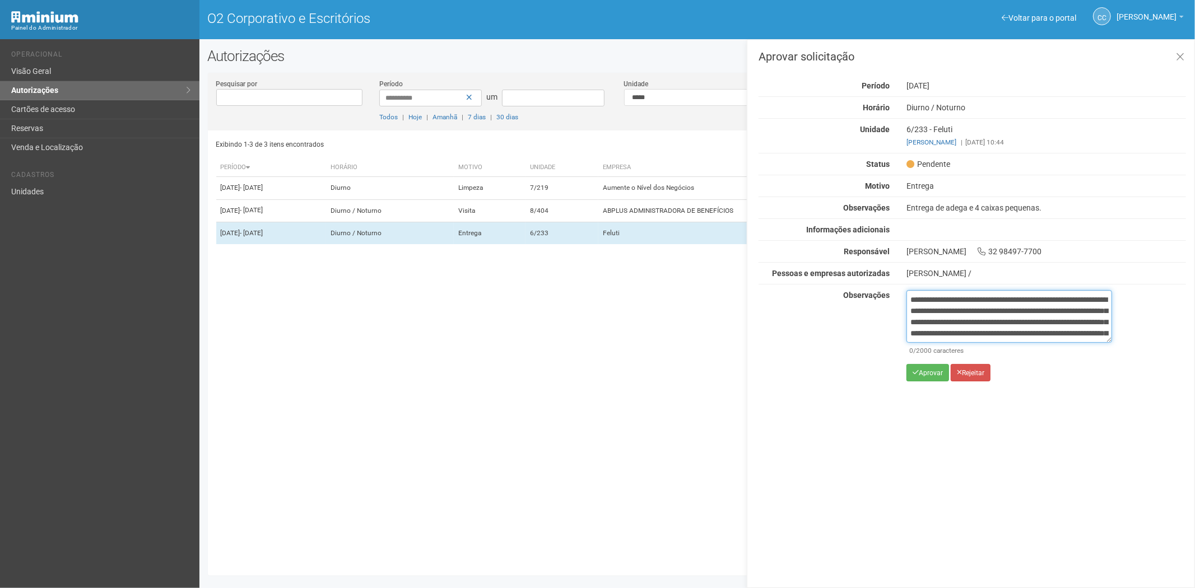
scroll to position [63, 0]
type textarea "**********"
click at [921, 376] on font "Aprovar" at bounding box center [931, 373] width 24 height 8
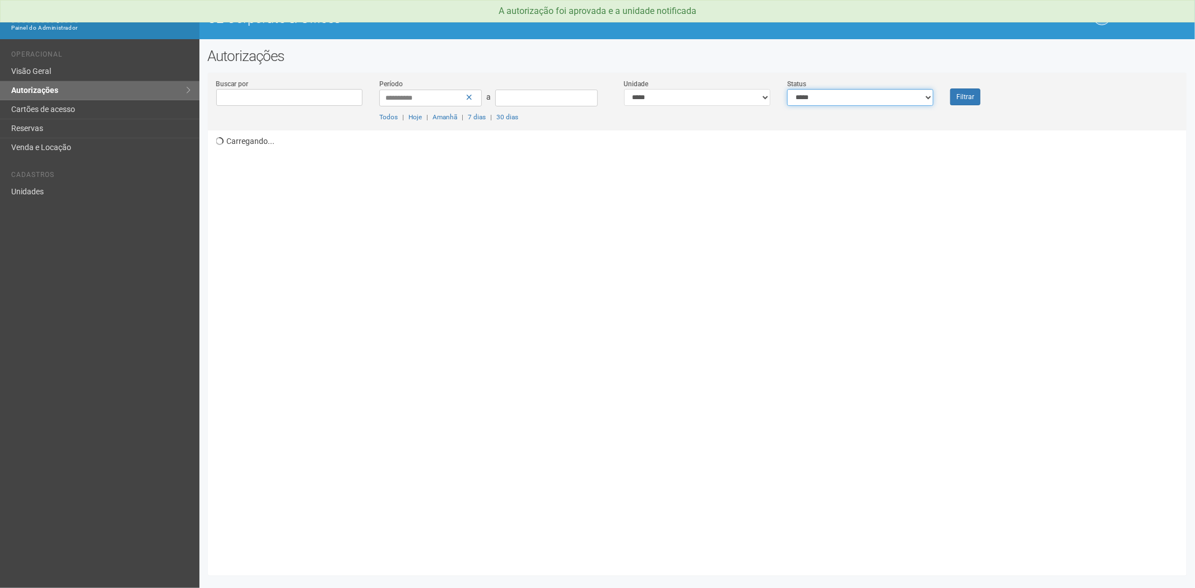
drag, startPoint x: 841, startPoint y: 96, endPoint x: 833, endPoint y: 105, distance: 11.5
click at [841, 96] on select "**********" at bounding box center [860, 97] width 146 height 17
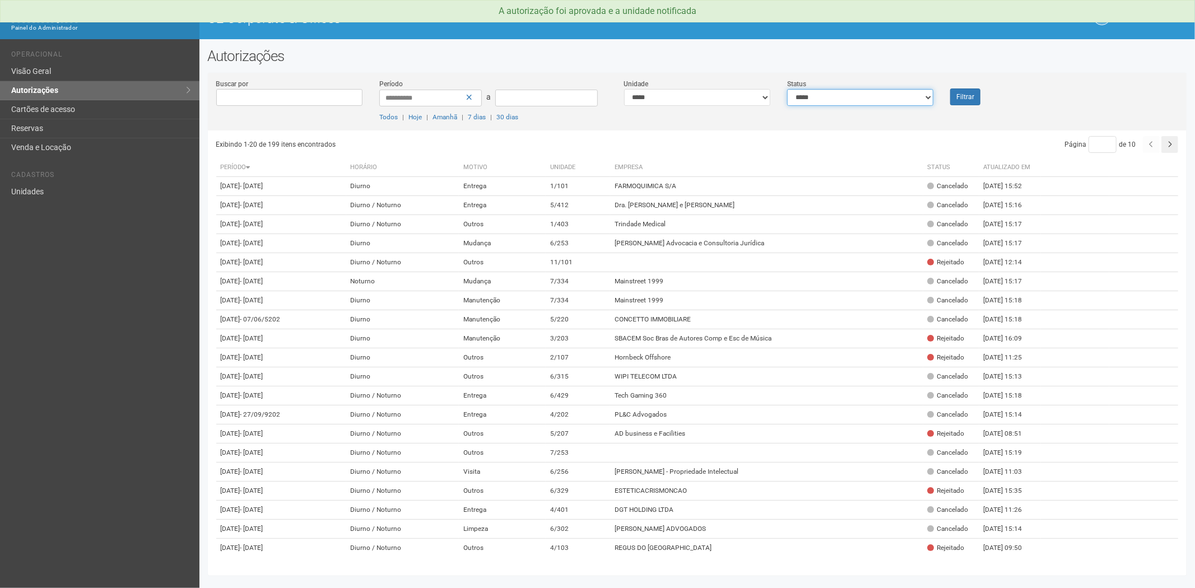
select select "*"
click at [787, 89] on select "**********" at bounding box center [860, 97] width 146 height 17
click at [972, 92] on button "Filtrar" at bounding box center [965, 97] width 30 height 17
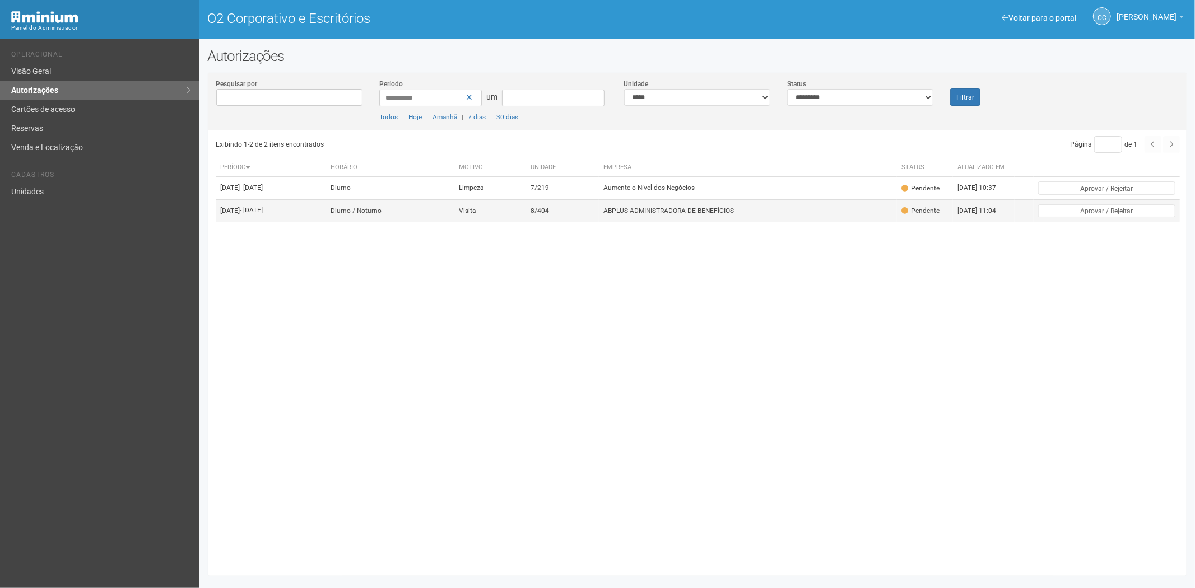
click at [670, 215] on font "ABPLUS ADMINISTRADORA DE BENEFÍCIOS" at bounding box center [669, 211] width 131 height 8
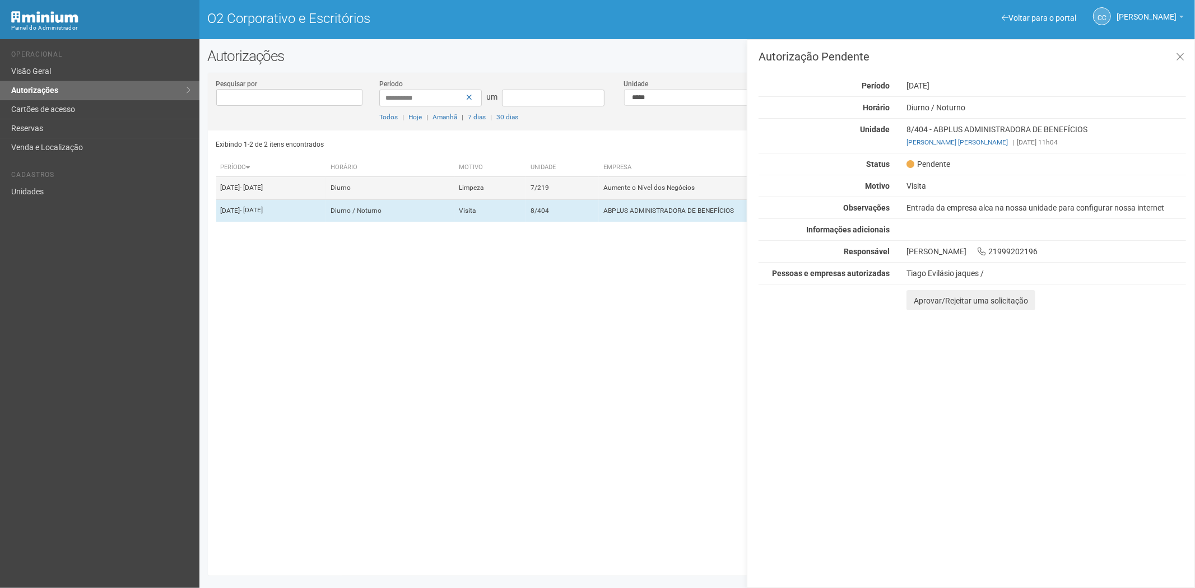
click at [591, 200] on td "7/219" at bounding box center [562, 188] width 73 height 22
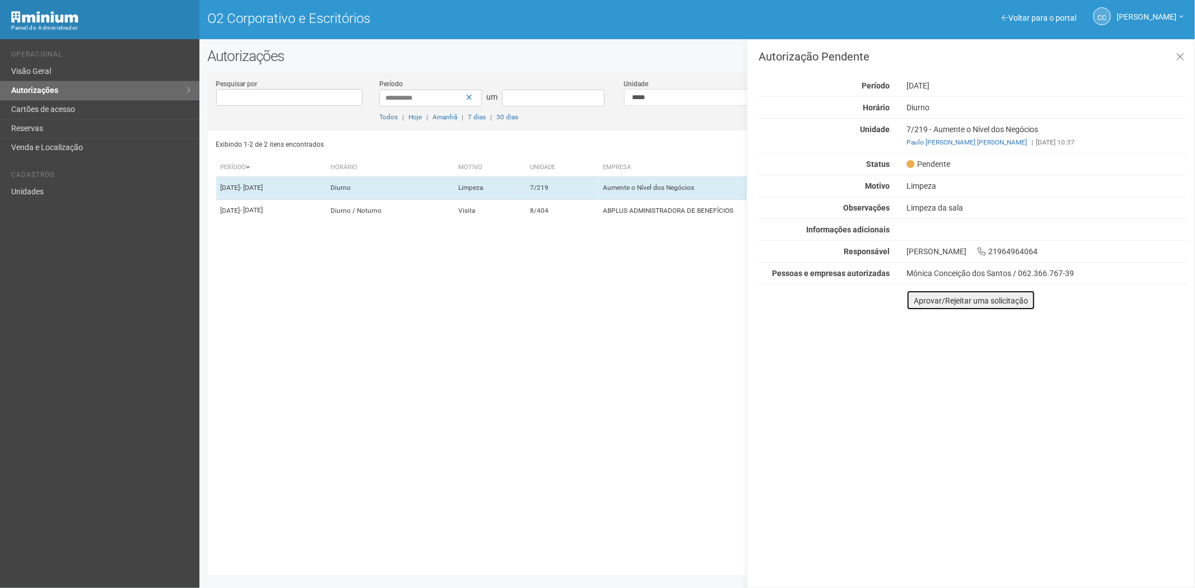
click at [915, 303] on font "Aprovar/Rejeitar uma solicitação" at bounding box center [971, 300] width 114 height 9
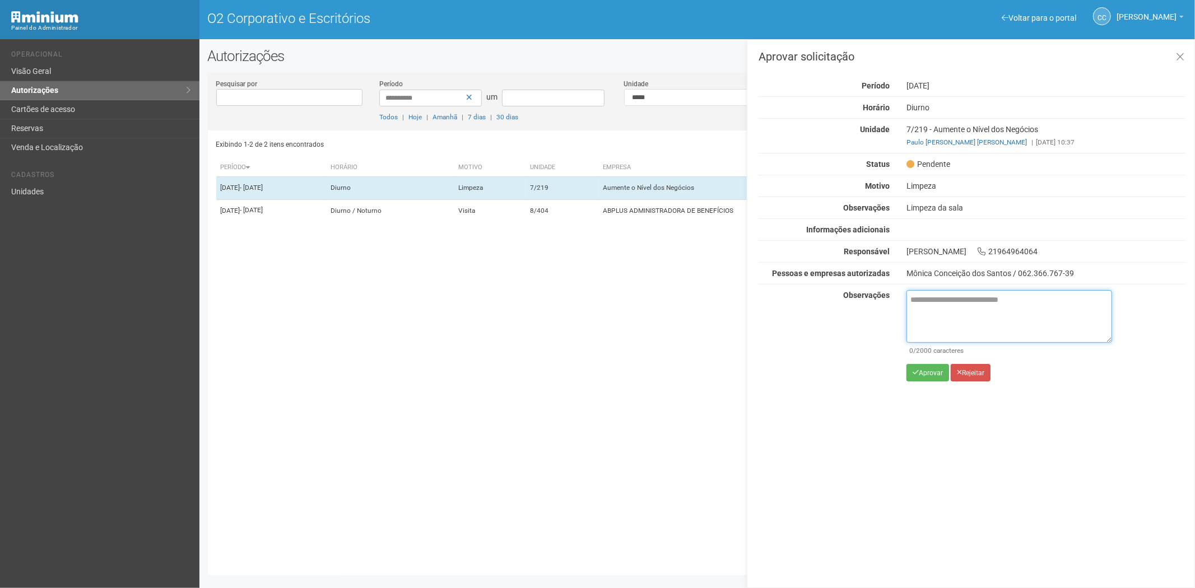
click at [930, 326] on textarea at bounding box center [1010, 316] width 206 height 53
paste textarea "**********"
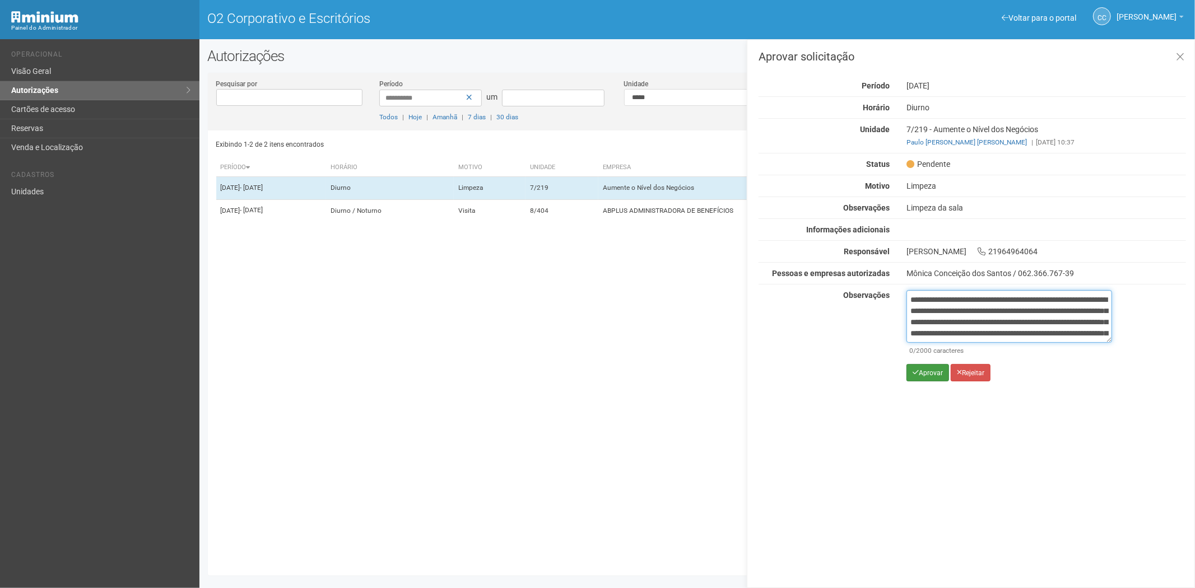
scroll to position [63, 0]
type textarea "**********"
click at [921, 372] on font "Aprovar" at bounding box center [931, 373] width 24 height 8
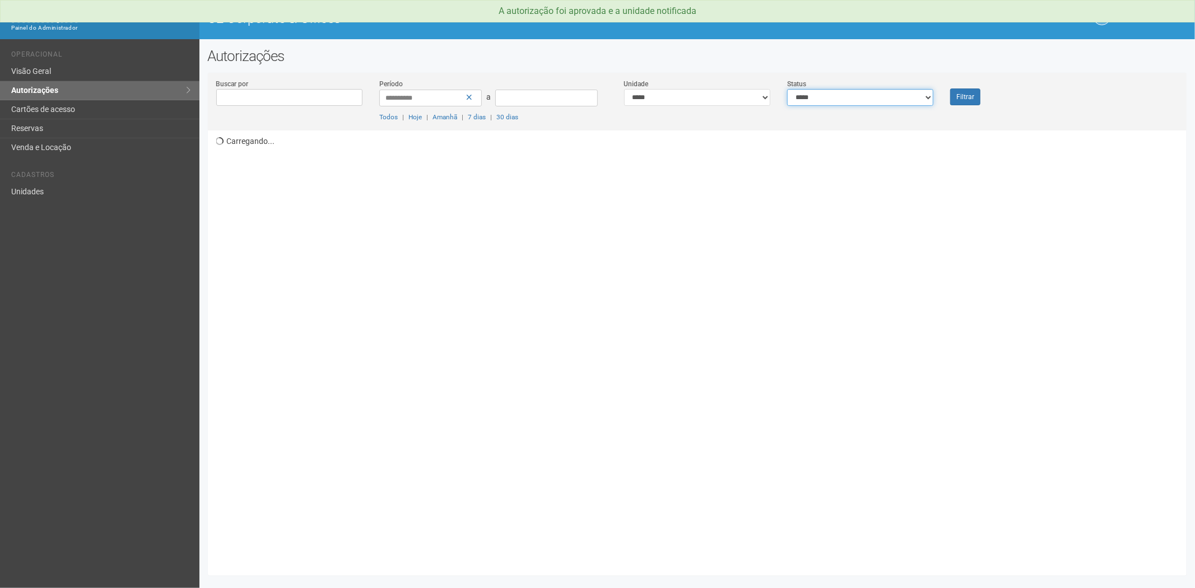
drag, startPoint x: 850, startPoint y: 96, endPoint x: 846, endPoint y: 104, distance: 8.5
click at [848, 101] on select "**********" at bounding box center [860, 97] width 146 height 17
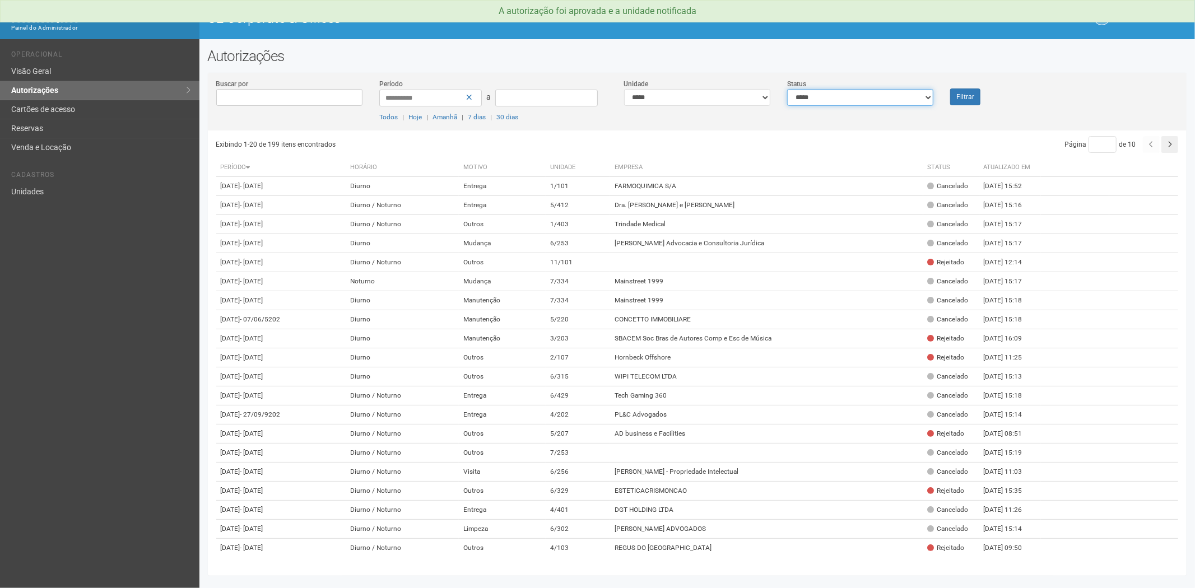
select select "*"
click at [787, 89] on select "**********" at bounding box center [860, 97] width 146 height 17
click at [967, 94] on button "Filtrar" at bounding box center [965, 97] width 30 height 17
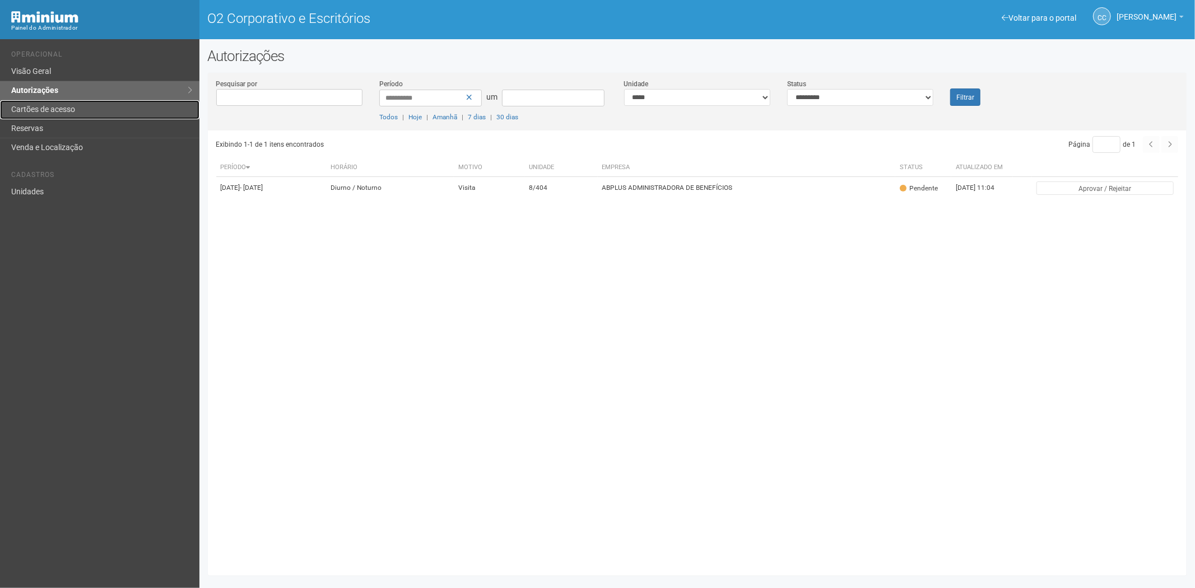
click at [86, 108] on link "Cartões de acesso" at bounding box center [100, 109] width 200 height 19
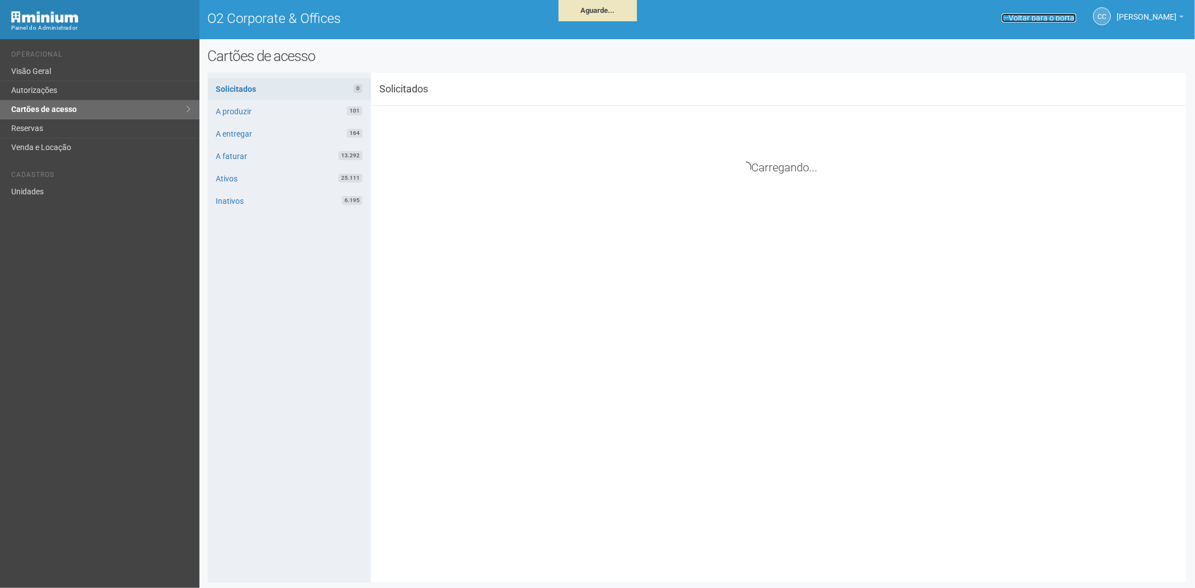
click at [1006, 18] on link "Voltar para o portal" at bounding box center [1039, 17] width 75 height 9
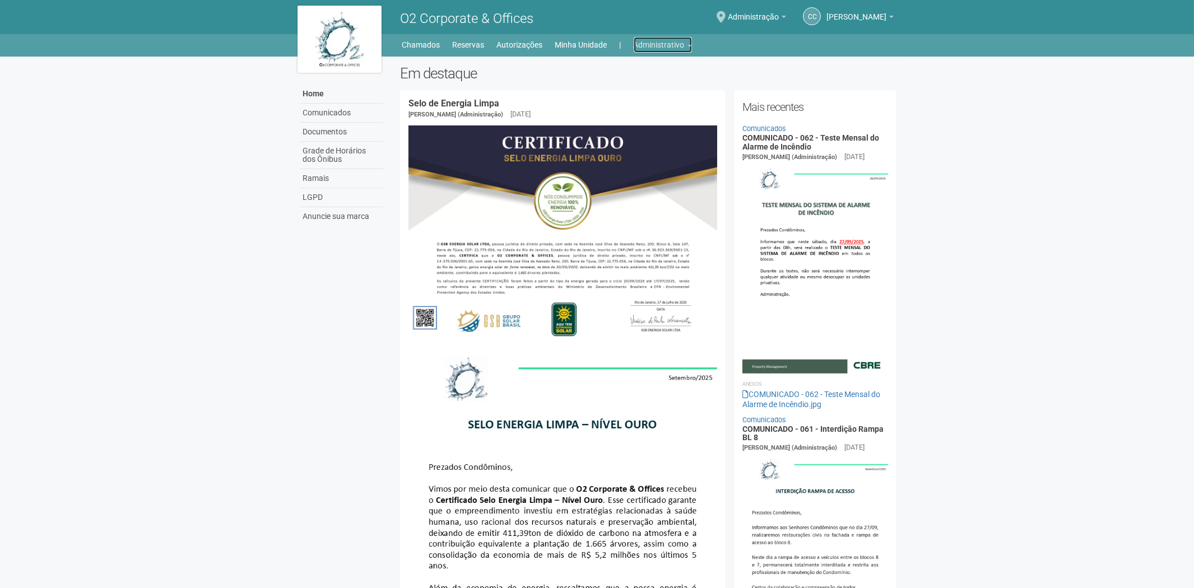
click at [671, 43] on link "Administrativo" at bounding box center [663, 45] width 58 height 16
click at [652, 89] on link "Cartões de acesso" at bounding box center [647, 88] width 95 height 20
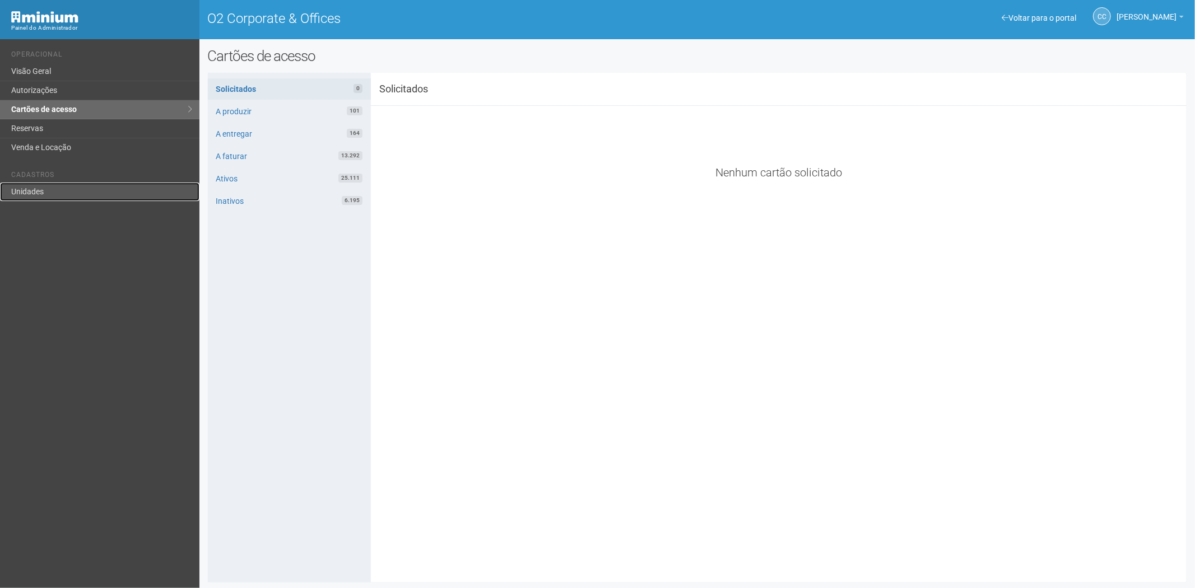
click at [48, 187] on link "Unidades" at bounding box center [100, 192] width 200 height 18
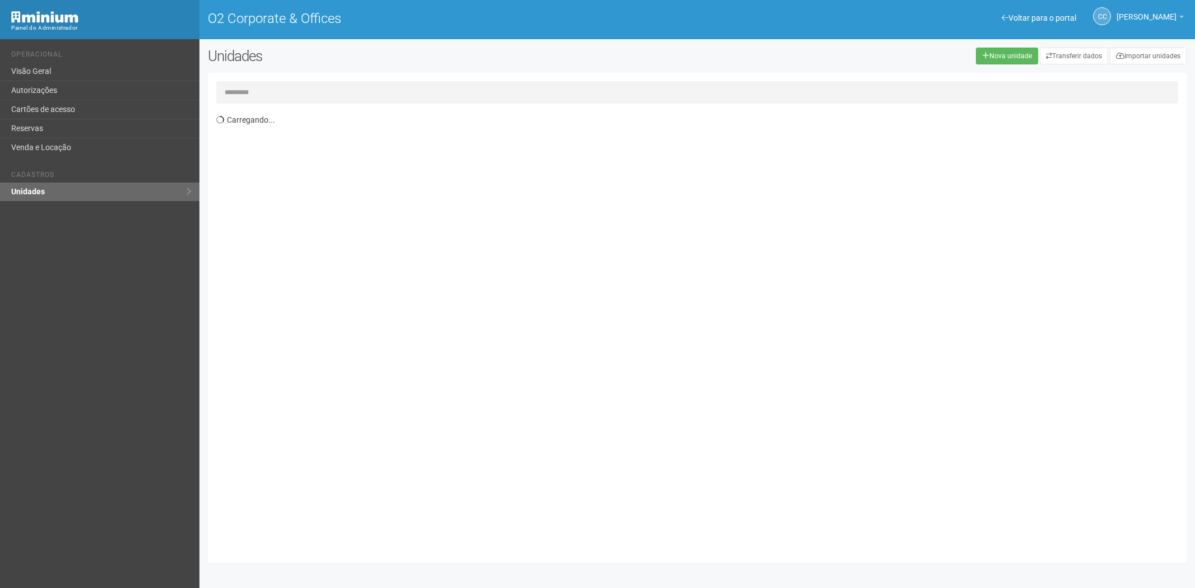
click at [231, 92] on input "text" at bounding box center [697, 92] width 963 height 22
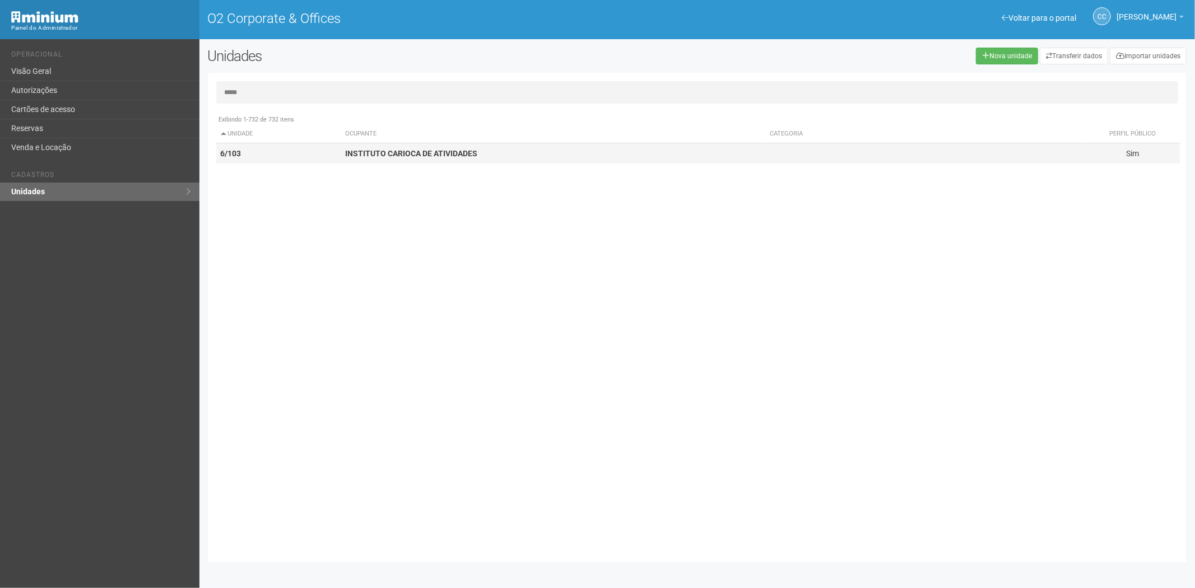
type input "*****"
click at [326, 157] on td "6/103" at bounding box center [278, 153] width 125 height 21
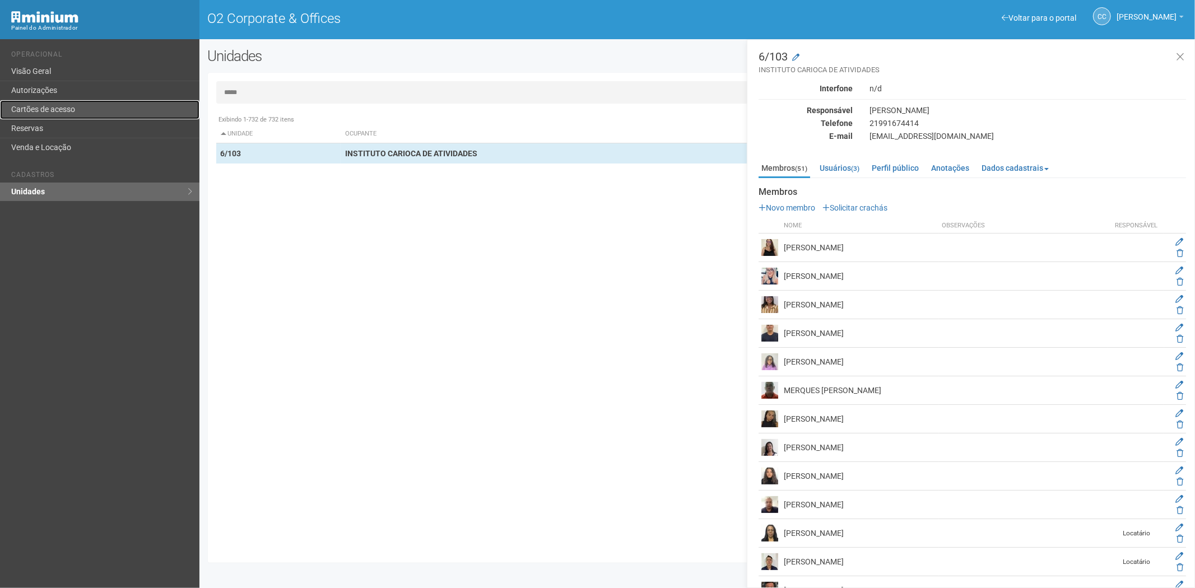
drag, startPoint x: 35, startPoint y: 104, endPoint x: 66, endPoint y: 114, distance: 33.0
click at [35, 104] on link "Cartões de acesso" at bounding box center [100, 109] width 200 height 19
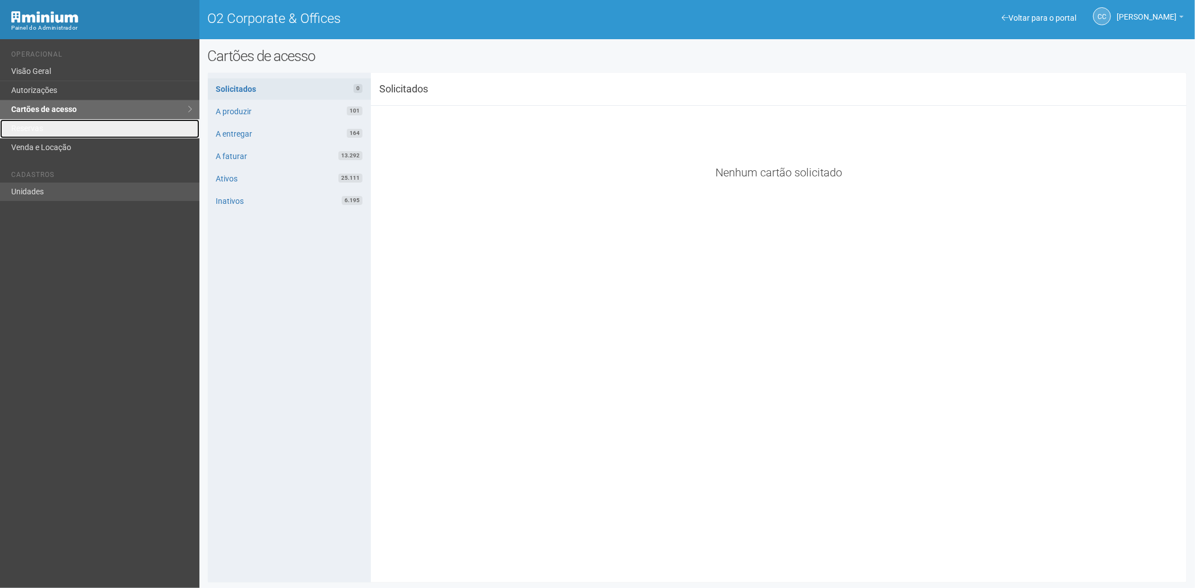
drag, startPoint x: 25, startPoint y: 127, endPoint x: 120, endPoint y: 194, distance: 116.9
click at [25, 126] on link "Reservas" at bounding box center [100, 128] width 200 height 19
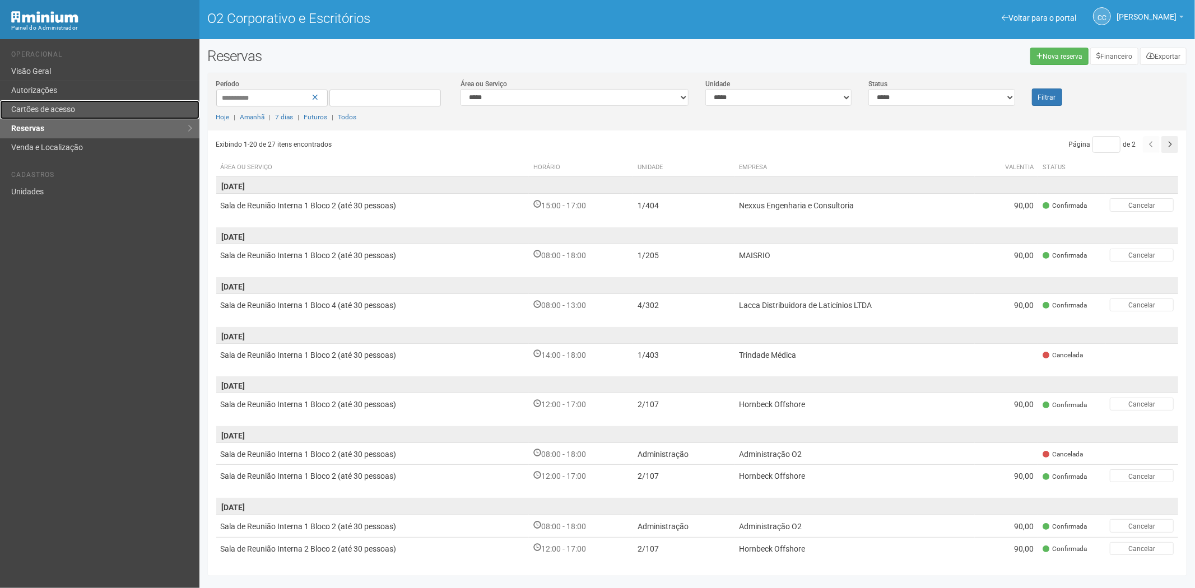
click at [45, 104] on link "Cartões de acesso" at bounding box center [100, 109] width 200 height 19
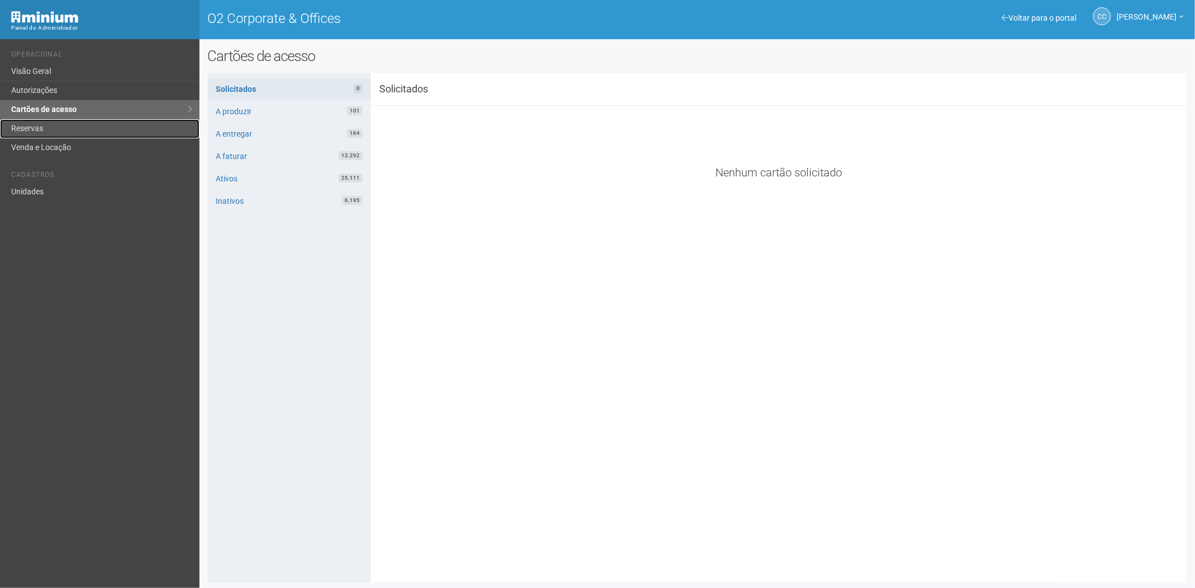
click at [70, 124] on link "Reservas" at bounding box center [100, 128] width 200 height 19
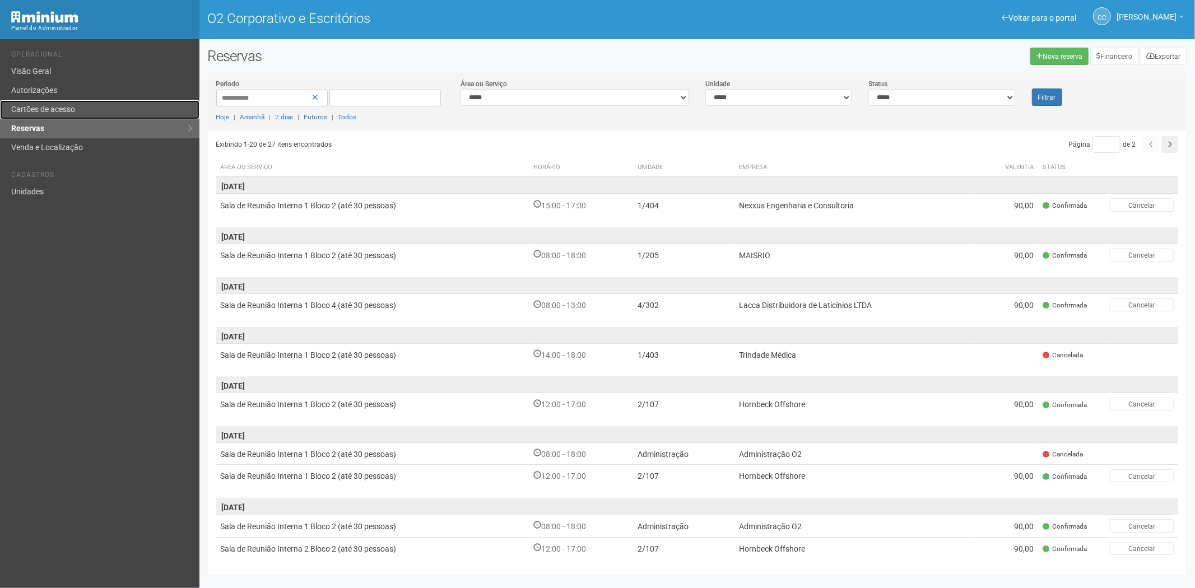
click at [50, 107] on font "Cartões de acesso" at bounding box center [43, 109] width 64 height 9
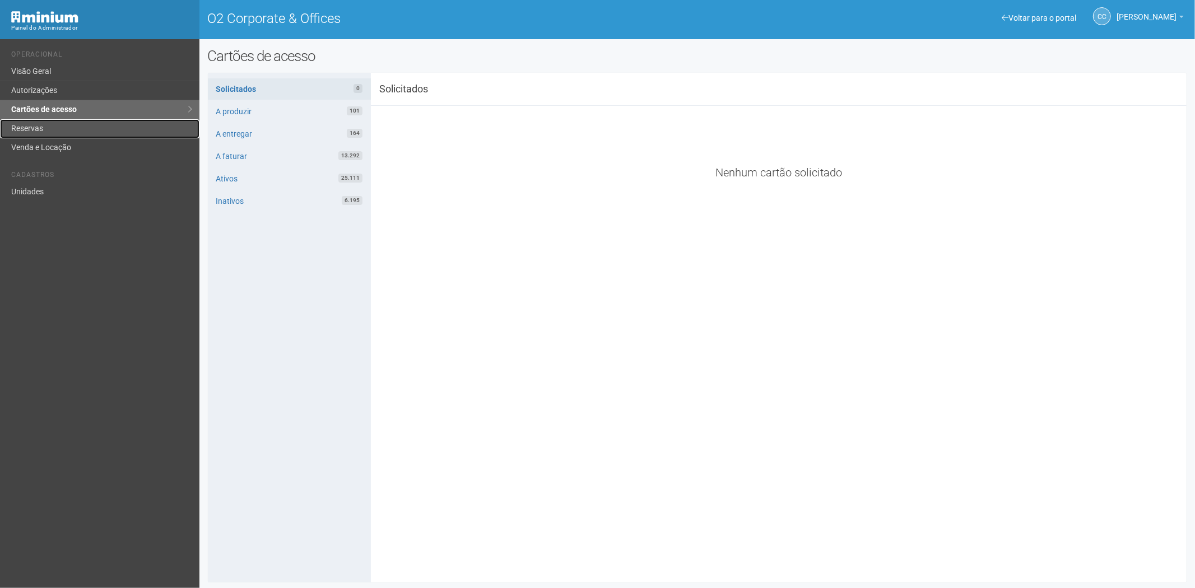
click at [71, 129] on link "Reservas" at bounding box center [100, 128] width 200 height 19
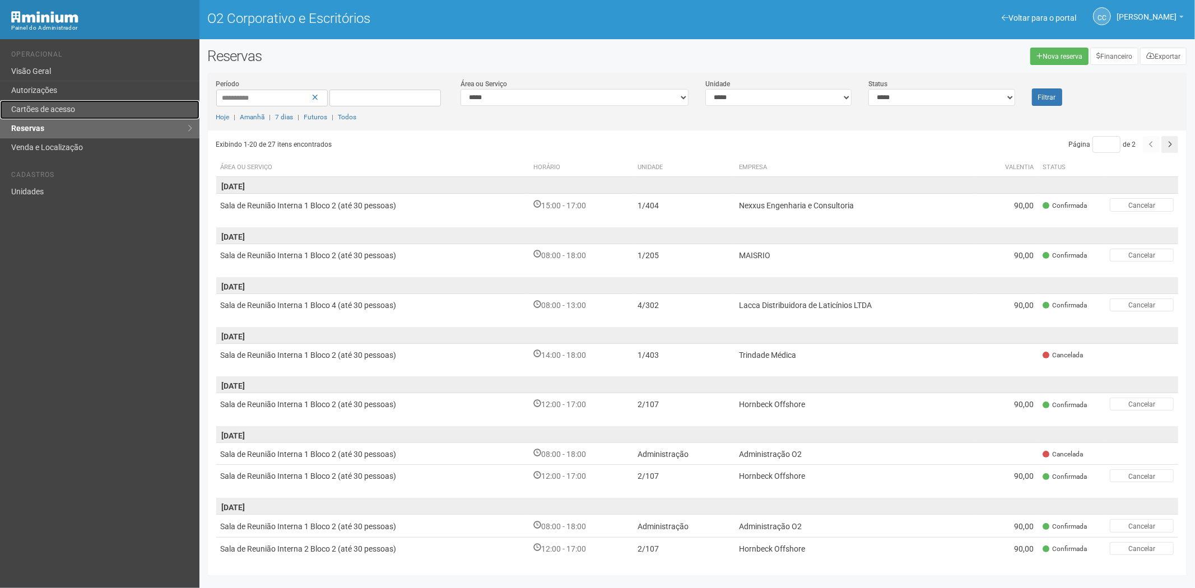
click at [45, 105] on font "Cartões de acesso" at bounding box center [43, 109] width 64 height 9
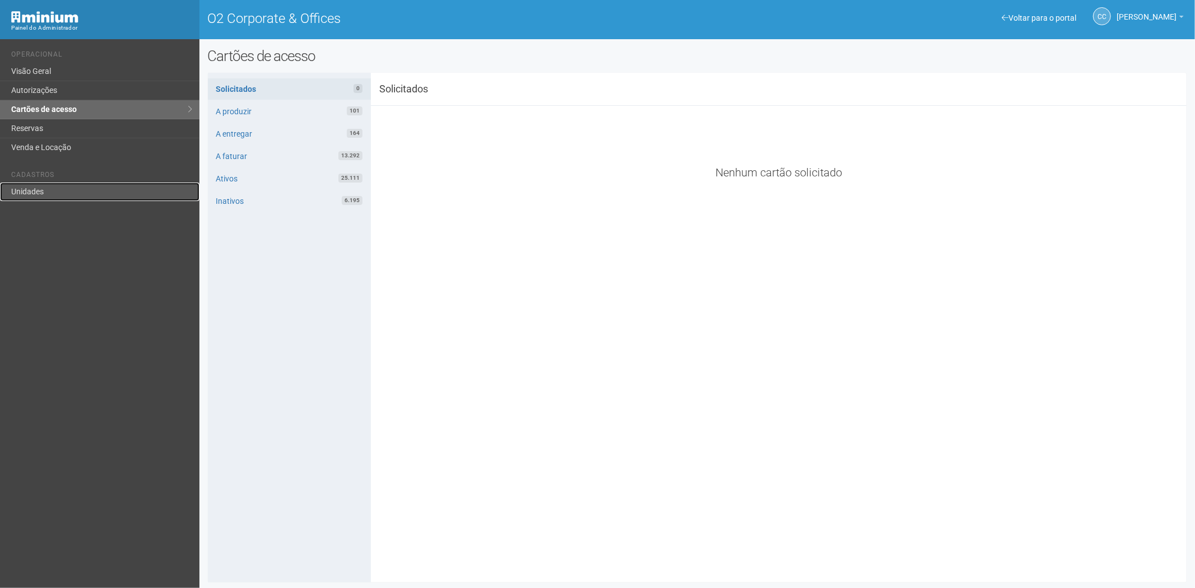
click at [19, 183] on link "Unidades" at bounding box center [100, 192] width 200 height 18
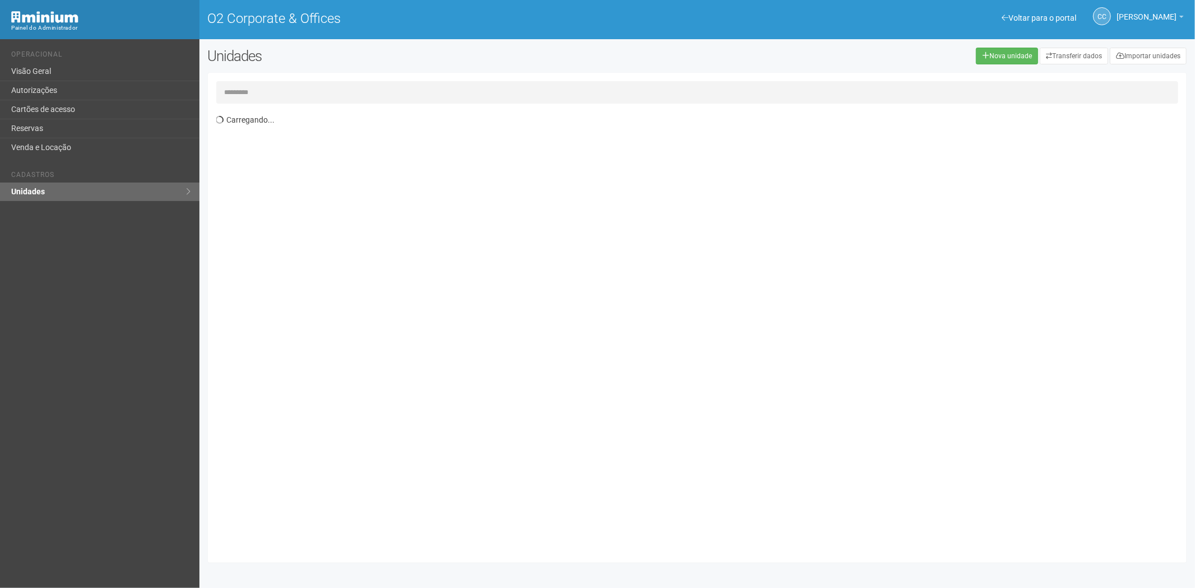
drag, startPoint x: 257, startPoint y: 92, endPoint x: 250, endPoint y: 98, distance: 8.4
click at [256, 92] on input "text" at bounding box center [697, 92] width 963 height 22
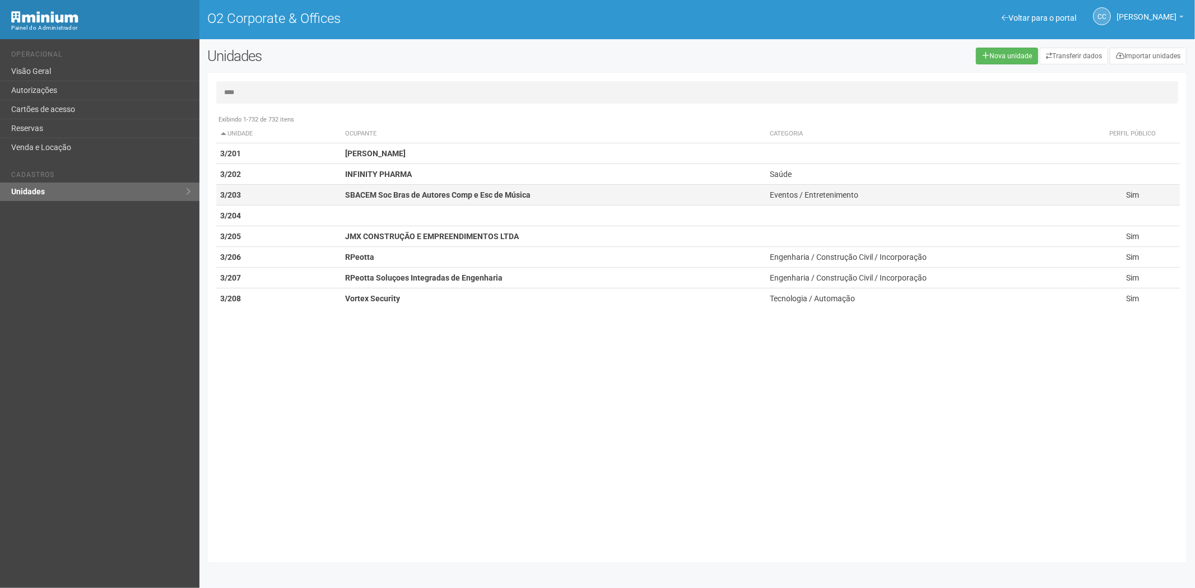
type input "****"
click at [426, 192] on strong "SBACEM Soc Bras de Autores Comp e Esc de Música" at bounding box center [437, 195] width 185 height 9
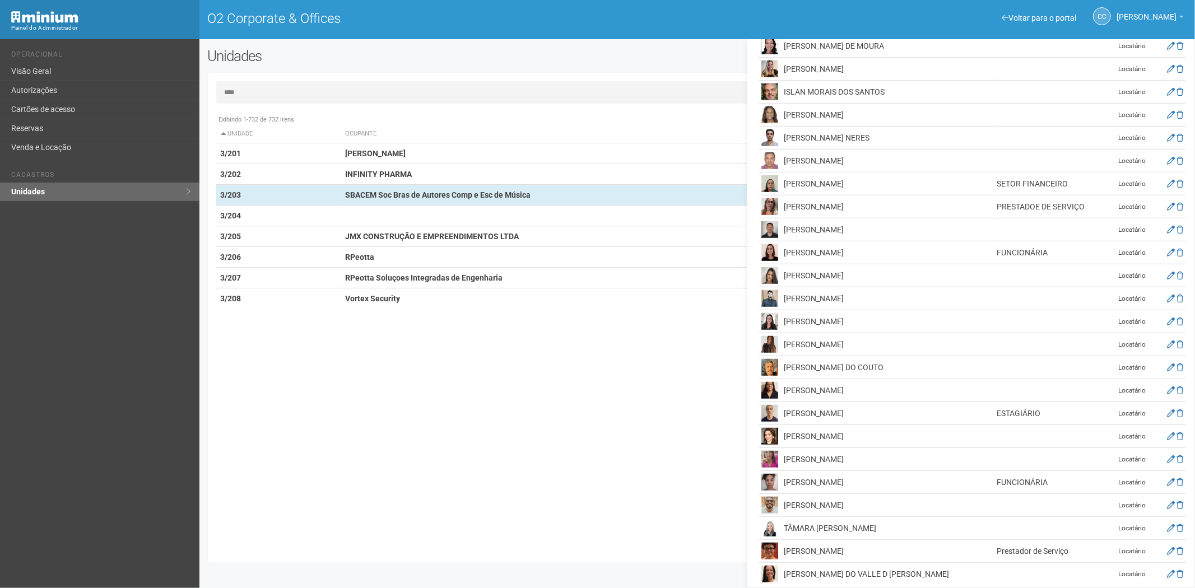
scroll to position [572, 0]
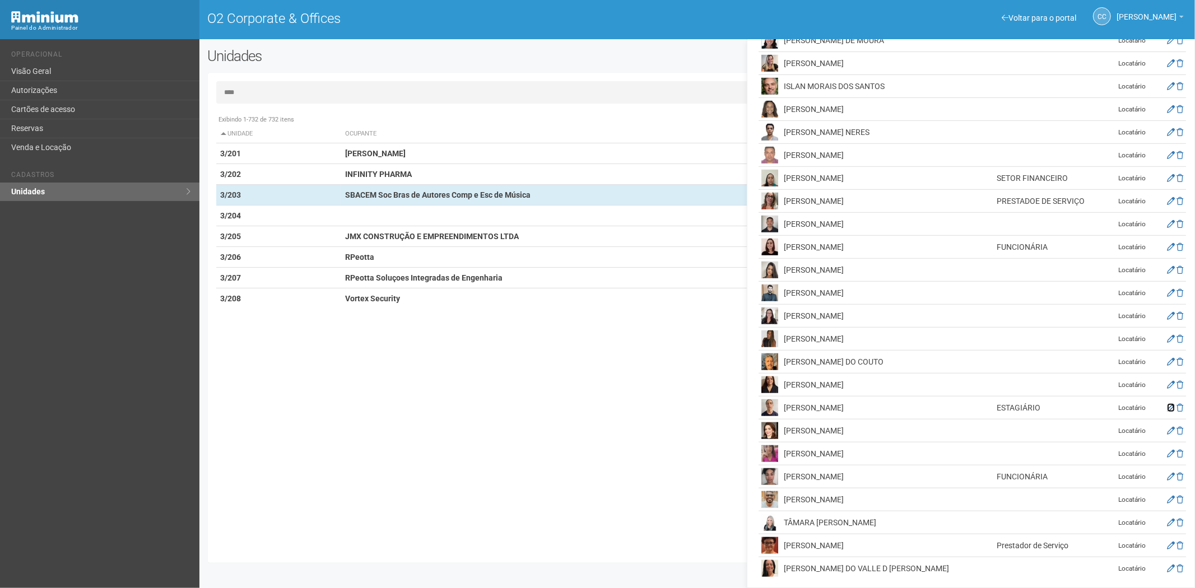
click at [1169, 412] on icon at bounding box center [1171, 408] width 8 height 8
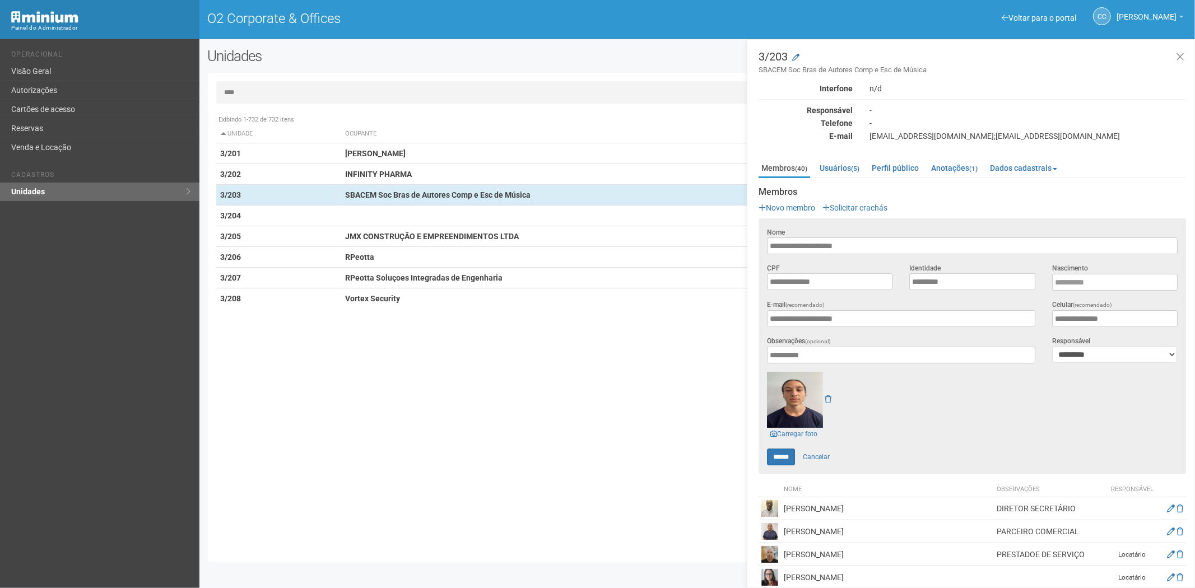
click at [307, 91] on input "****" at bounding box center [697, 92] width 963 height 22
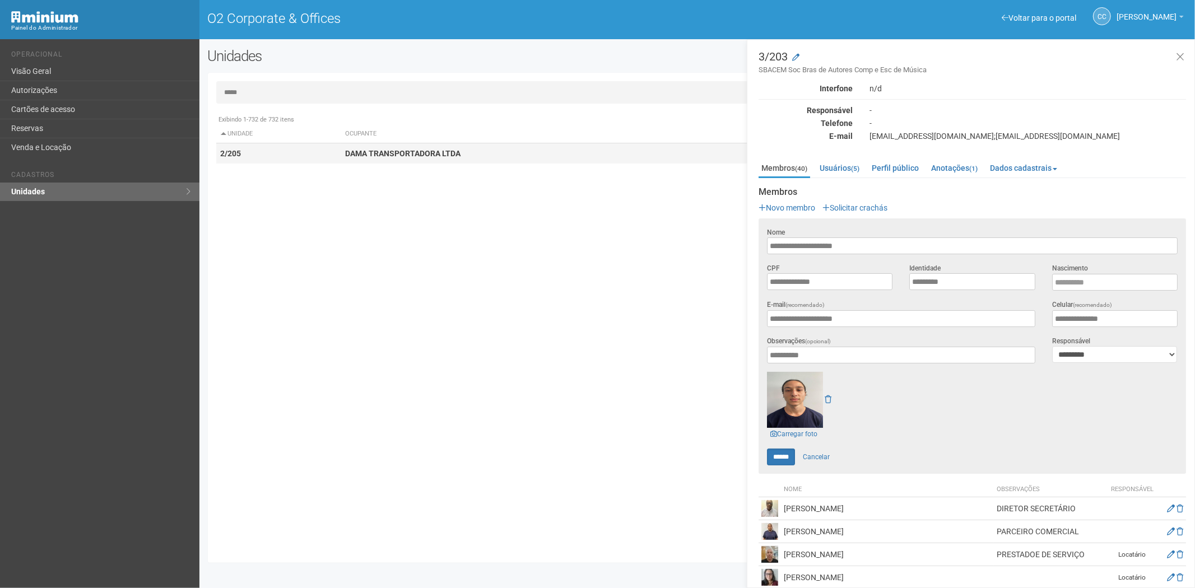
type input "*****"
click at [377, 155] on strong "DAMA TRANSPORTADORA LTDA" at bounding box center [402, 153] width 115 height 9
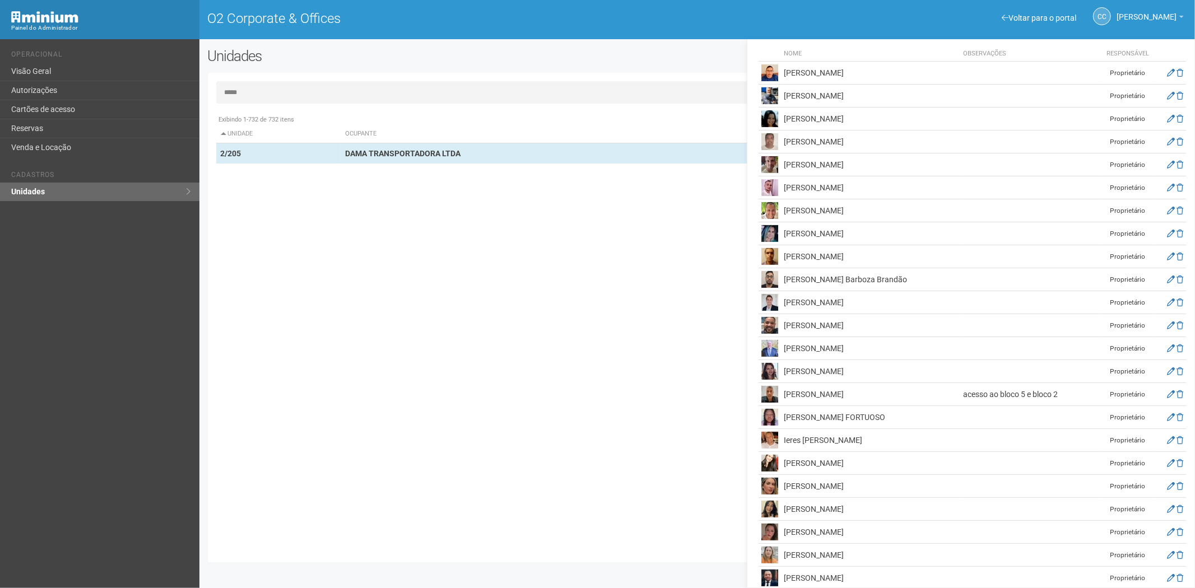
scroll to position [187, 0]
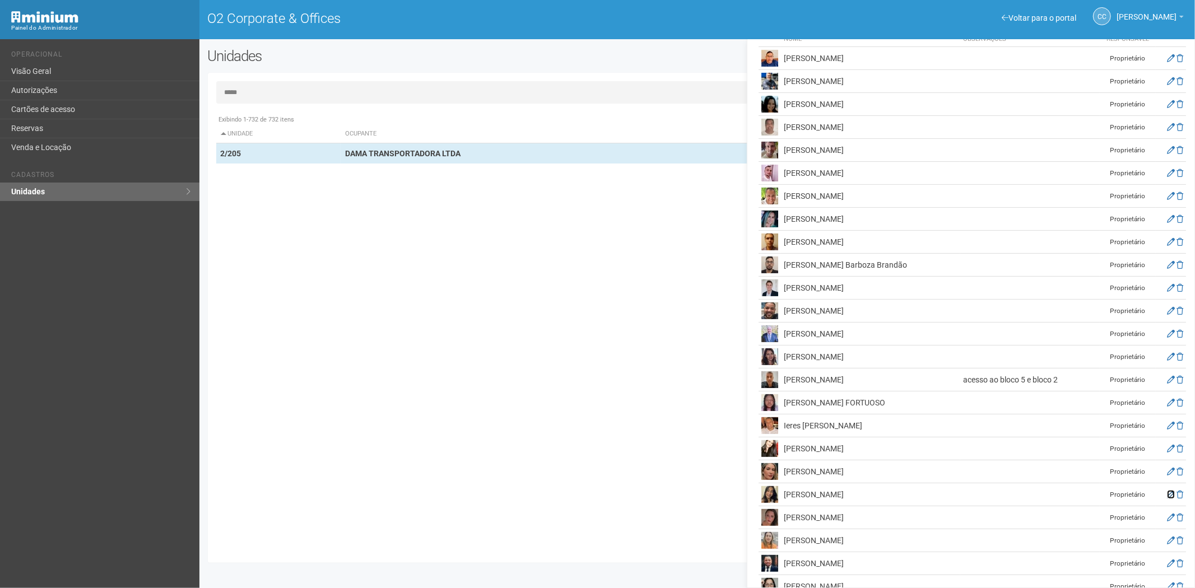
click at [1167, 491] on icon at bounding box center [1171, 495] width 8 height 8
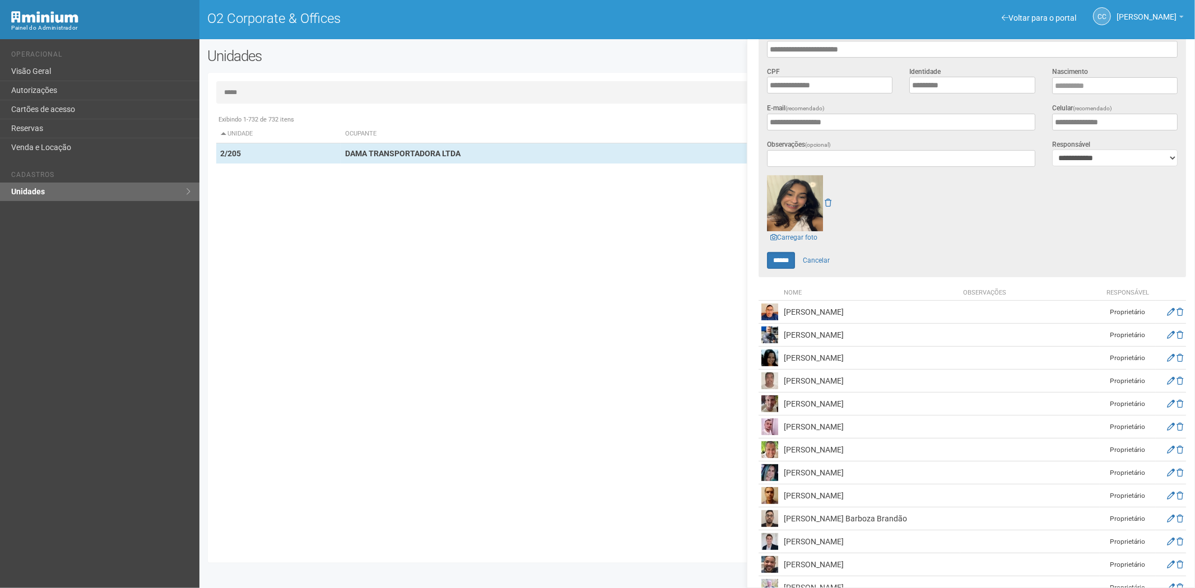
scroll to position [0, 0]
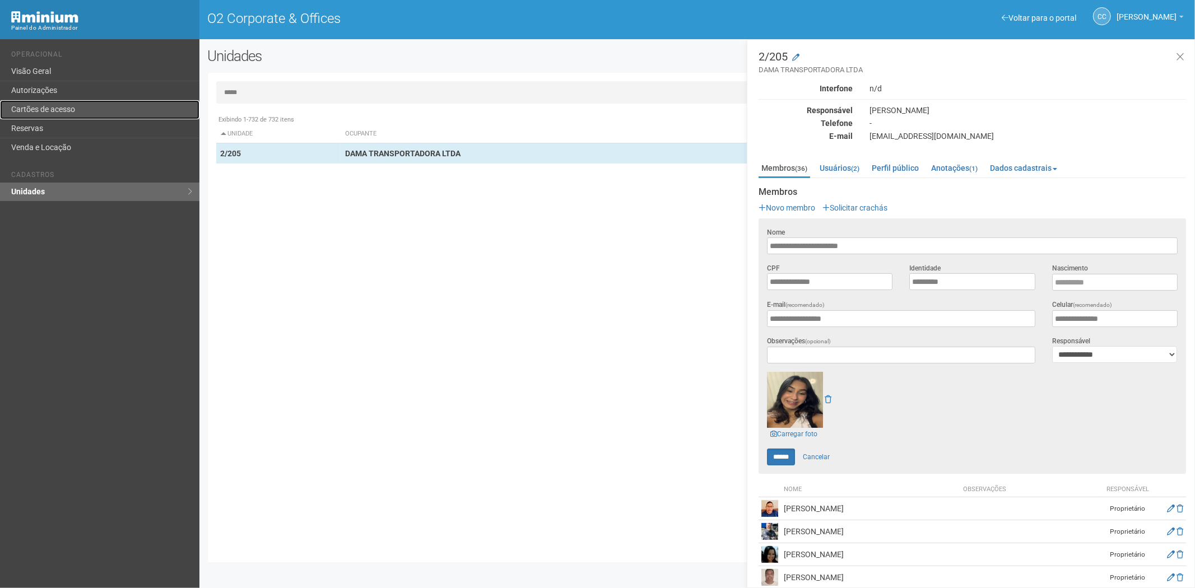
click at [76, 110] on link "Cartões de acesso" at bounding box center [100, 109] width 200 height 19
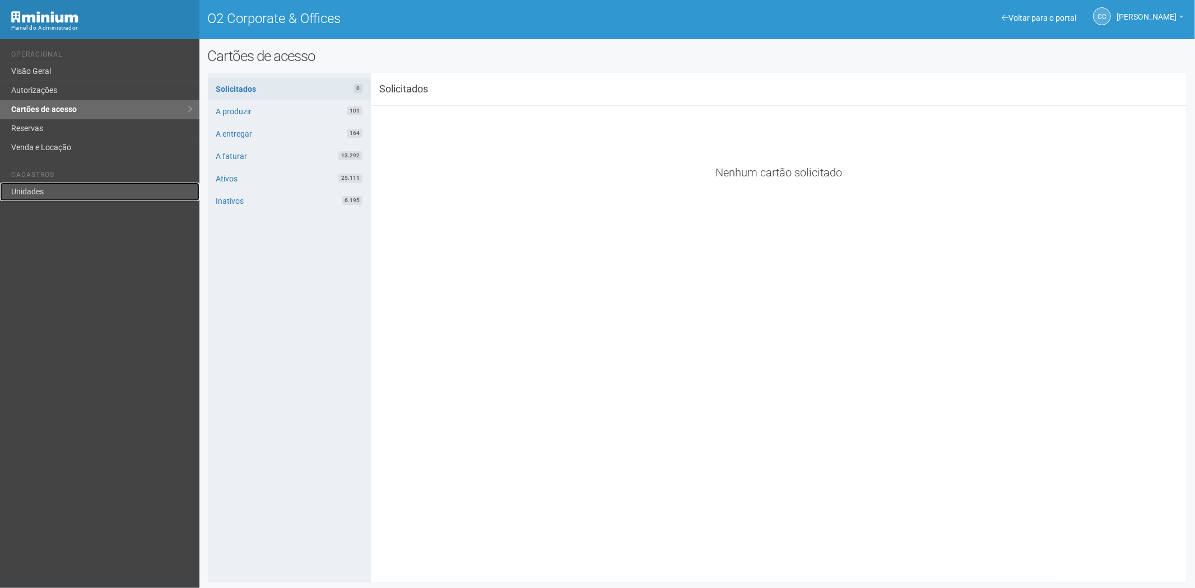
click at [37, 193] on link "Unidades" at bounding box center [100, 192] width 200 height 18
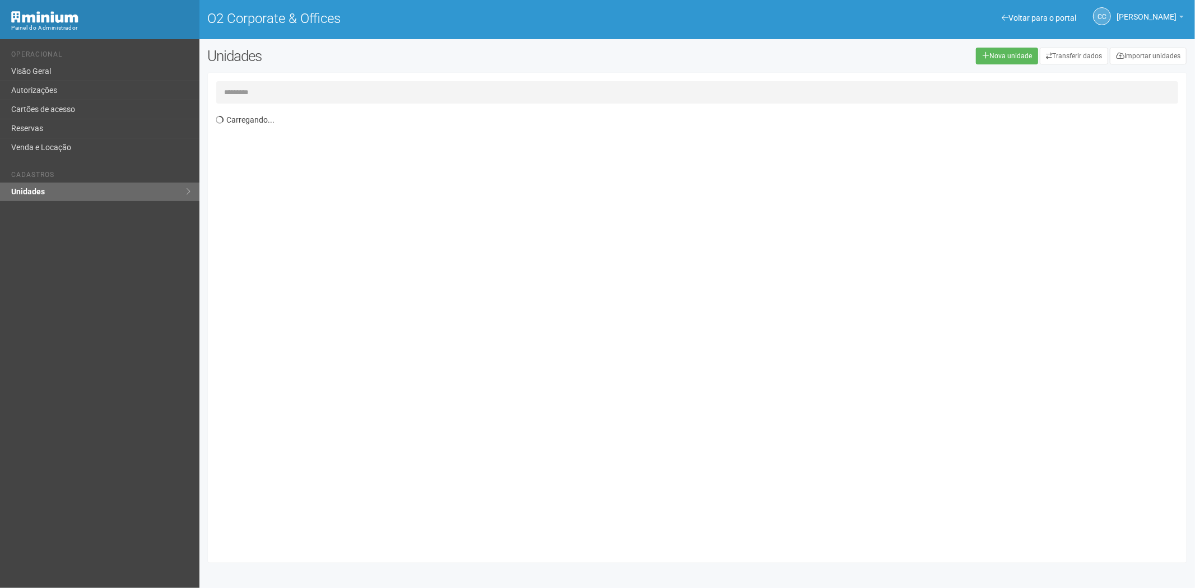
drag, startPoint x: 316, startPoint y: 96, endPoint x: 321, endPoint y: 95, distance: 5.6
click at [320, 96] on input "text" at bounding box center [697, 92] width 963 height 22
type input "*****"
click at [439, 164] on div "Exibindo 1-732 de 732 itens Unidade Ocupante Categoria Perfil público 1/101 FAR…" at bounding box center [701, 332] width 971 height 446
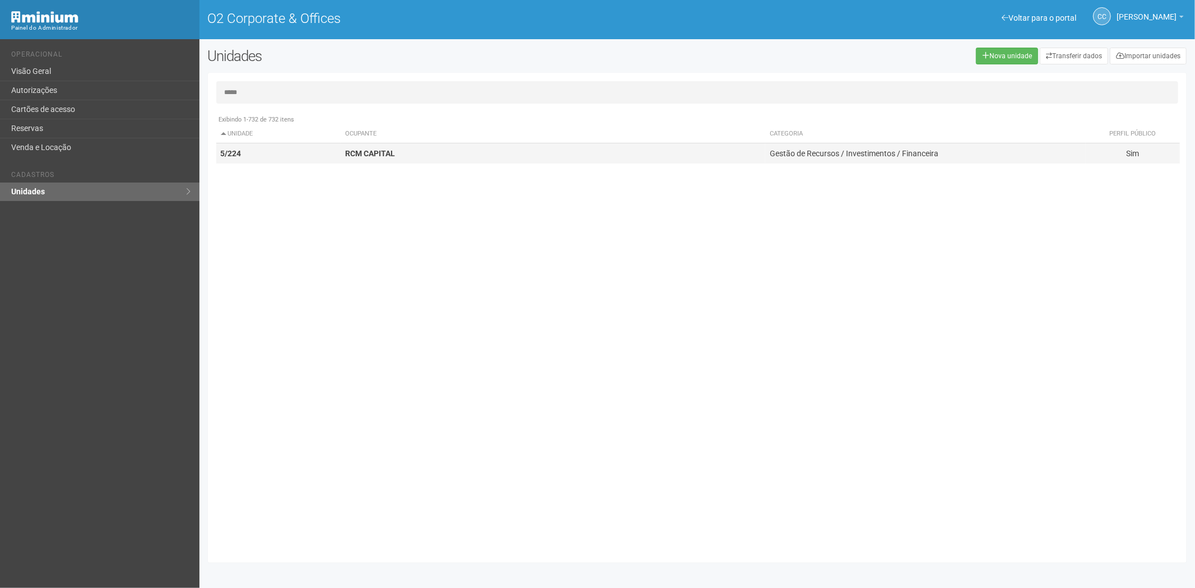
drag, startPoint x: 335, startPoint y: 158, endPoint x: 303, endPoint y: 147, distance: 34.4
click at [332, 157] on td "5/224" at bounding box center [278, 153] width 125 height 21
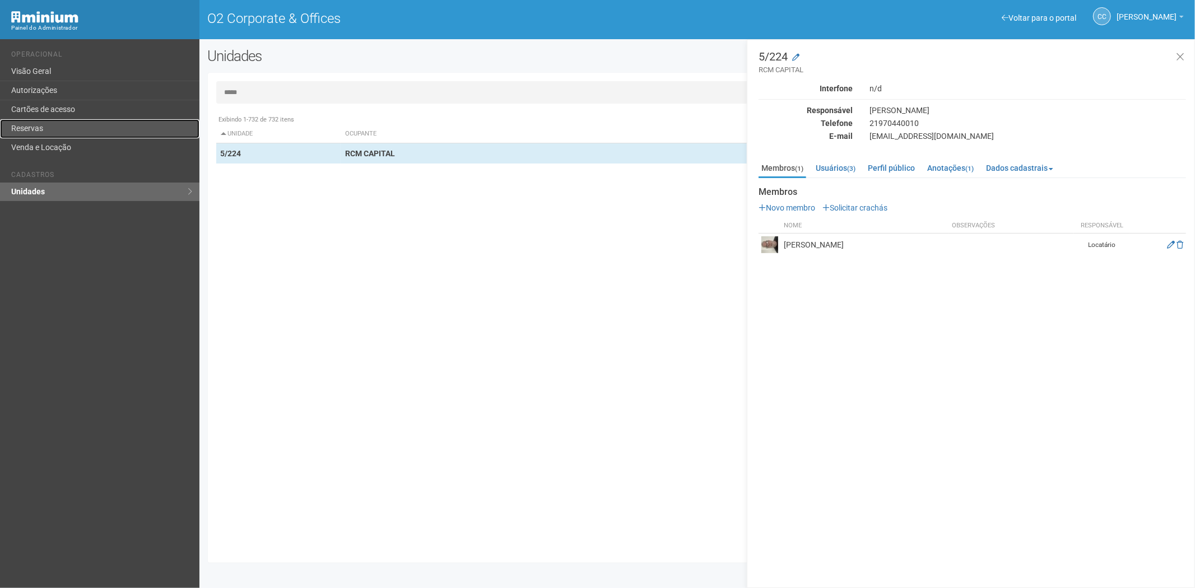
click at [45, 123] on link "Reservas" at bounding box center [100, 128] width 200 height 19
